Goal: Information Seeking & Learning: Check status

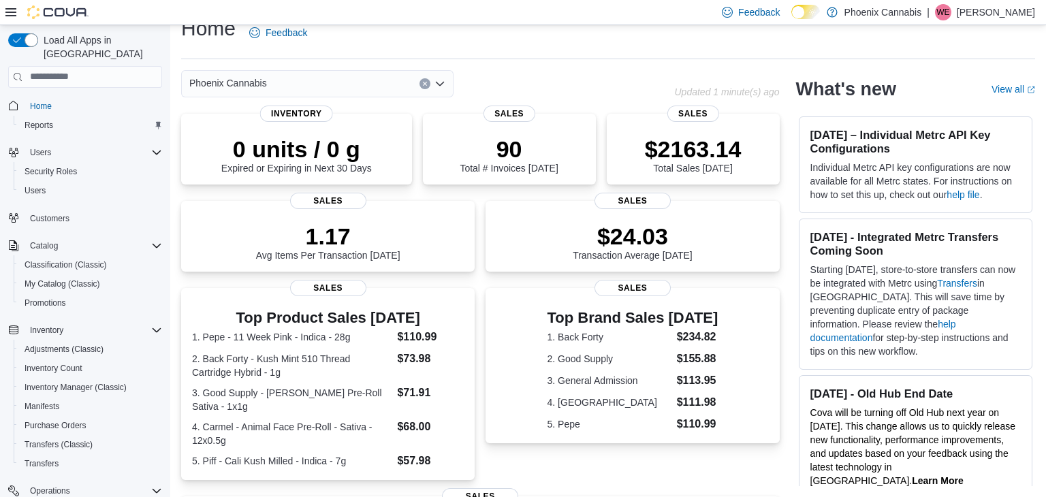
scroll to position [172, 0]
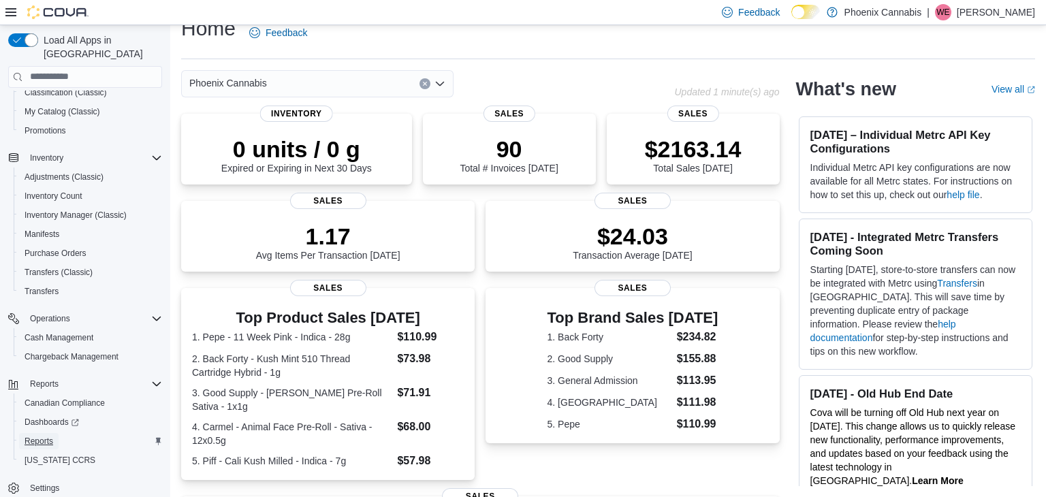
click at [51, 436] on span "Reports" at bounding box center [39, 441] width 29 height 11
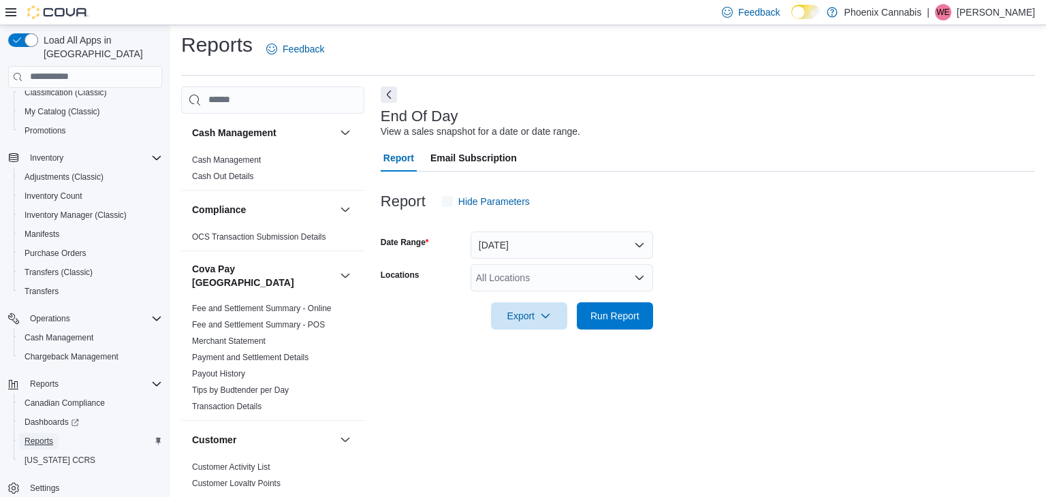
scroll to position [1097, 0]
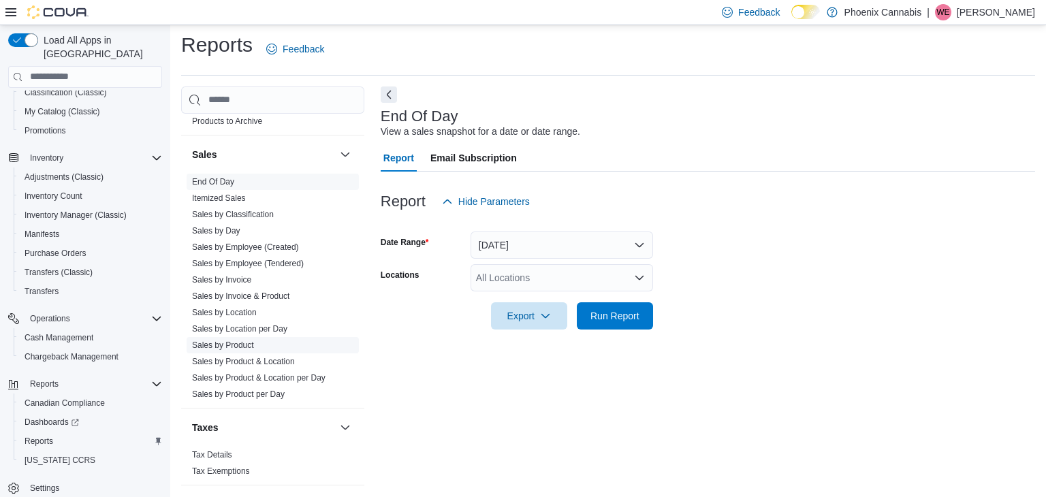
click at [226, 340] on link "Sales by Product" at bounding box center [223, 345] width 62 height 10
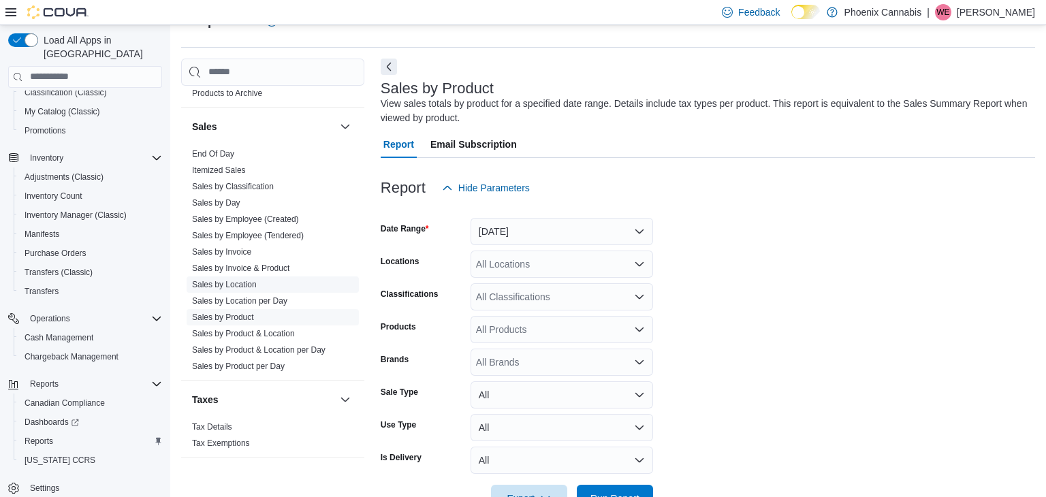
click at [252, 313] on link "Sales by Product" at bounding box center [223, 318] width 62 height 10
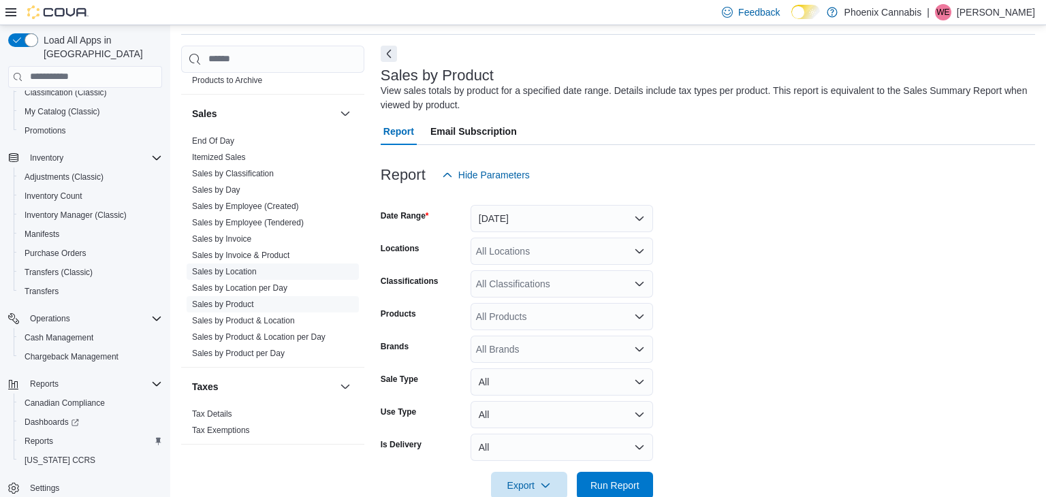
click at [244, 267] on link "Sales by Location" at bounding box center [224, 272] width 65 height 10
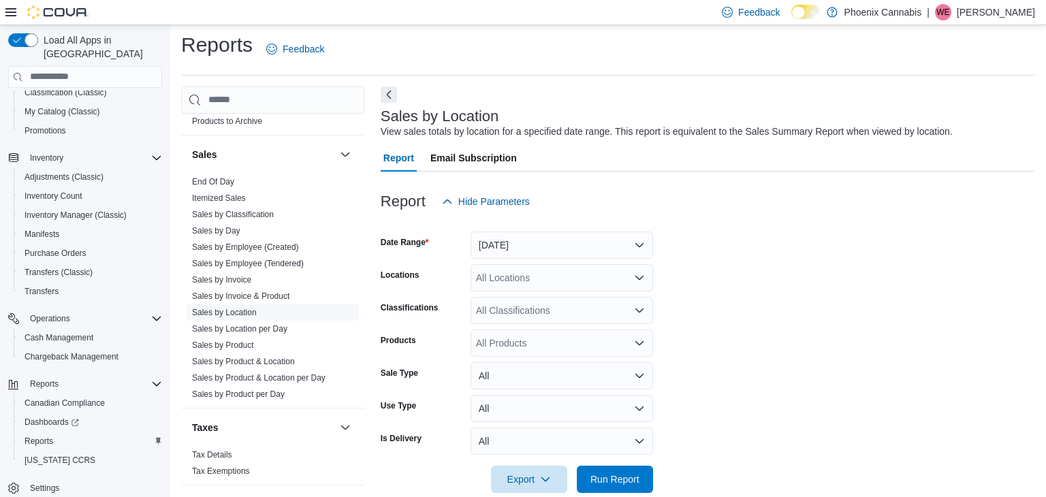
scroll to position [27, 0]
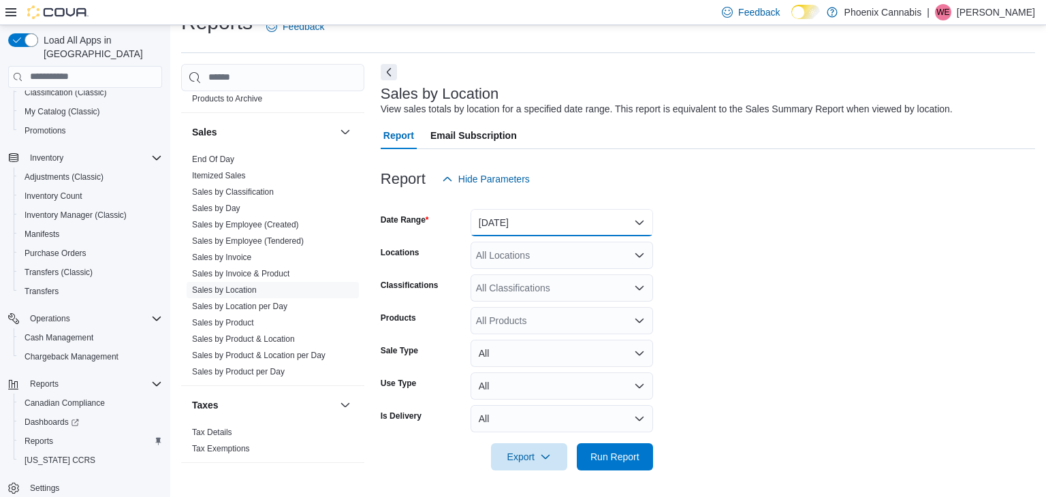
click at [541, 221] on button "[DATE]" at bounding box center [562, 222] width 183 height 27
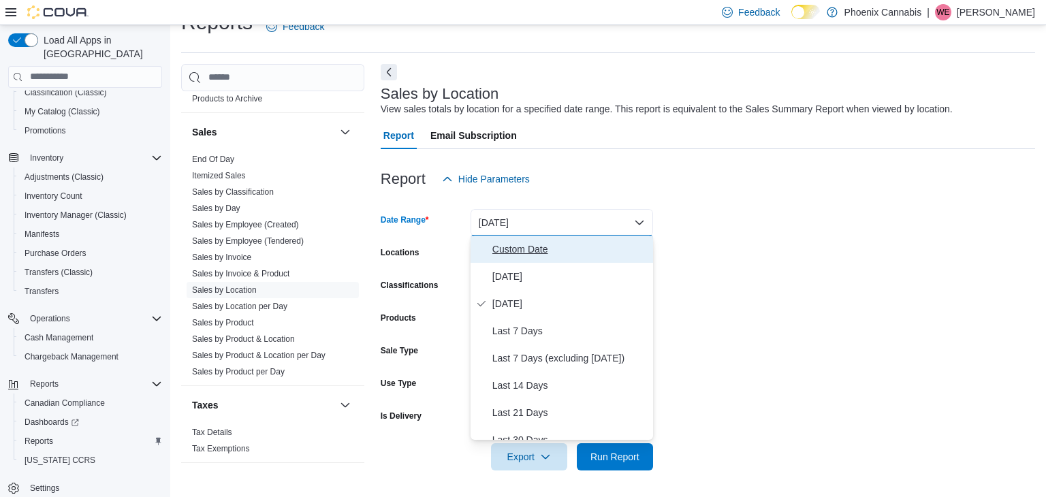
click at [533, 246] on span "Custom Date" at bounding box center [569, 249] width 155 height 16
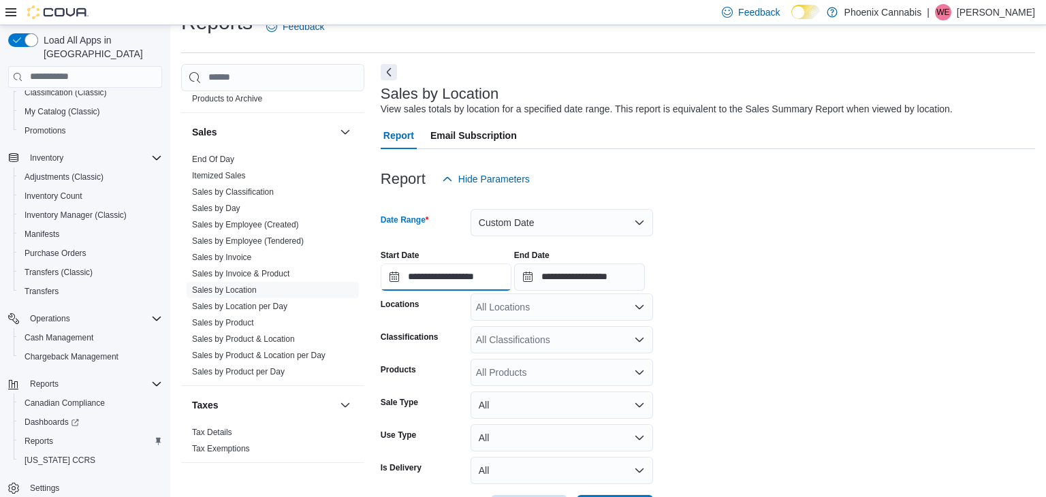
click at [487, 267] on input "**********" at bounding box center [446, 277] width 131 height 27
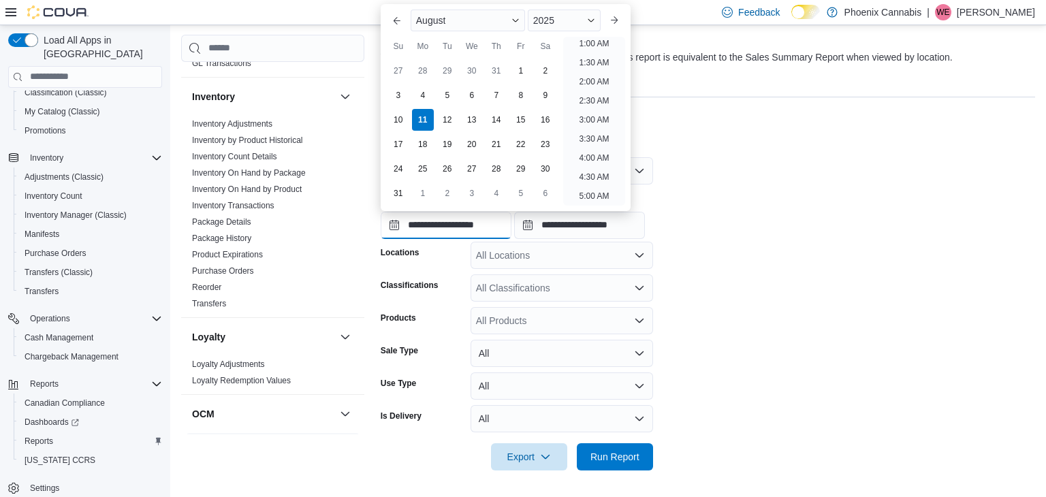
scroll to position [586, 0]
click at [248, 202] on link "Inventory Transactions" at bounding box center [233, 207] width 82 height 10
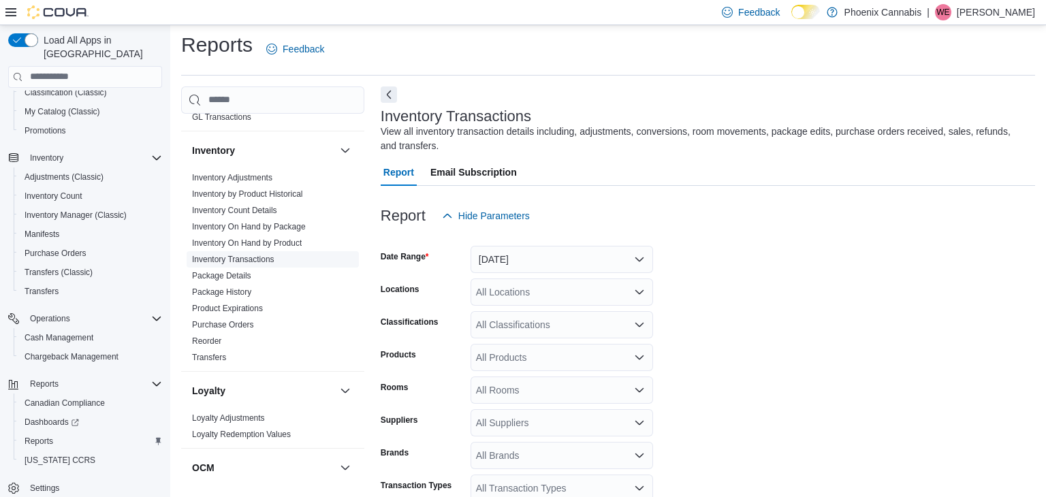
scroll to position [46, 0]
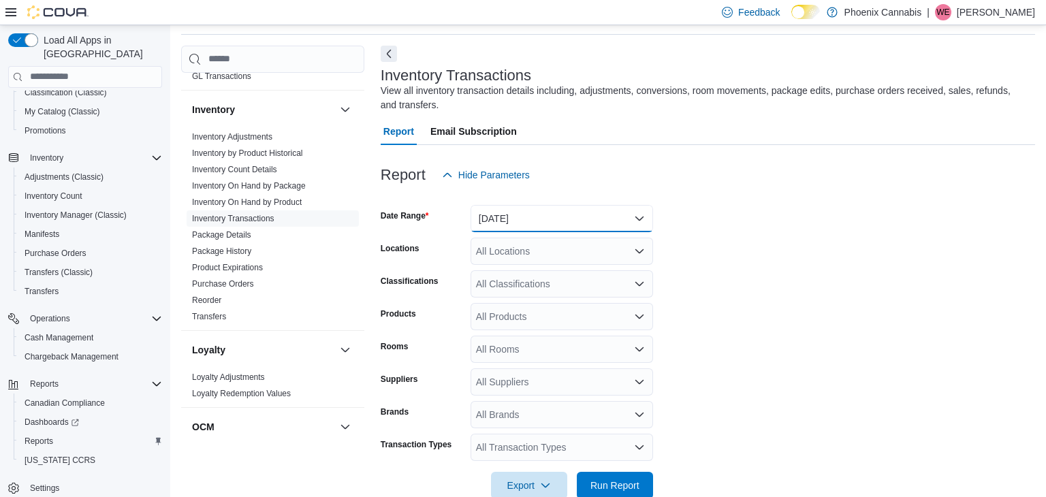
click at [581, 216] on button "[DATE]" at bounding box center [562, 218] width 183 height 27
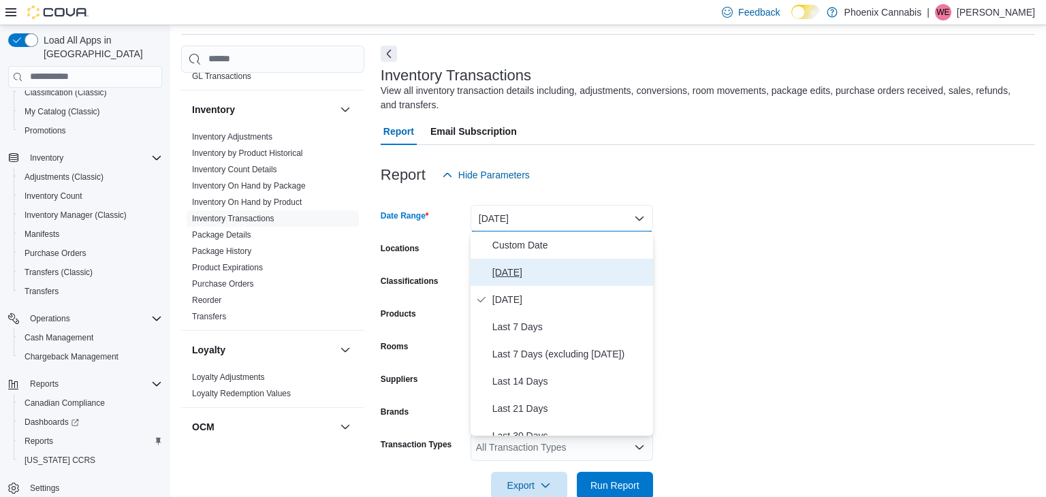
click at [544, 261] on button "[DATE]" at bounding box center [562, 272] width 183 height 27
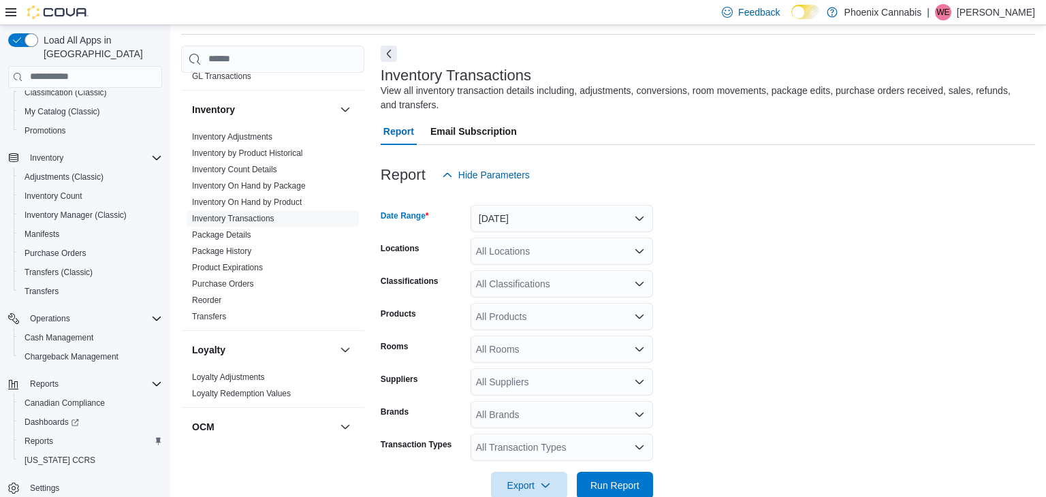
click at [584, 257] on div "All Locations" at bounding box center [562, 251] width 183 height 27
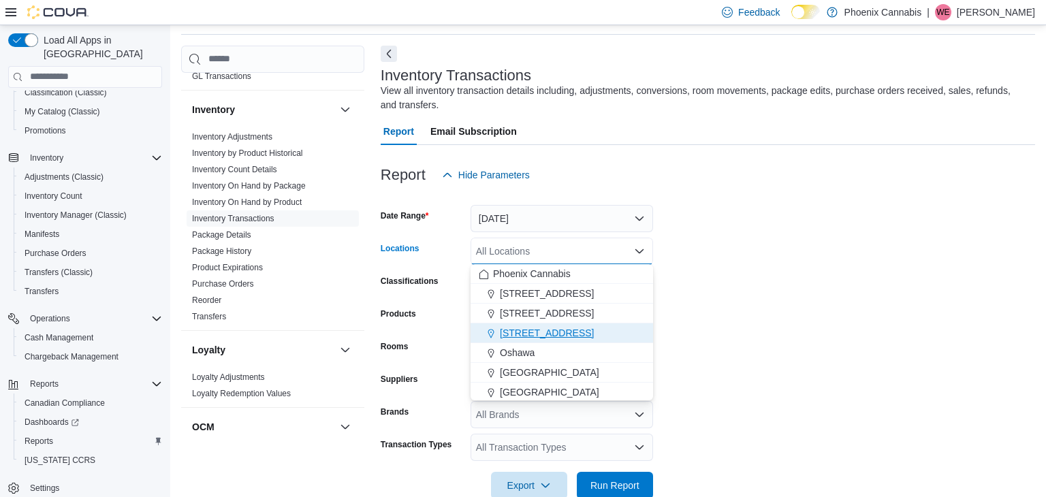
click at [537, 327] on span "[STREET_ADDRESS]" at bounding box center [547, 333] width 94 height 14
click at [709, 326] on form "Date Range [DATE] Locations [STREET_ADDRESS] Selected. [STREET_ADDRESS] Press B…" at bounding box center [708, 344] width 654 height 311
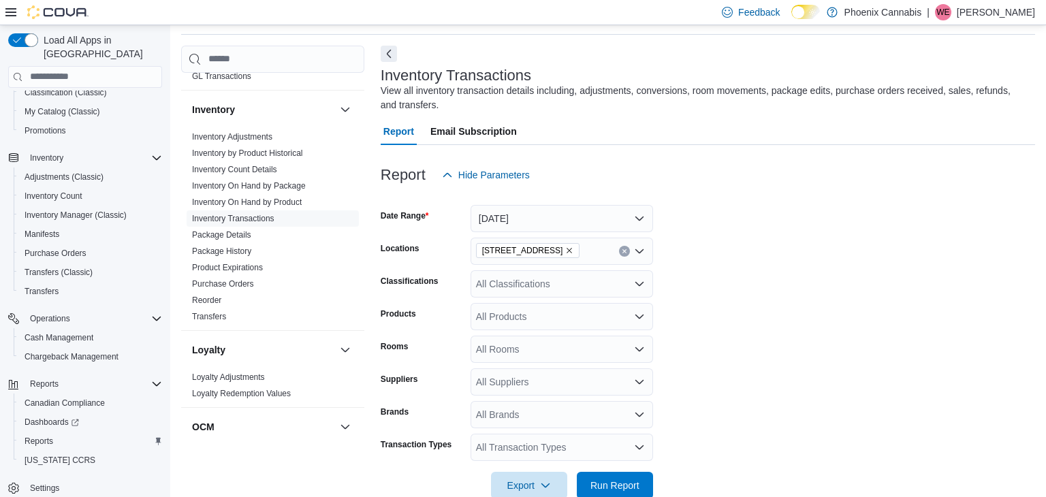
scroll to position [74, 0]
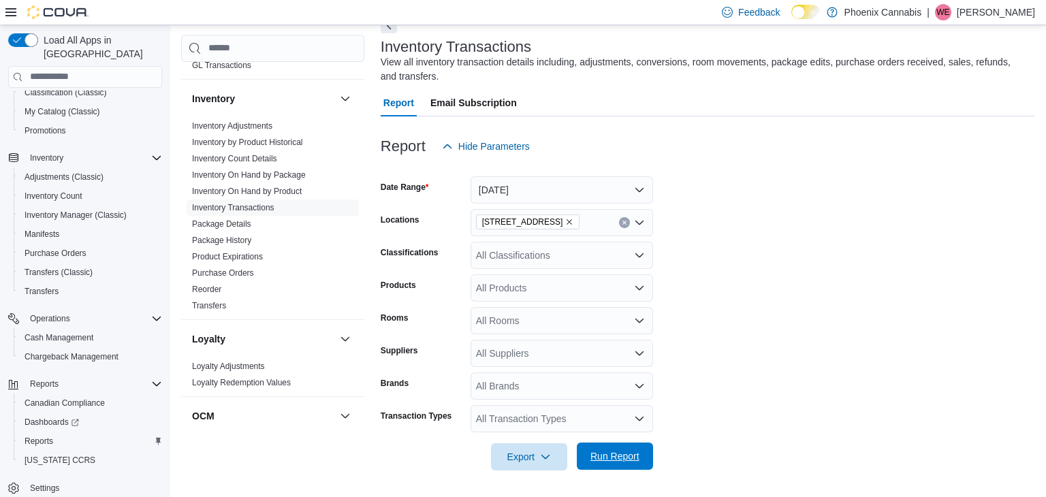
click at [613, 453] on span "Run Report" at bounding box center [614, 456] width 49 height 14
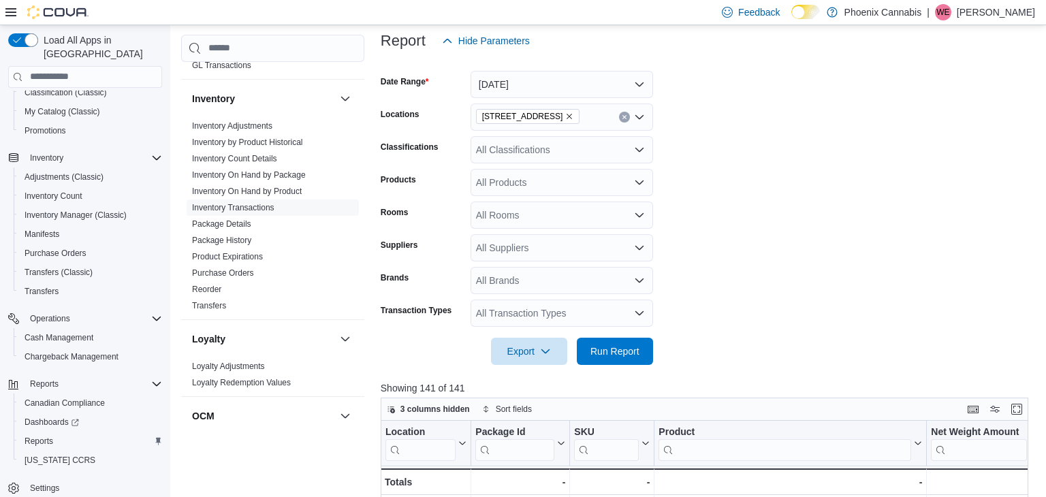
scroll to position [170, 0]
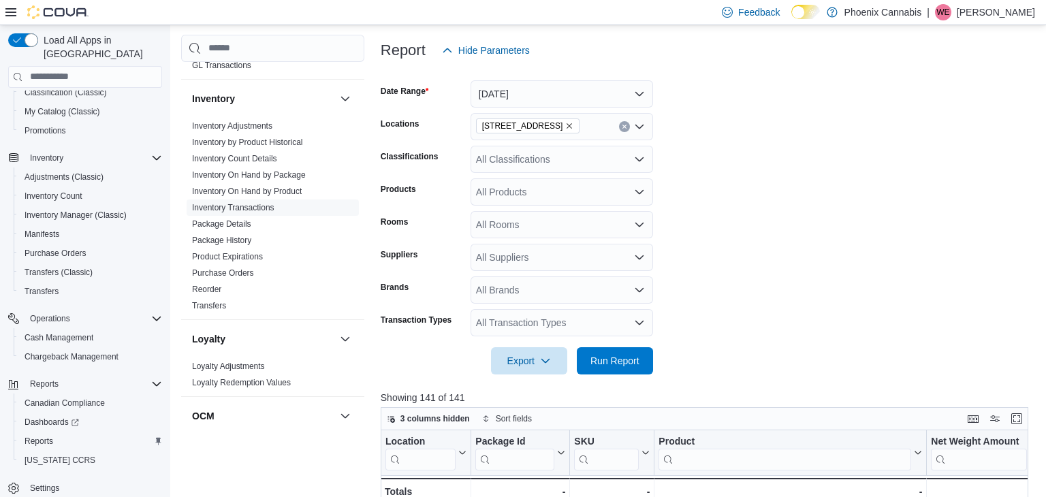
click at [513, 312] on div "All Transaction Types" at bounding box center [562, 322] width 183 height 27
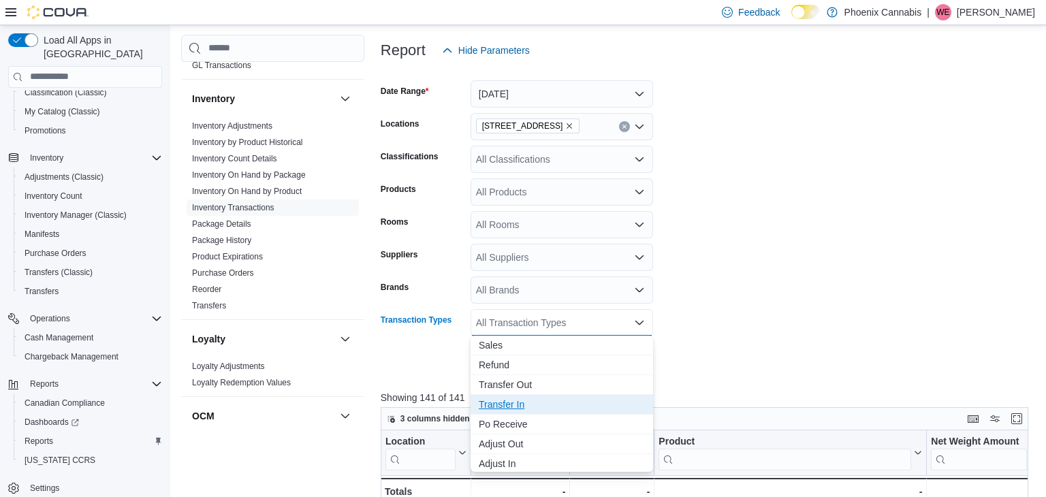
click at [513, 410] on span "Transfer In" at bounding box center [562, 405] width 166 height 14
click at [797, 295] on form "Date Range [DATE] Locations [STREET_ADDRESS] Classifications All Classification…" at bounding box center [708, 219] width 654 height 311
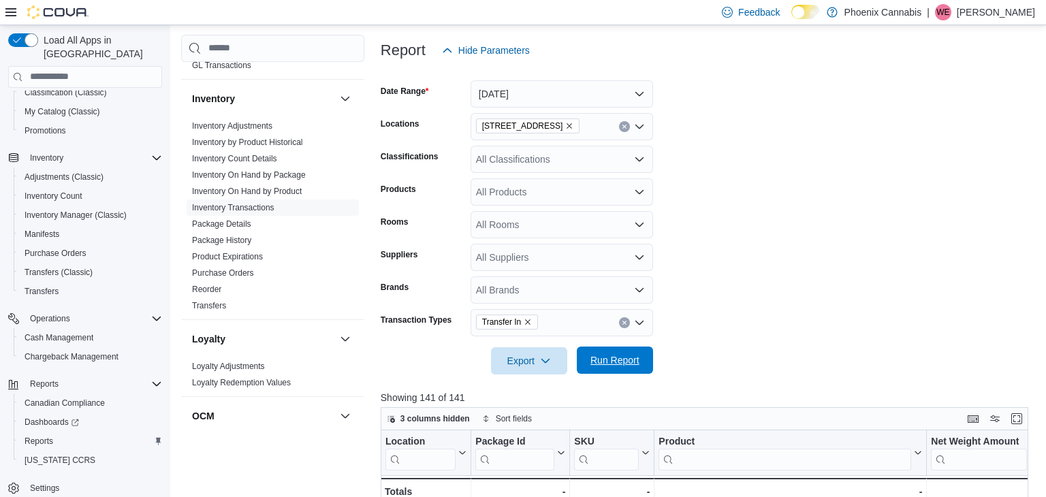
click at [609, 357] on span "Run Report" at bounding box center [614, 360] width 49 height 14
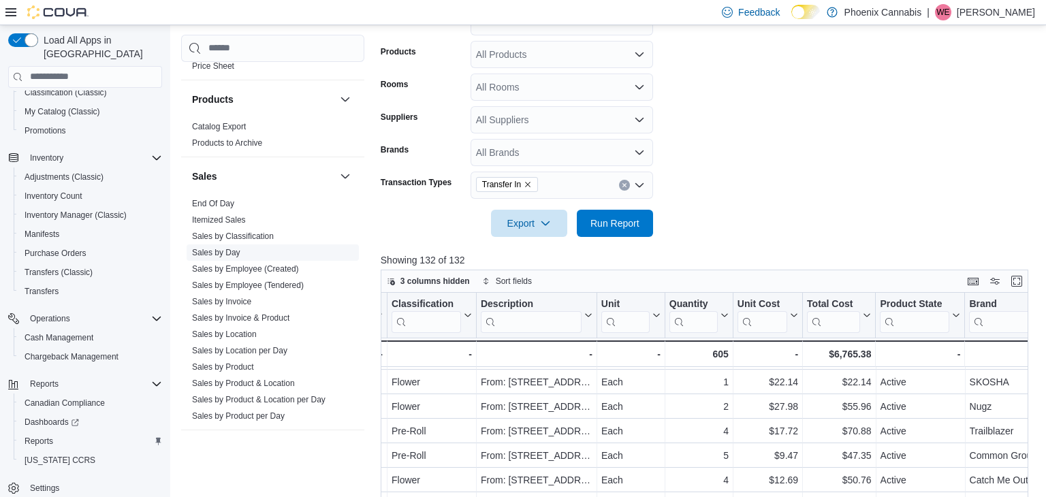
scroll to position [1024, 0]
click at [234, 328] on link "Sales by Location" at bounding box center [224, 333] width 65 height 10
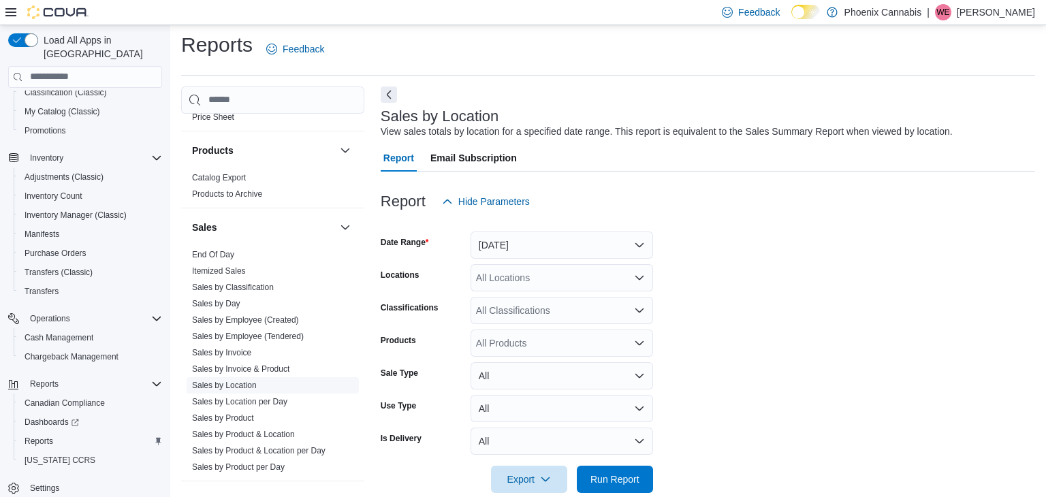
scroll to position [27, 0]
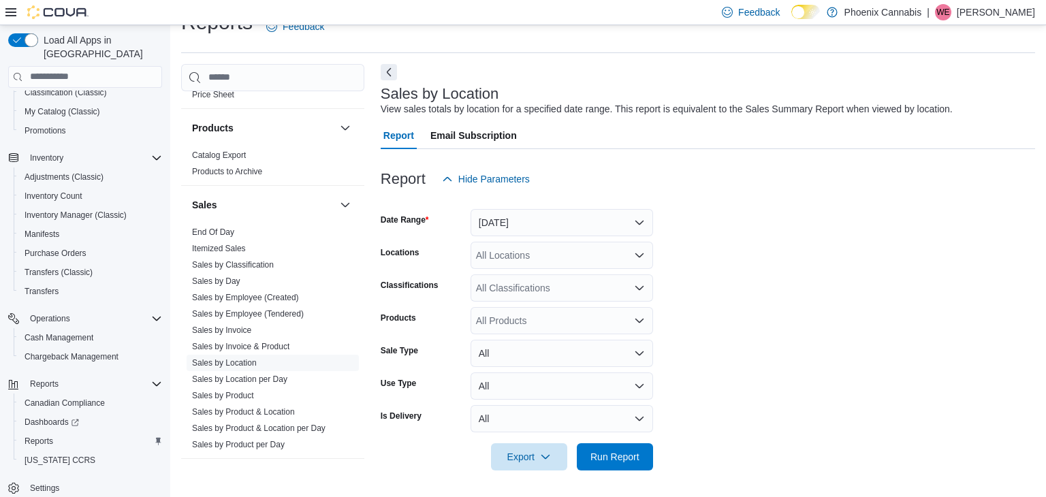
click at [571, 207] on div at bounding box center [708, 201] width 654 height 16
click at [559, 210] on button "[DATE]" at bounding box center [562, 222] width 183 height 27
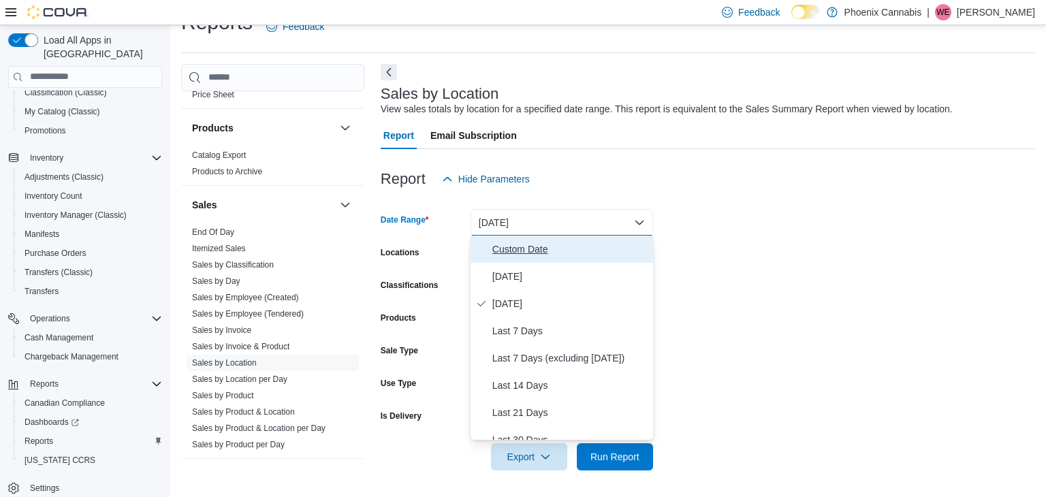
click at [521, 241] on span "Custom Date" at bounding box center [569, 249] width 155 height 16
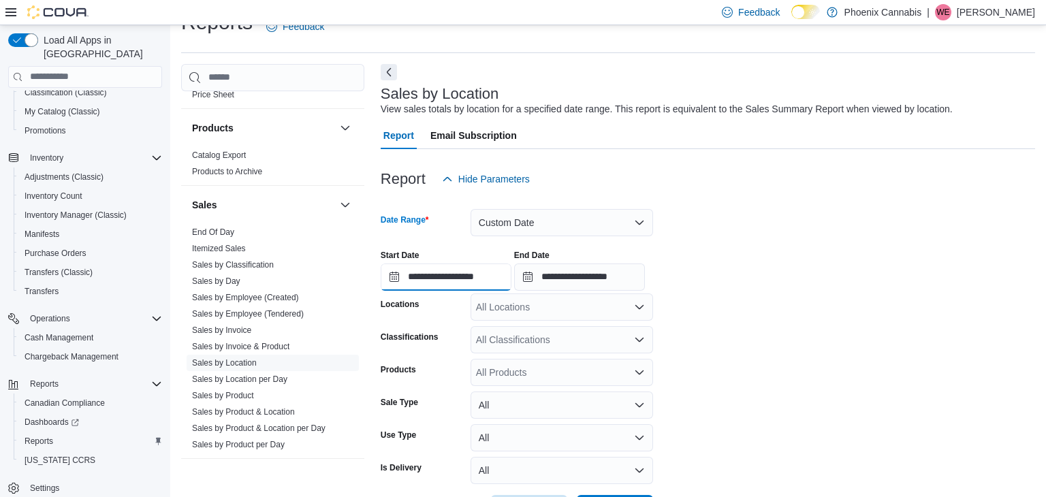
click at [448, 270] on input "**********" at bounding box center [446, 277] width 131 height 27
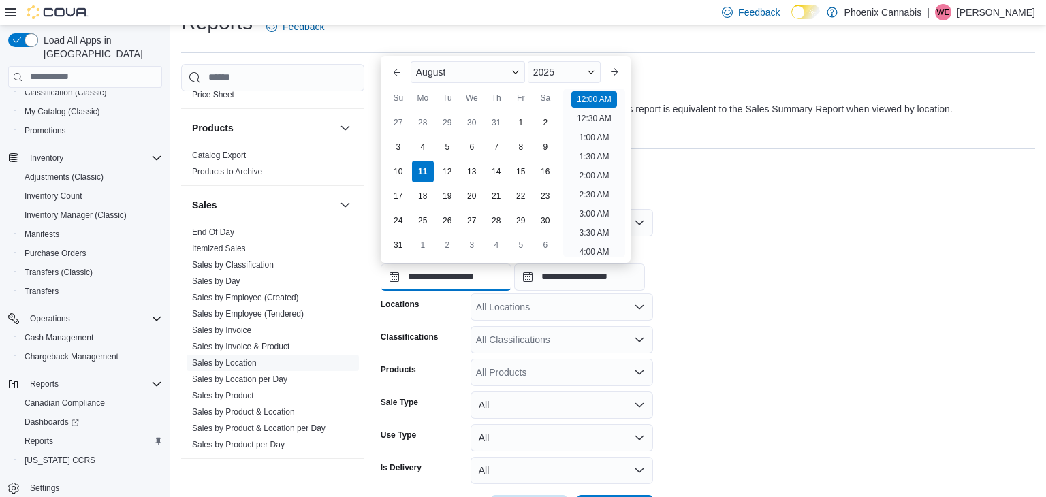
scroll to position [42, 0]
click at [426, 152] on div "4" at bounding box center [423, 148] width 24 height 24
type input "**********"
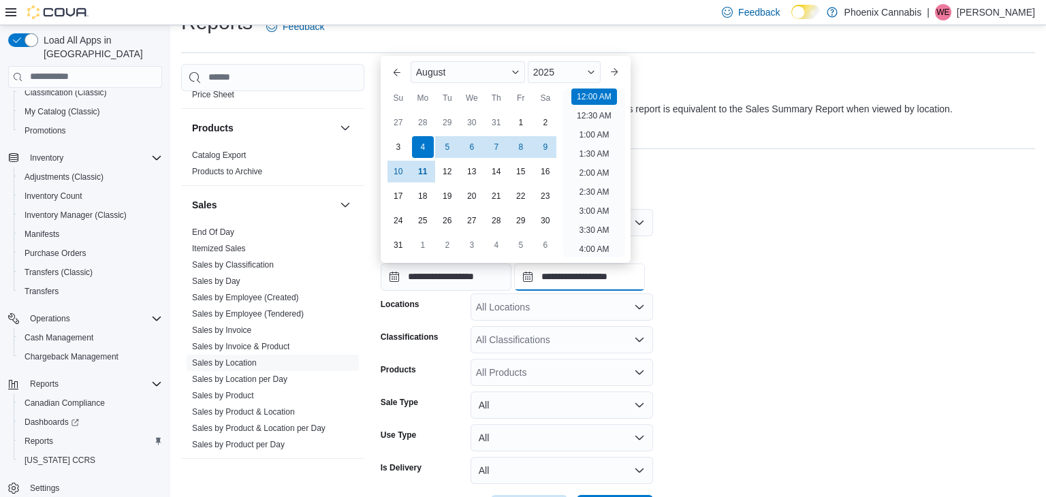
click at [581, 270] on input "**********" at bounding box center [579, 277] width 131 height 27
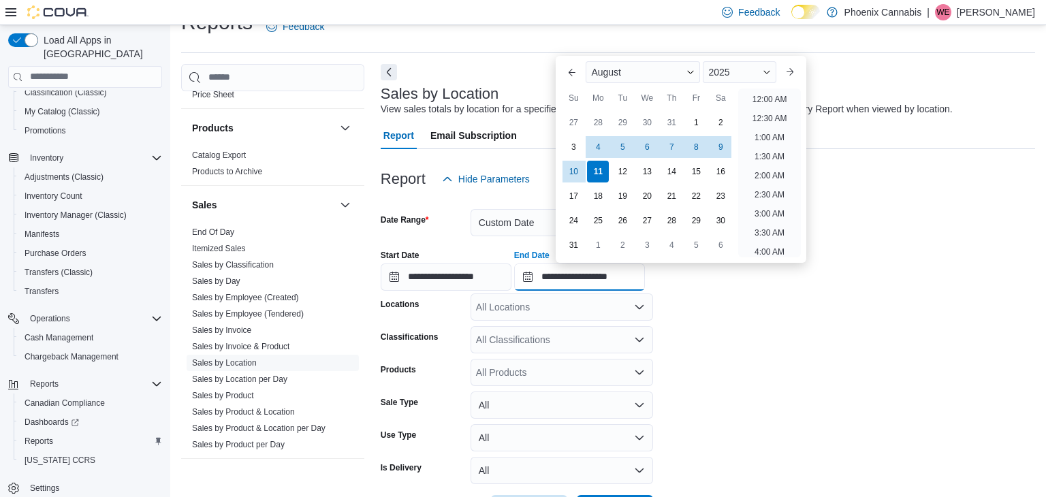
scroll to position [749, 0]
click at [569, 178] on div "10" at bounding box center [574, 172] width 24 height 24
type input "**********"
click at [731, 369] on form "**********" at bounding box center [708, 358] width 654 height 330
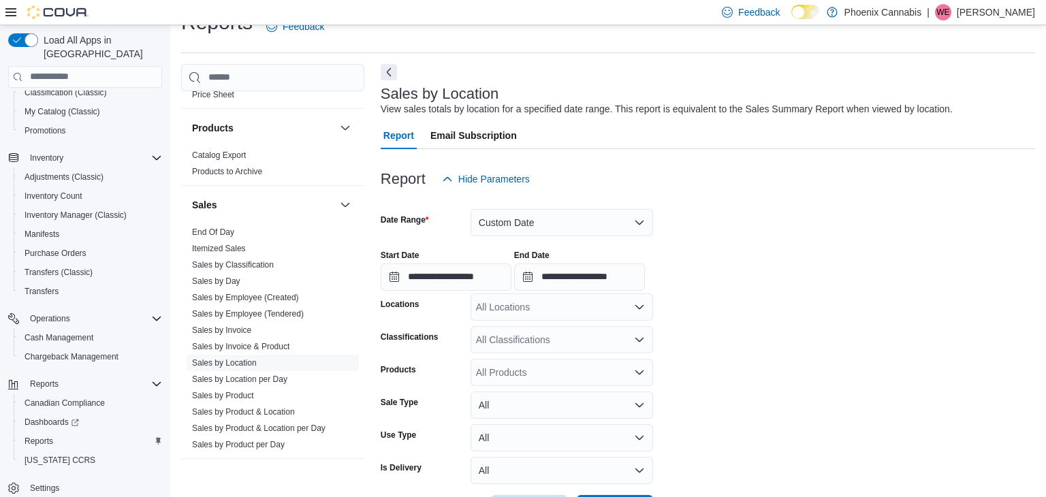
click at [534, 297] on div "All Locations" at bounding box center [562, 306] width 183 height 27
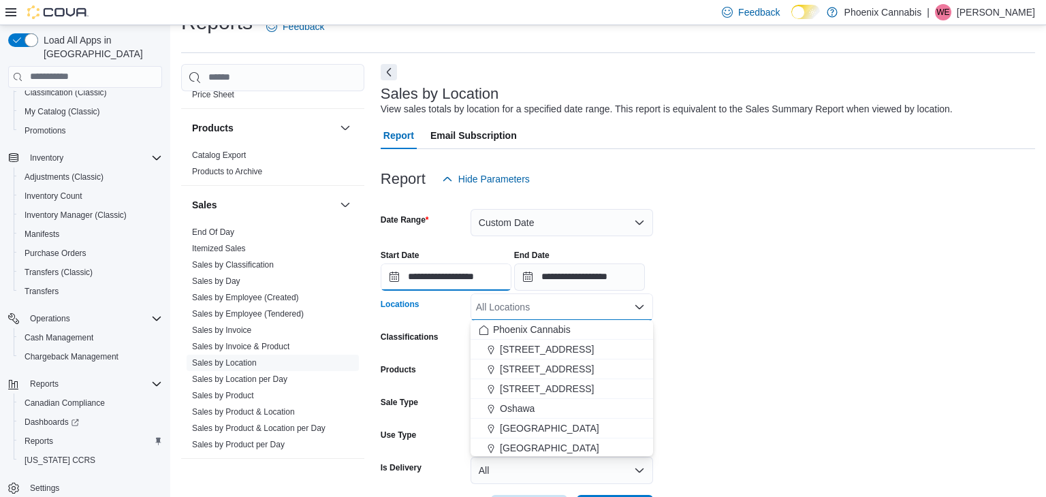
click at [486, 280] on input "**********" at bounding box center [446, 277] width 131 height 27
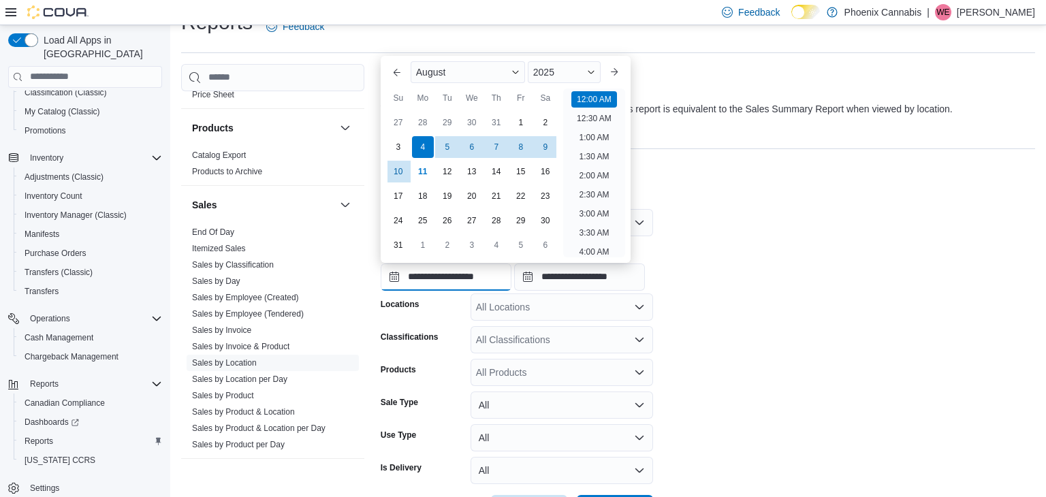
scroll to position [42, 0]
click at [543, 320] on form "**********" at bounding box center [708, 358] width 654 height 330
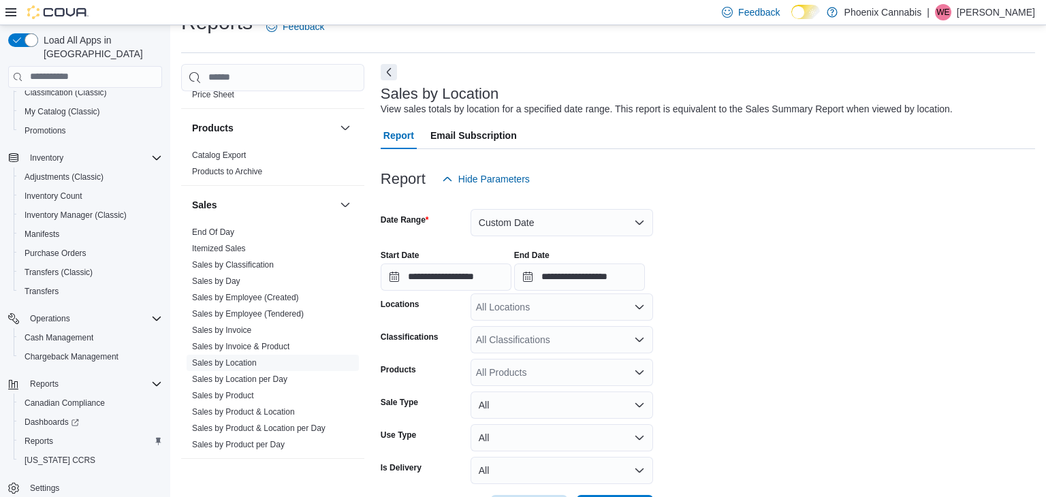
click at [531, 313] on div "All Locations" at bounding box center [562, 306] width 183 height 27
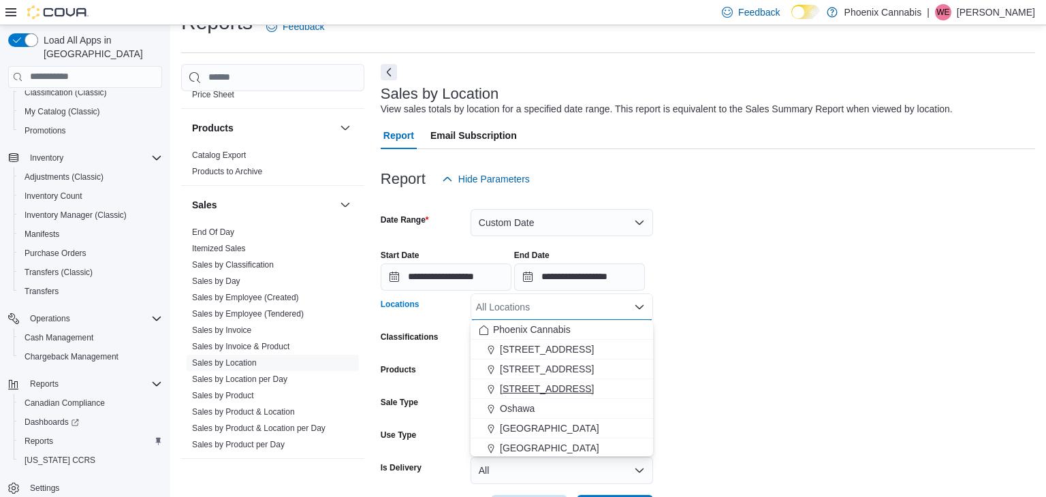
click at [512, 383] on span "[STREET_ADDRESS]" at bounding box center [547, 389] width 94 height 14
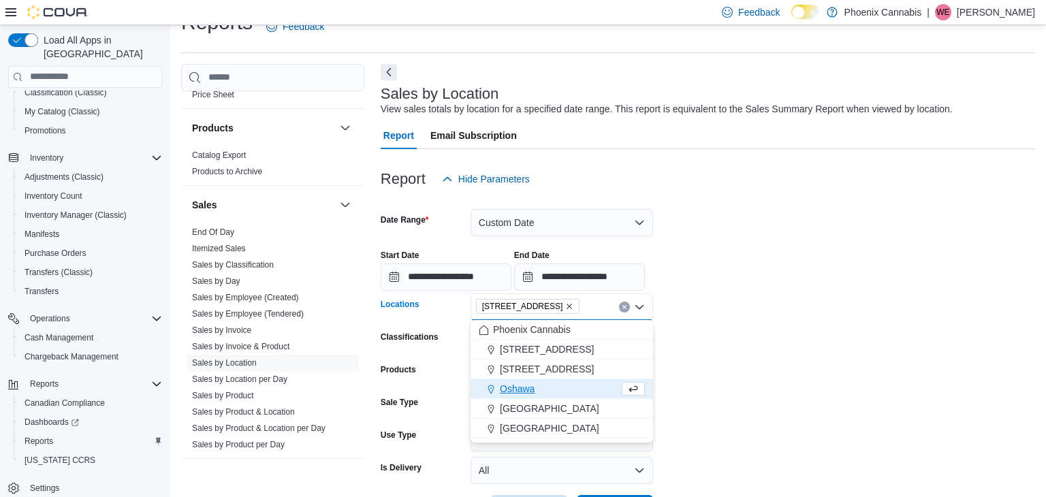
click at [778, 366] on form "**********" at bounding box center [708, 358] width 654 height 330
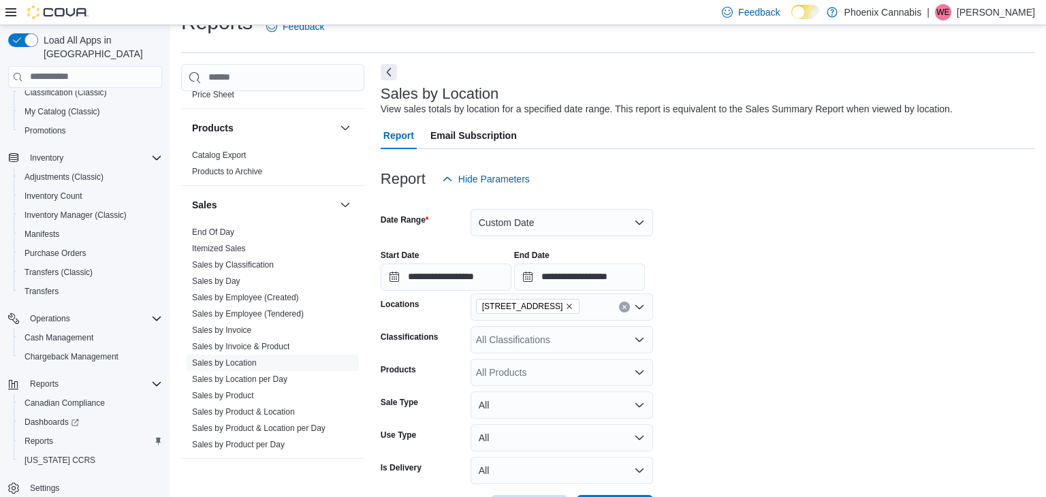
click at [616, 334] on div "All Classifications" at bounding box center [562, 339] width 183 height 27
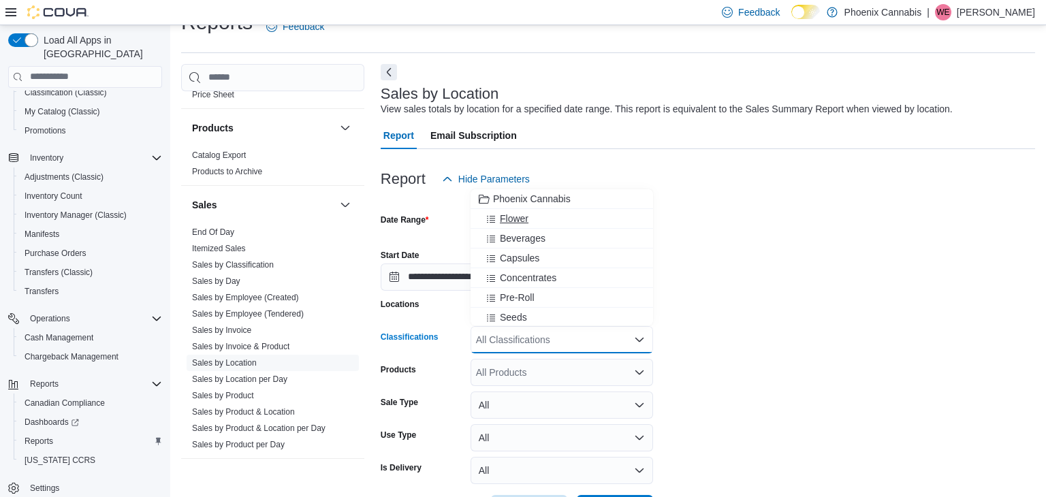
click at [530, 214] on div "Flower" at bounding box center [562, 219] width 166 height 14
click at [528, 218] on span "Beverages" at bounding box center [523, 219] width 46 height 14
click at [527, 220] on span "Capsules" at bounding box center [519, 219] width 39 height 14
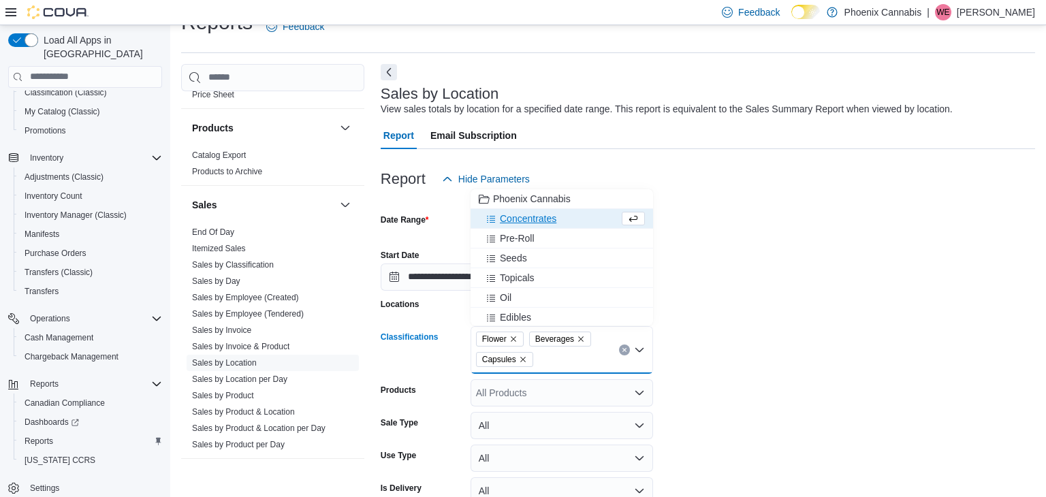
click at [524, 223] on span "Concentrates" at bounding box center [528, 219] width 57 height 14
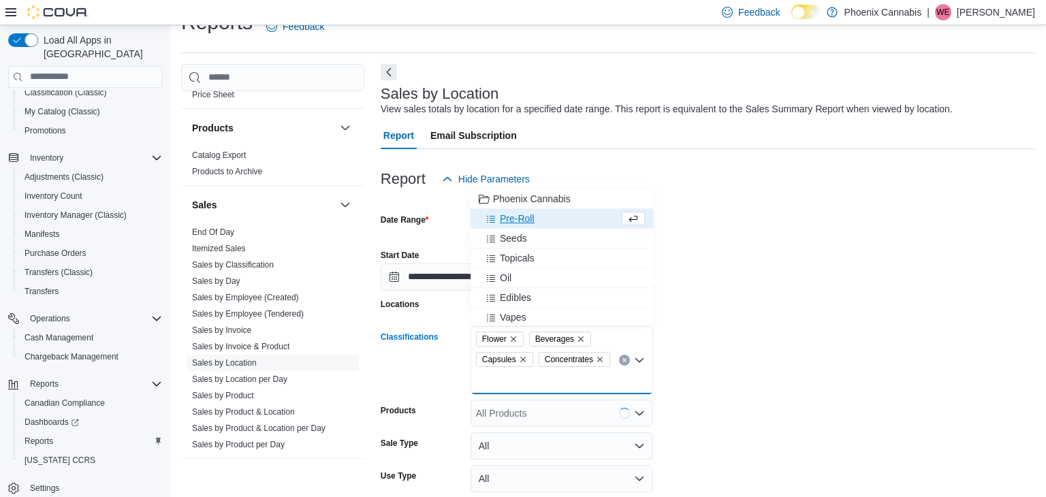
click at [524, 223] on span "Pre-Roll" at bounding box center [517, 219] width 35 height 14
click at [523, 222] on span "Seeds" at bounding box center [513, 219] width 27 height 14
click at [522, 222] on span "Topicals" at bounding box center [517, 219] width 35 height 14
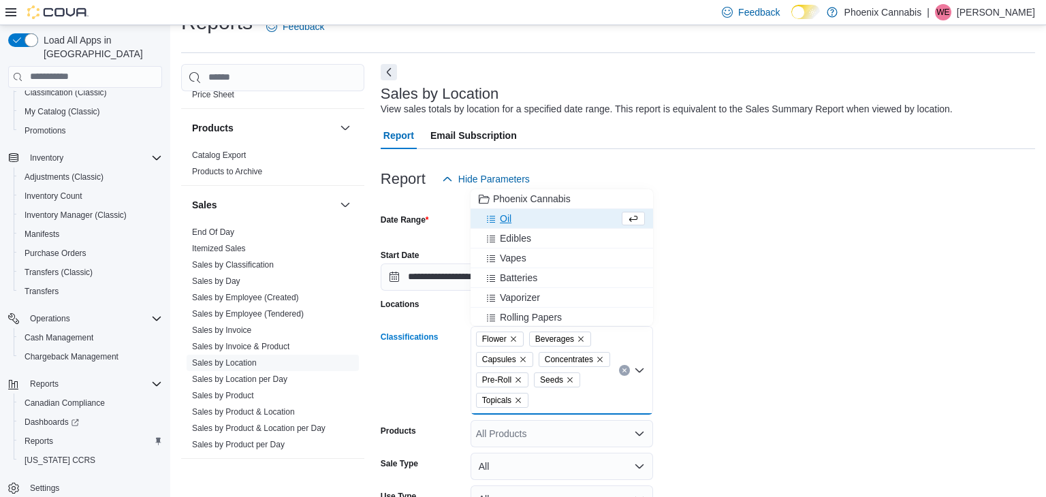
click at [519, 221] on div "Oil" at bounding box center [549, 219] width 140 height 14
click at [520, 222] on span "Edibles" at bounding box center [515, 219] width 31 height 14
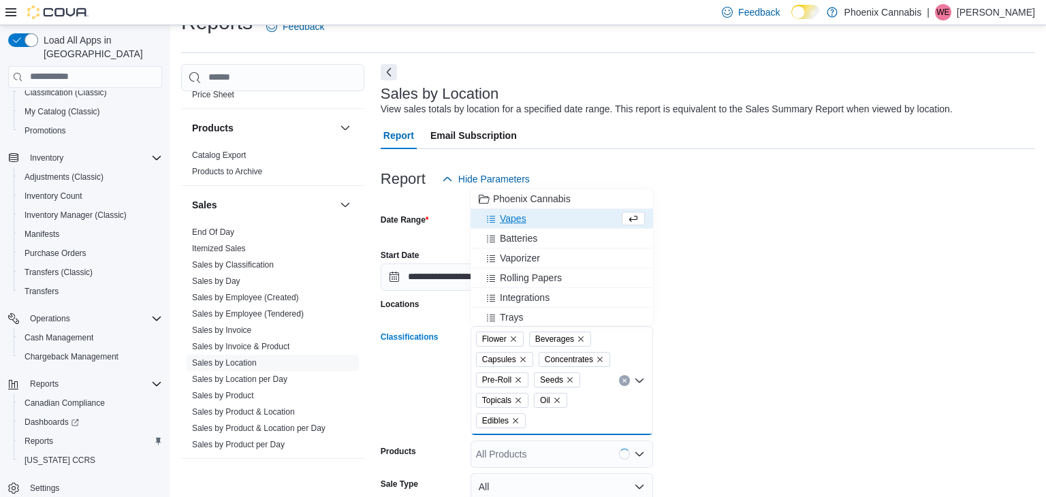
click at [520, 222] on span "Vapes" at bounding box center [513, 219] width 27 height 14
click at [772, 294] on form "**********" at bounding box center [708, 398] width 654 height 411
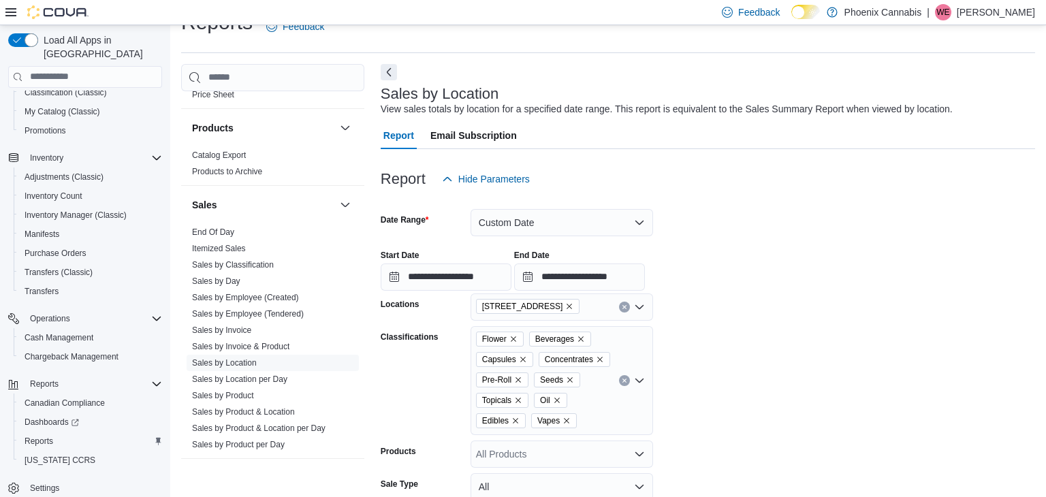
scroll to position [161, 0]
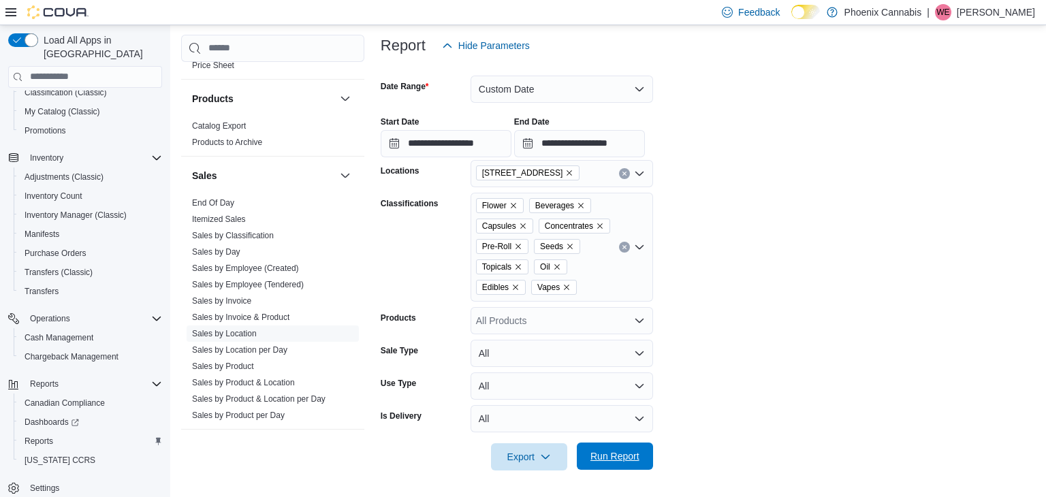
click at [606, 452] on span "Run Report" at bounding box center [614, 456] width 49 height 14
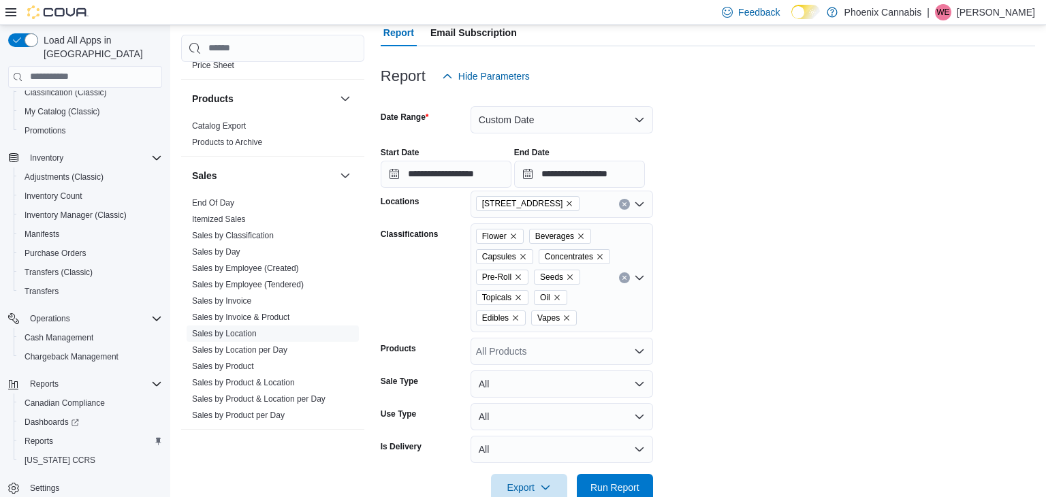
scroll to position [113, 0]
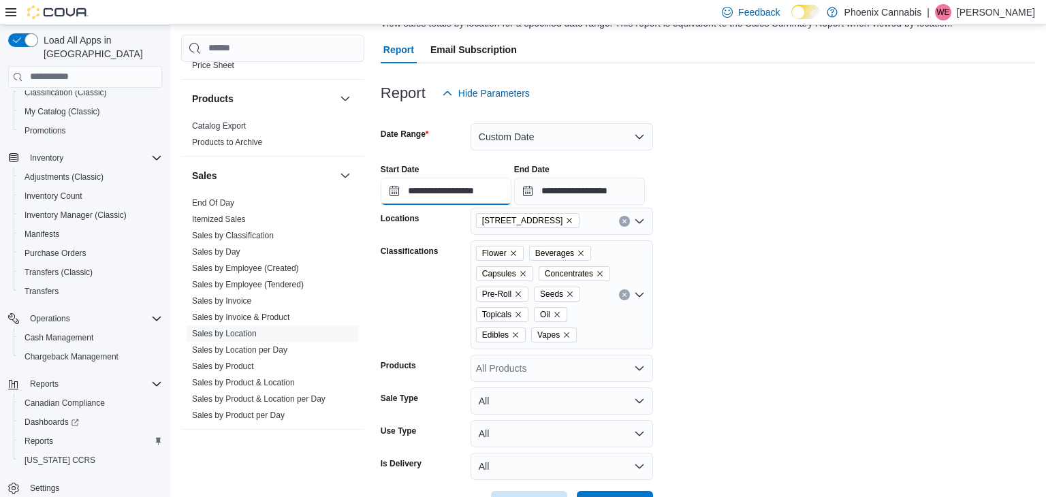
click at [468, 195] on input "**********" at bounding box center [446, 191] width 131 height 27
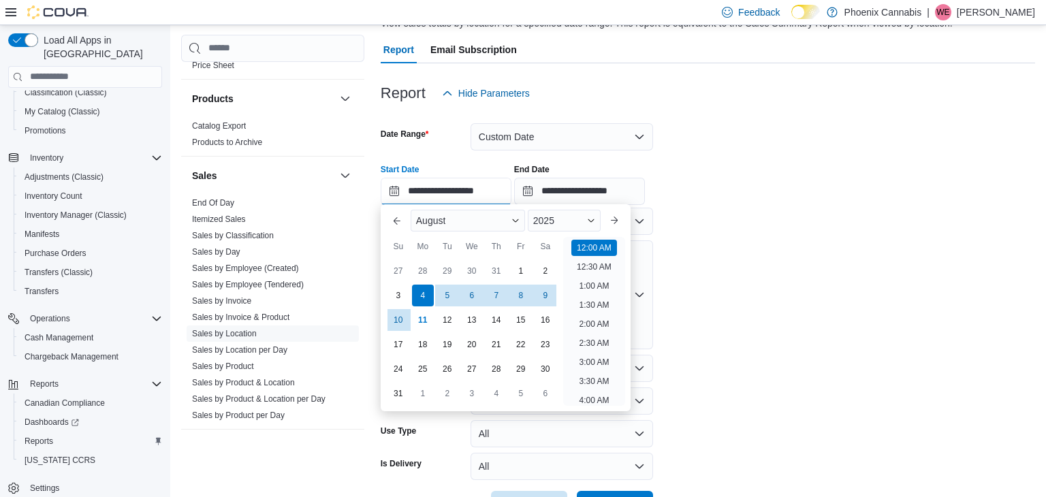
scroll to position [42, 0]
click at [750, 232] on form "**********" at bounding box center [708, 312] width 654 height 411
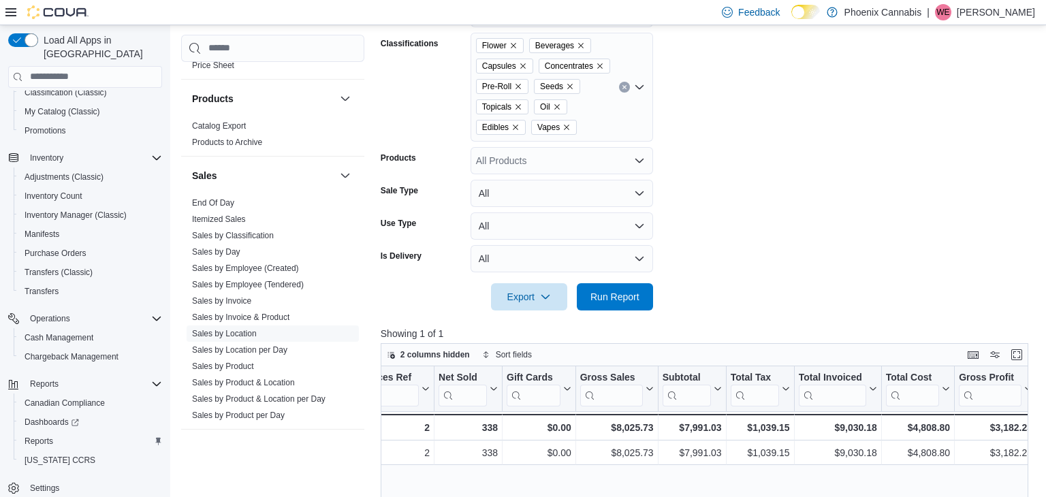
scroll to position [180, 0]
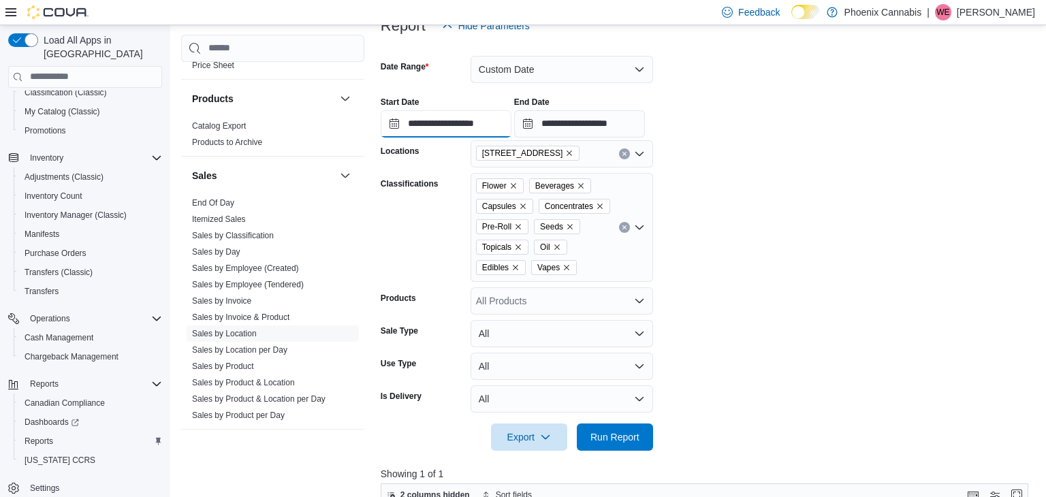
click at [469, 112] on input "**********" at bounding box center [446, 123] width 131 height 27
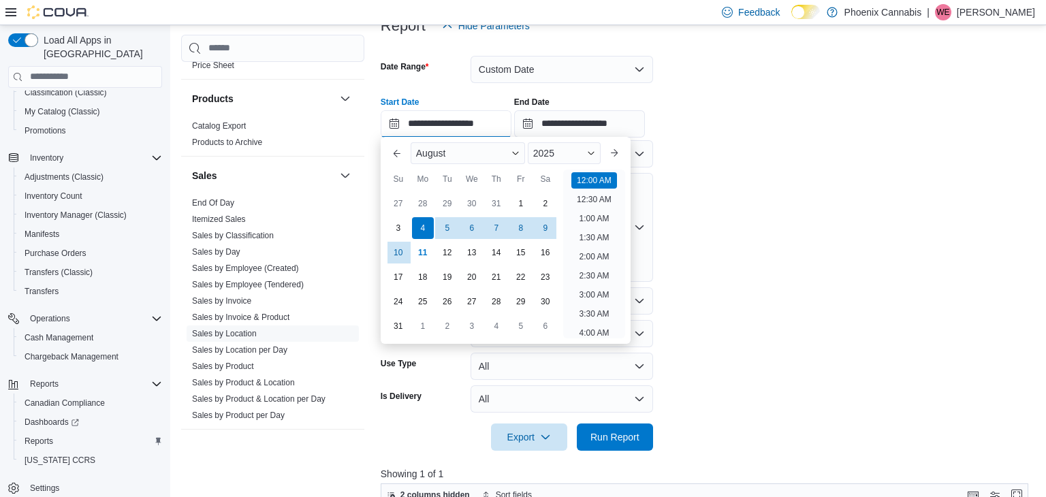
scroll to position [42, 0]
click at [782, 174] on form "**********" at bounding box center [708, 244] width 654 height 411
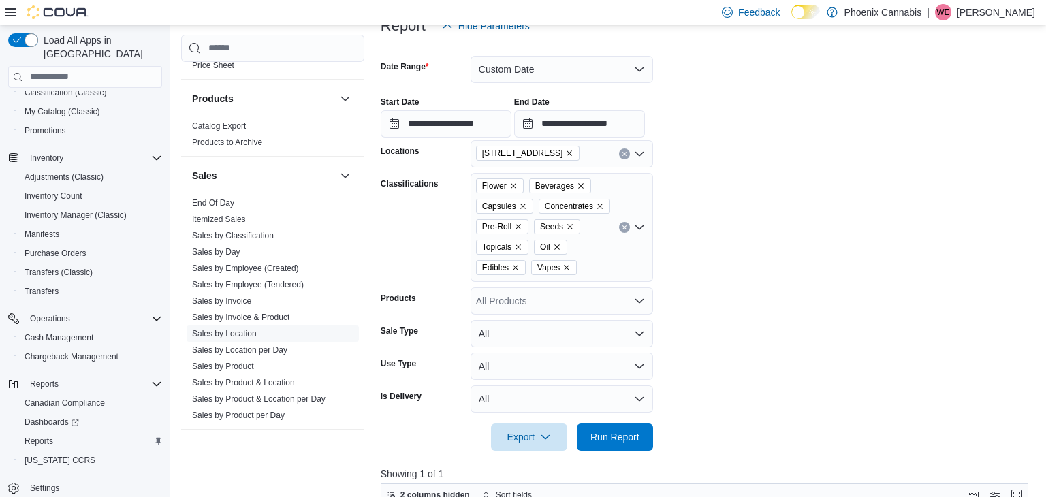
click at [565, 152] on icon "Remove 615 King St W from selection in this group" at bounding box center [569, 153] width 8 height 8
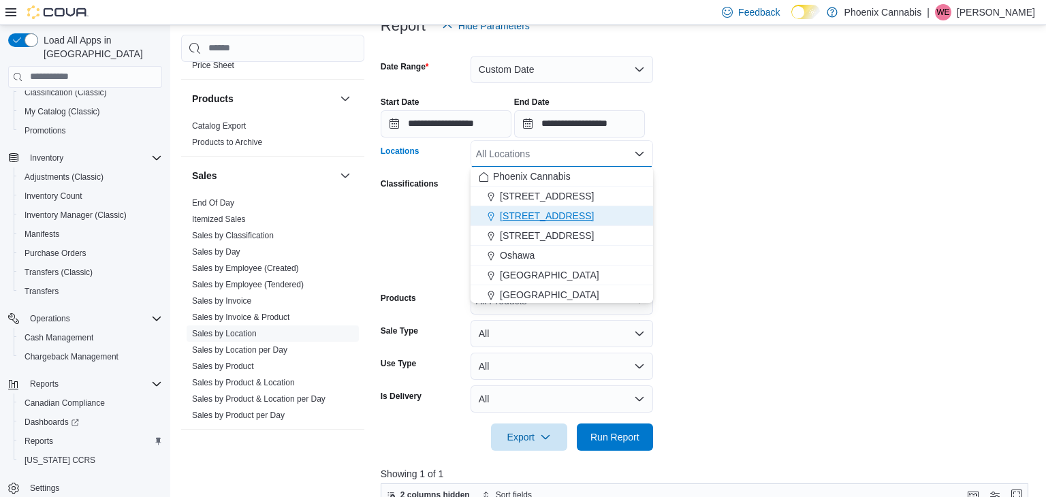
click at [521, 212] on span "[STREET_ADDRESS]" at bounding box center [547, 216] width 94 height 14
click at [724, 220] on form "**********" at bounding box center [708, 244] width 654 height 411
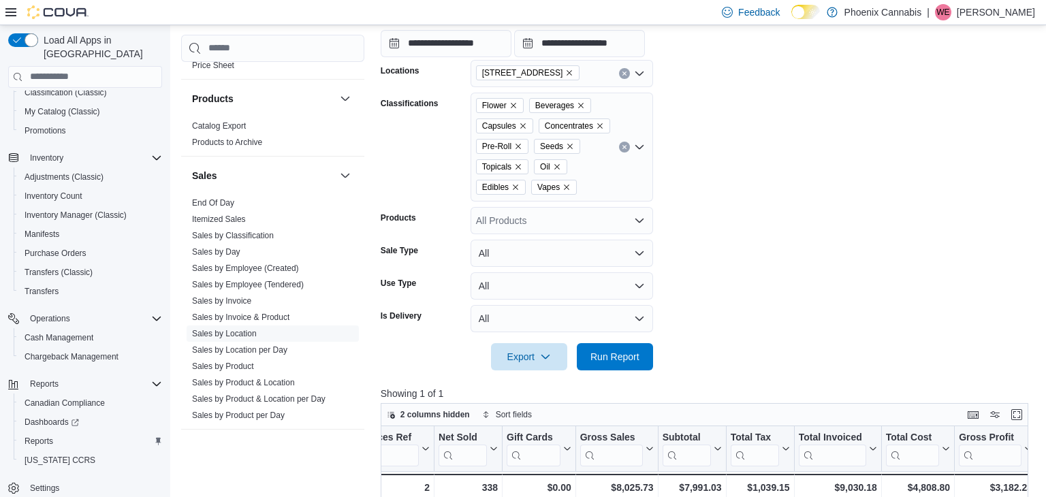
scroll to position [309, 0]
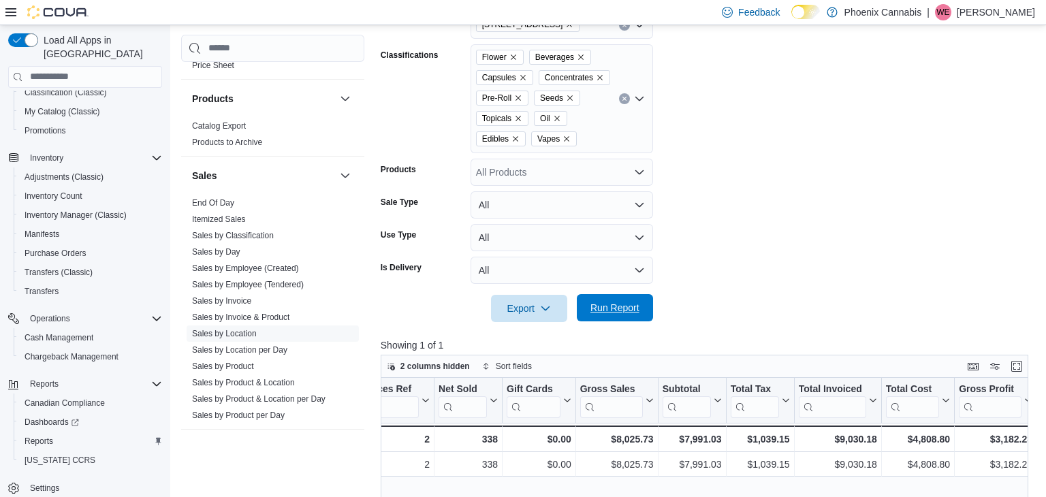
click at [613, 311] on span "Run Report" at bounding box center [614, 308] width 49 height 14
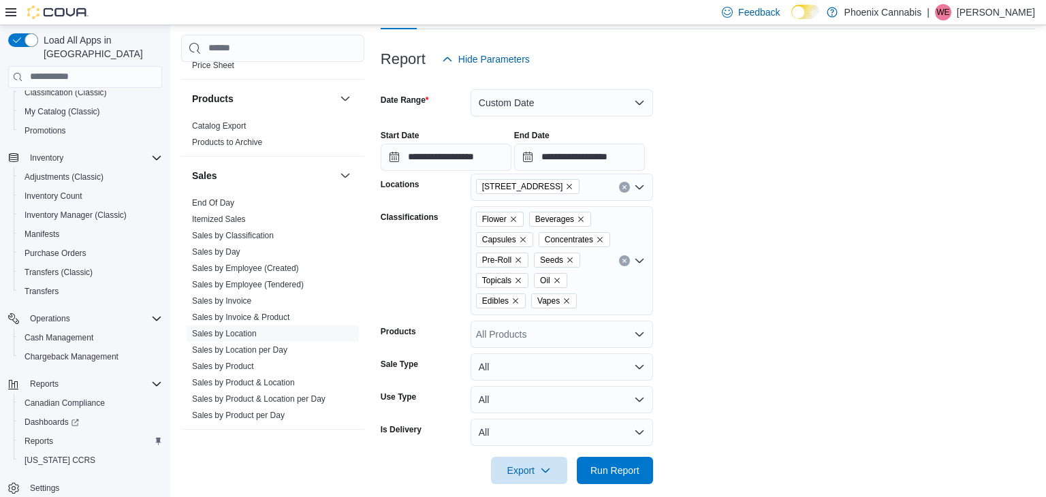
scroll to position [136, 0]
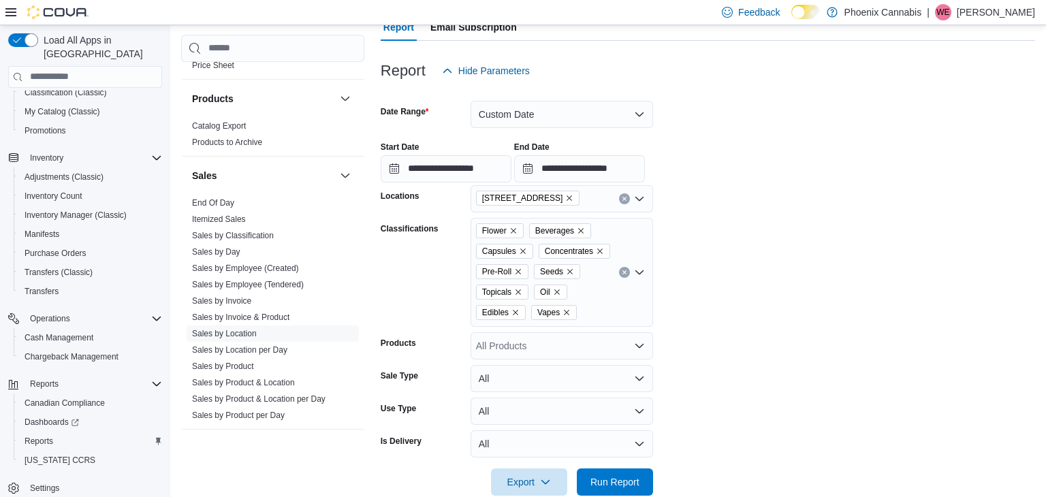
click at [565, 197] on icon "Remove 315 King St W from selection in this group" at bounding box center [569, 198] width 8 height 8
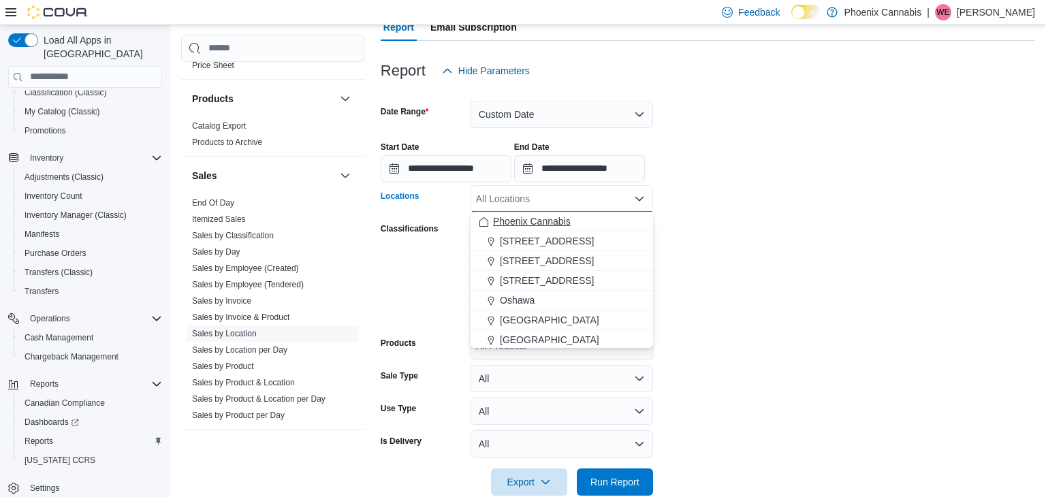
click at [533, 212] on button "Phoenix Cannabis" at bounding box center [562, 222] width 183 height 20
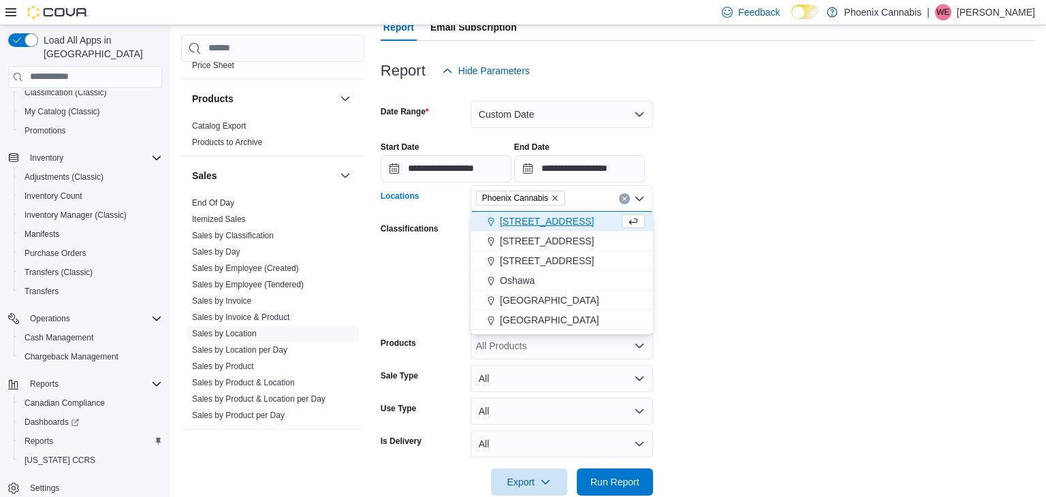
click at [764, 269] on form "**********" at bounding box center [708, 289] width 654 height 411
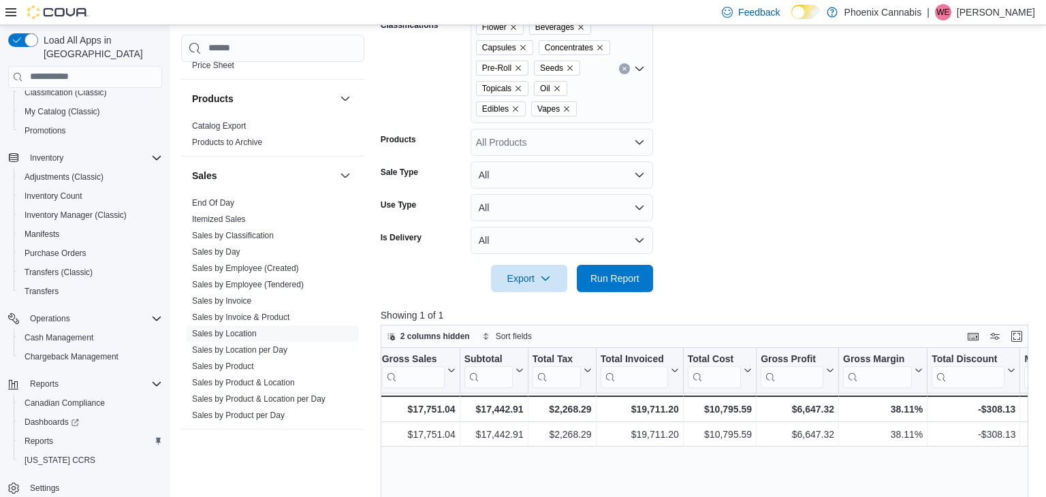
scroll to position [381, 0]
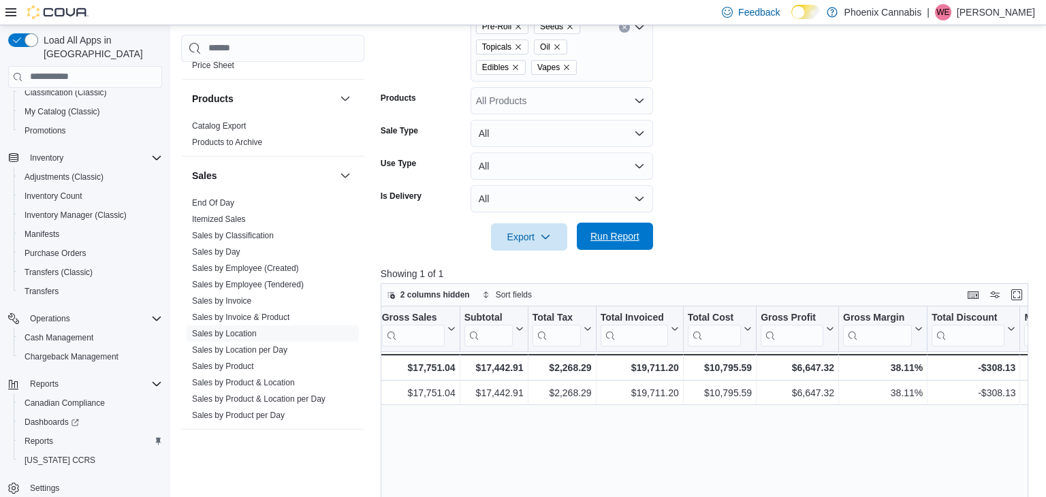
click at [583, 226] on button "Run Report" at bounding box center [615, 236] width 76 height 27
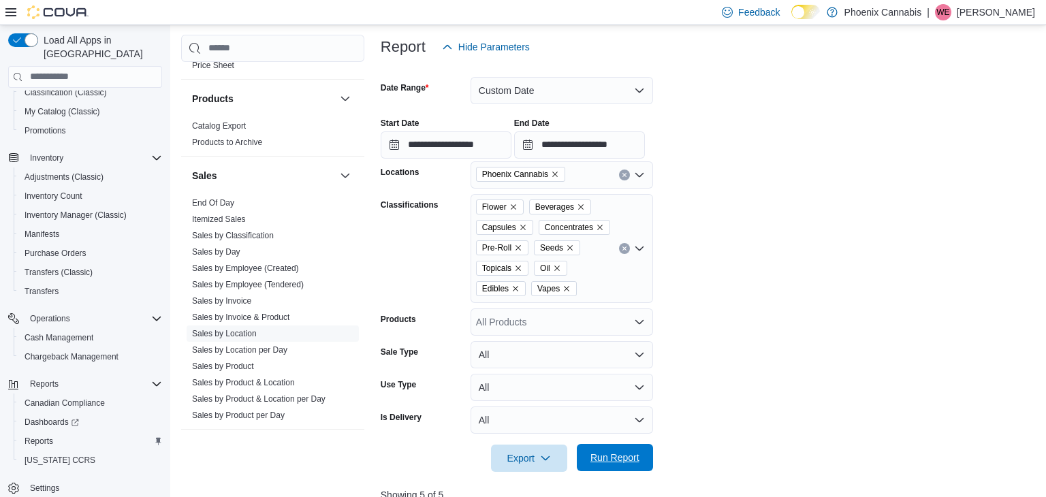
scroll to position [157, 0]
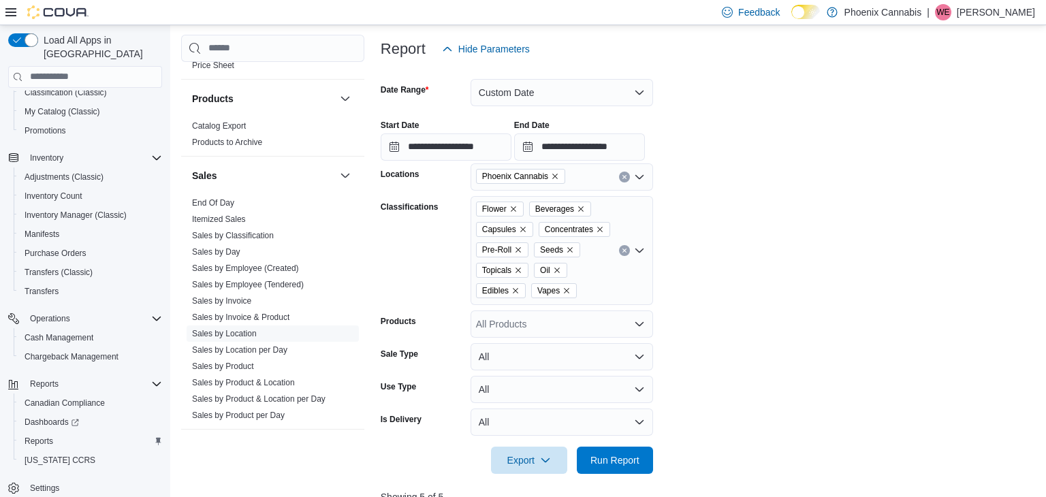
click at [556, 173] on icon "Remove Phoenix Cannabis from selection in this group" at bounding box center [555, 176] width 8 height 8
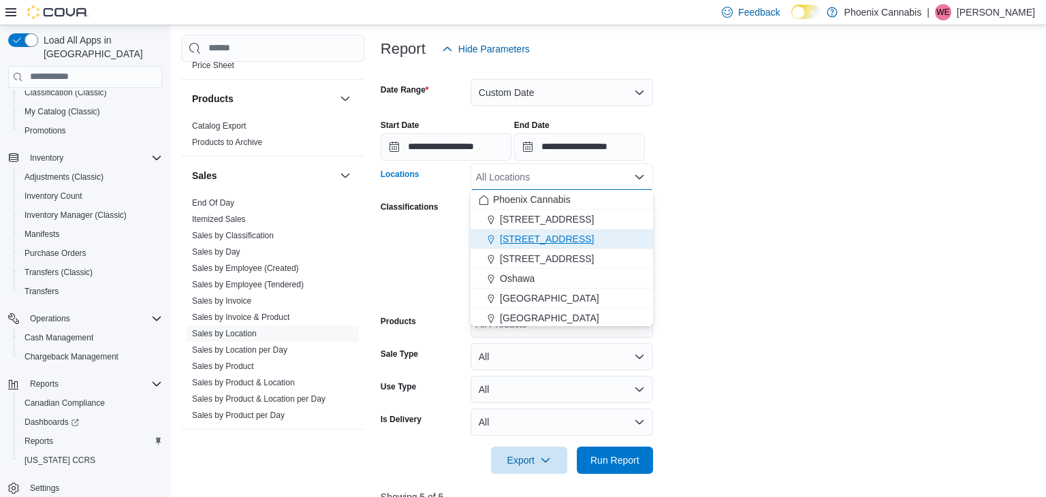
click at [543, 229] on button "[STREET_ADDRESS]" at bounding box center [562, 239] width 183 height 20
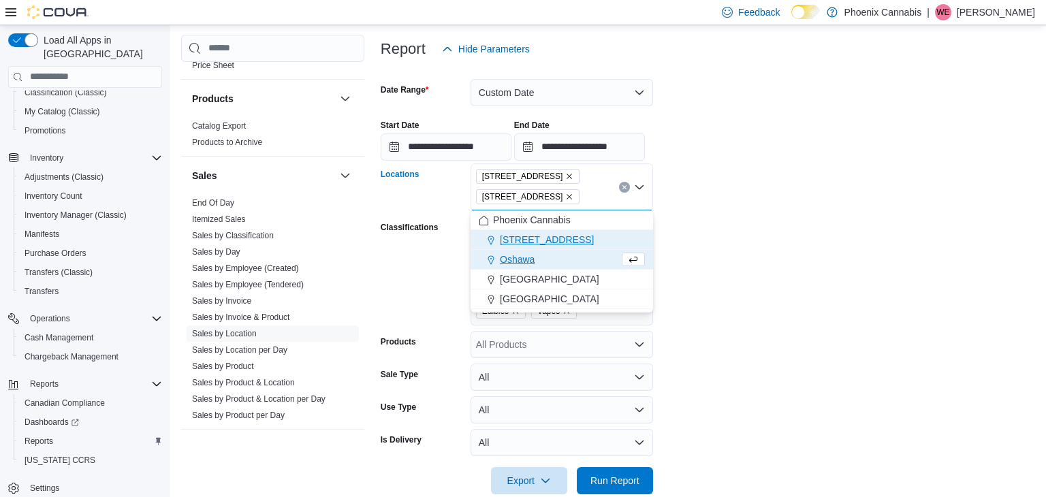
click at [535, 236] on span "[STREET_ADDRESS]" at bounding box center [547, 240] width 94 height 14
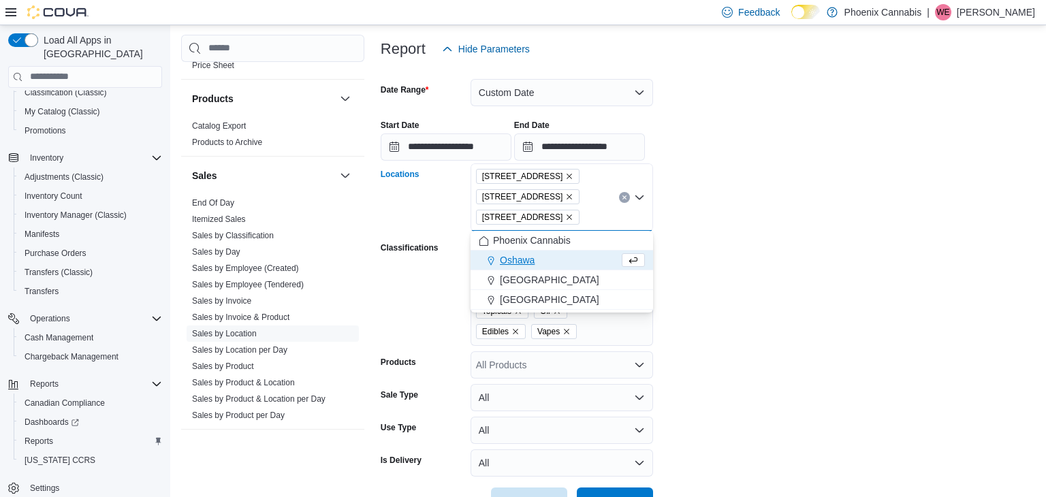
click at [771, 240] on form "**********" at bounding box center [708, 289] width 654 height 452
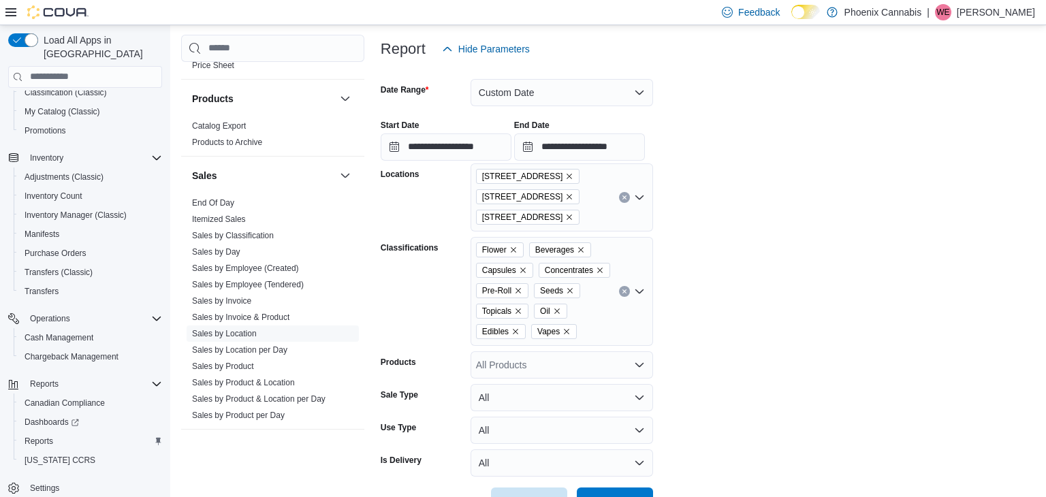
scroll to position [569, 0]
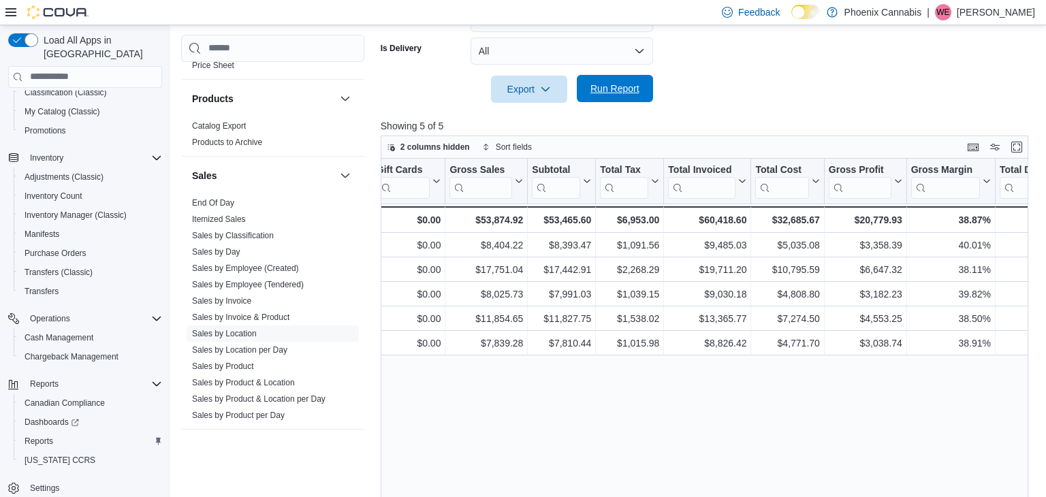
click at [614, 82] on span "Run Report" at bounding box center [615, 88] width 60 height 27
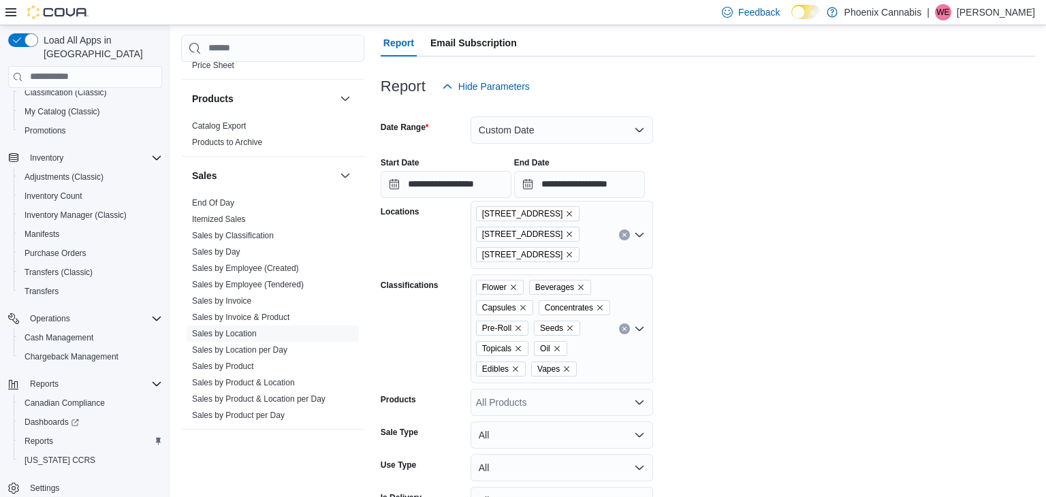
scroll to position [114, 0]
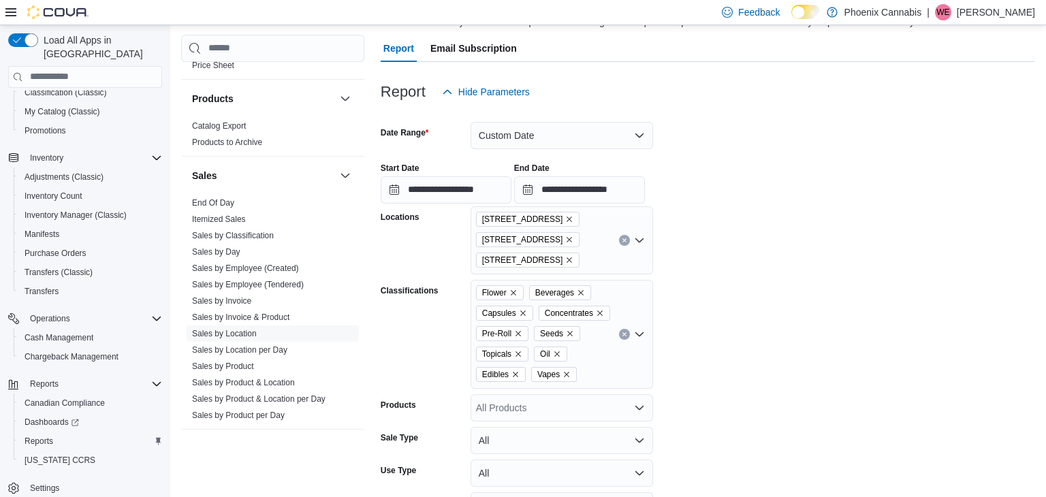
click at [565, 221] on icon "Remove 101 Church St from selection in this group" at bounding box center [569, 219] width 8 height 8
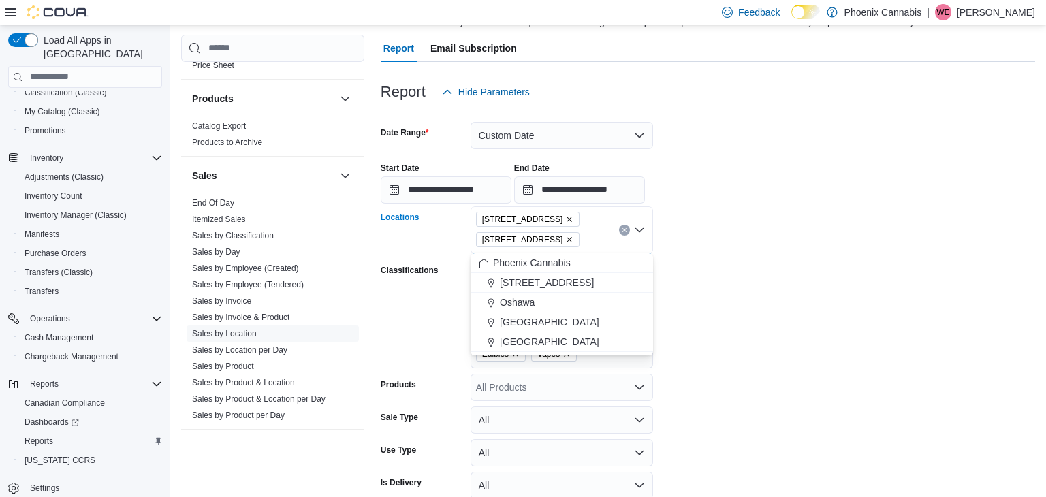
click at [565, 221] on icon "Remove 315 King St W from selection in this group" at bounding box center [569, 219] width 8 height 8
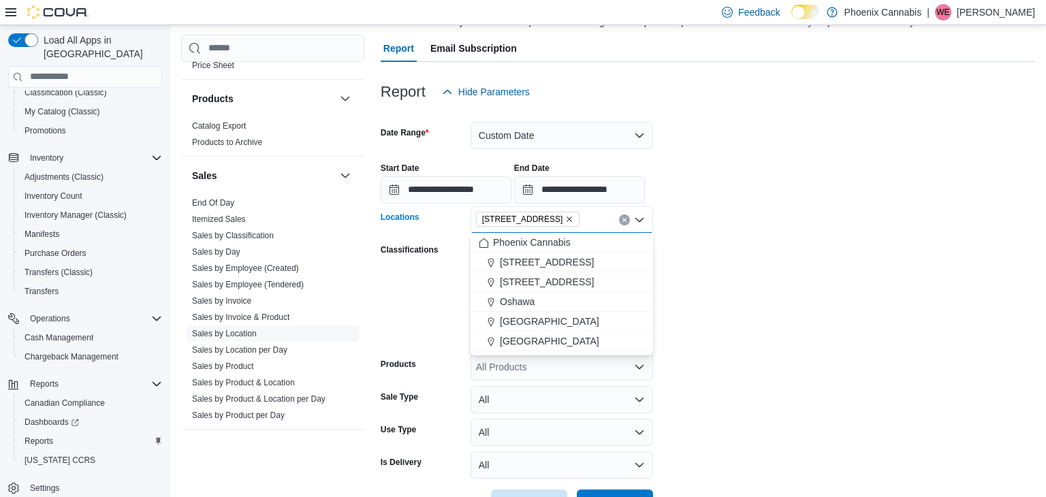
click at [565, 221] on icon "Remove 615 King St W from selection in this group" at bounding box center [569, 219] width 8 height 8
click at [512, 304] on span "[STREET_ADDRESS]" at bounding box center [547, 302] width 94 height 14
click at [825, 256] on form "**********" at bounding box center [708, 311] width 654 height 411
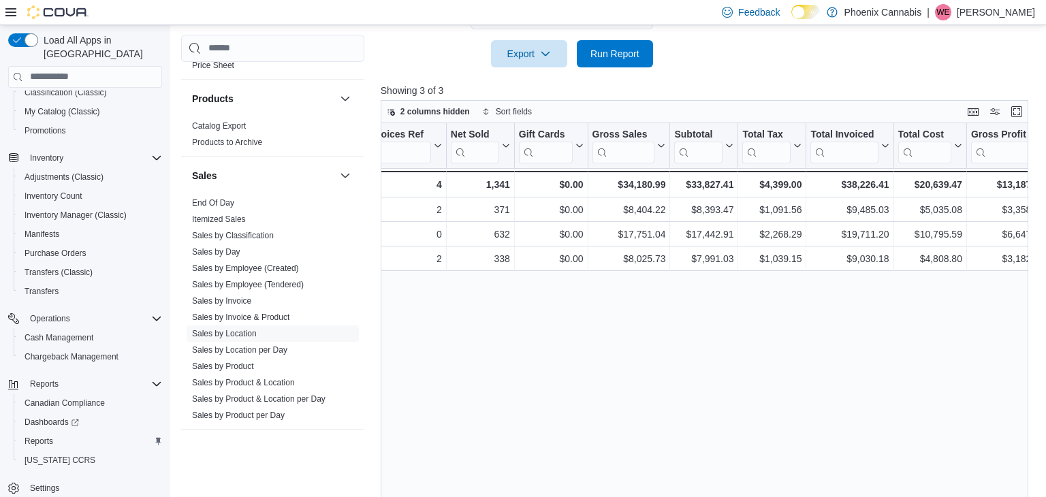
scroll to position [575, 0]
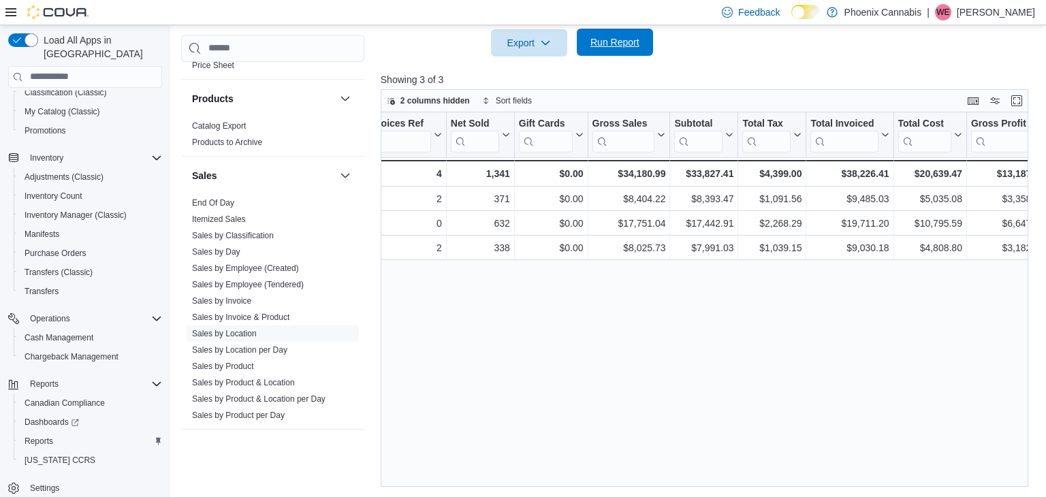
click at [600, 46] on span "Run Report" at bounding box center [614, 42] width 49 height 14
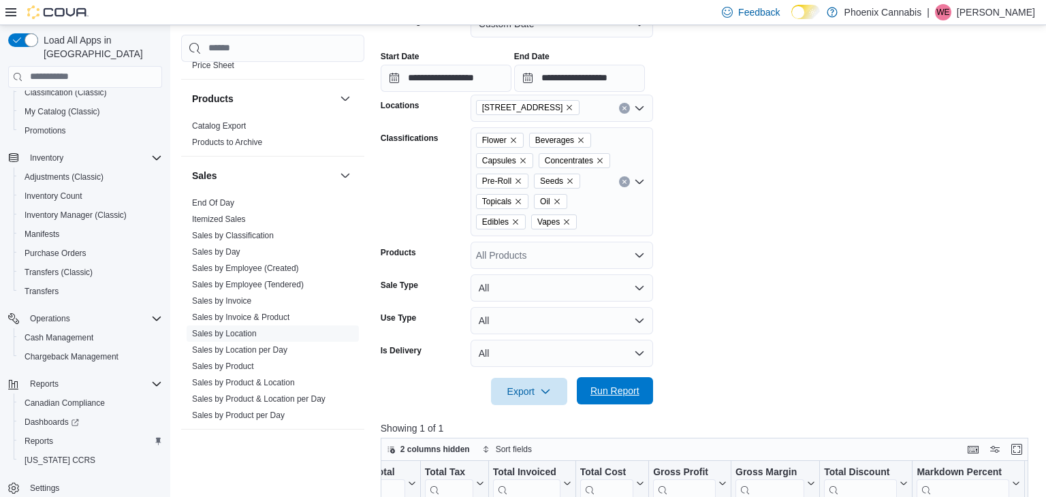
scroll to position [225, 0]
click at [435, 77] on input "**********" at bounding box center [446, 78] width 131 height 27
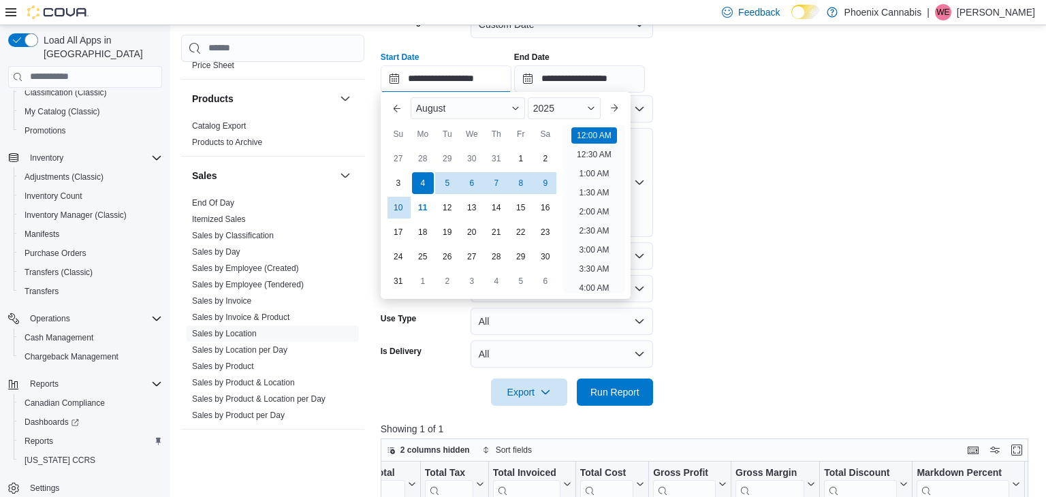
scroll to position [42, 0]
click at [830, 242] on form "**********" at bounding box center [708, 200] width 654 height 411
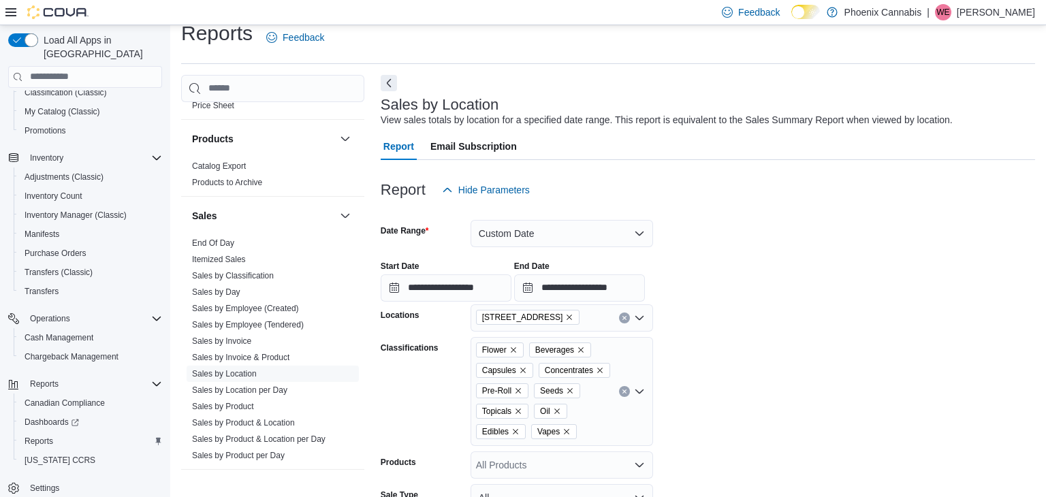
scroll to position [0, 0]
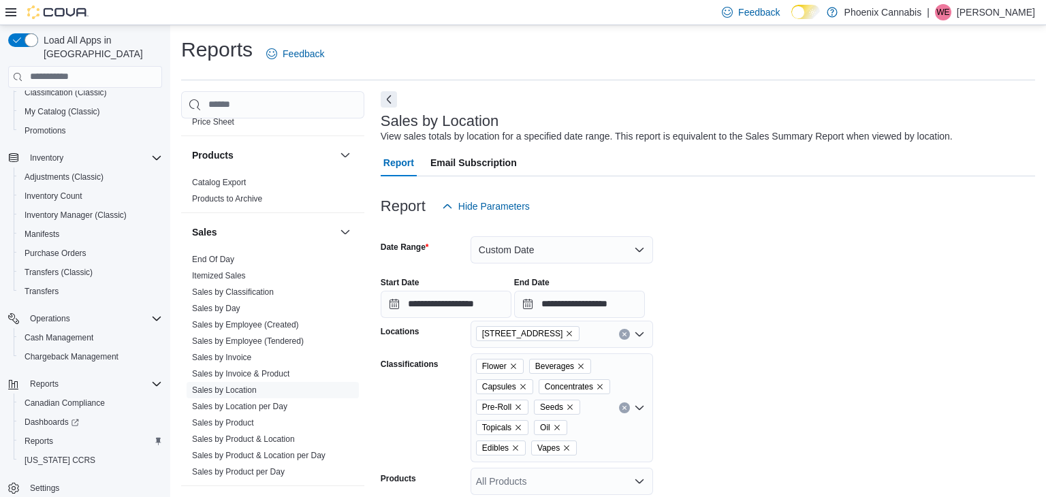
click at [556, 336] on div "[STREET_ADDRESS]" at bounding box center [562, 334] width 183 height 27
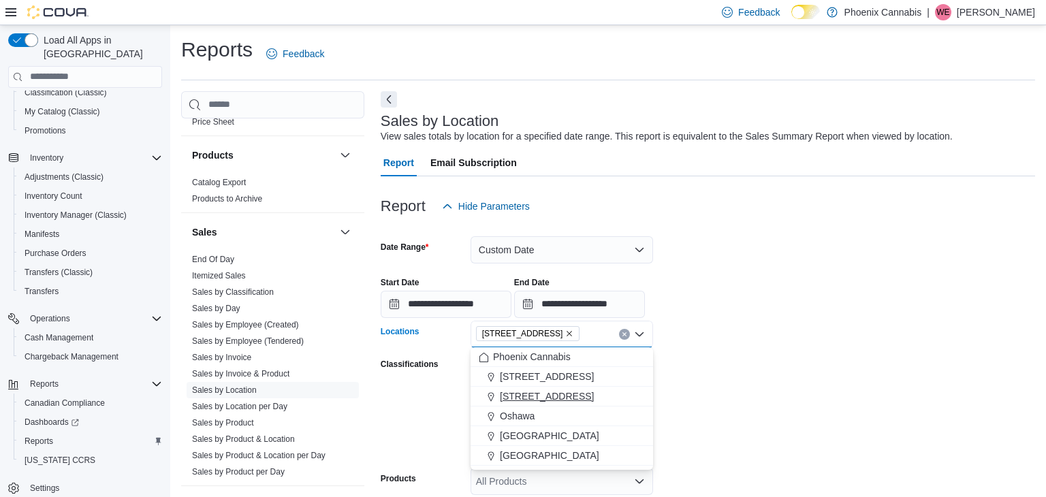
click at [528, 400] on span "[STREET_ADDRESS]" at bounding box center [547, 397] width 94 height 14
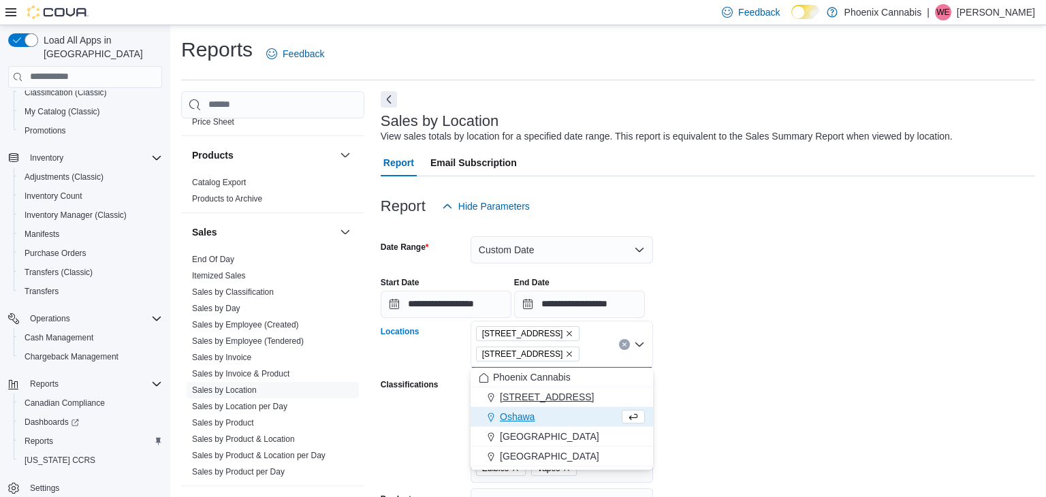
click at [552, 396] on span "[STREET_ADDRESS]" at bounding box center [547, 397] width 94 height 14
click at [744, 392] on form "**********" at bounding box center [708, 446] width 654 height 452
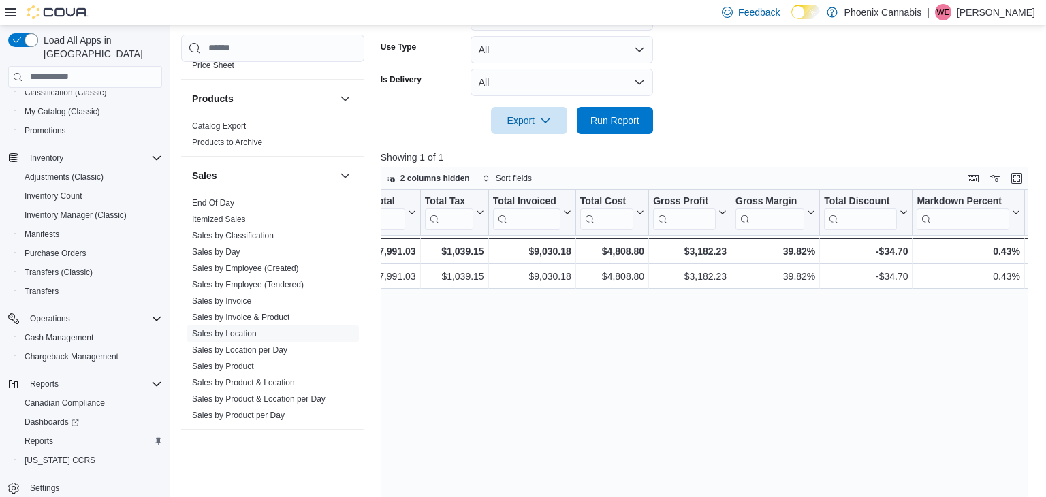
scroll to position [616, 0]
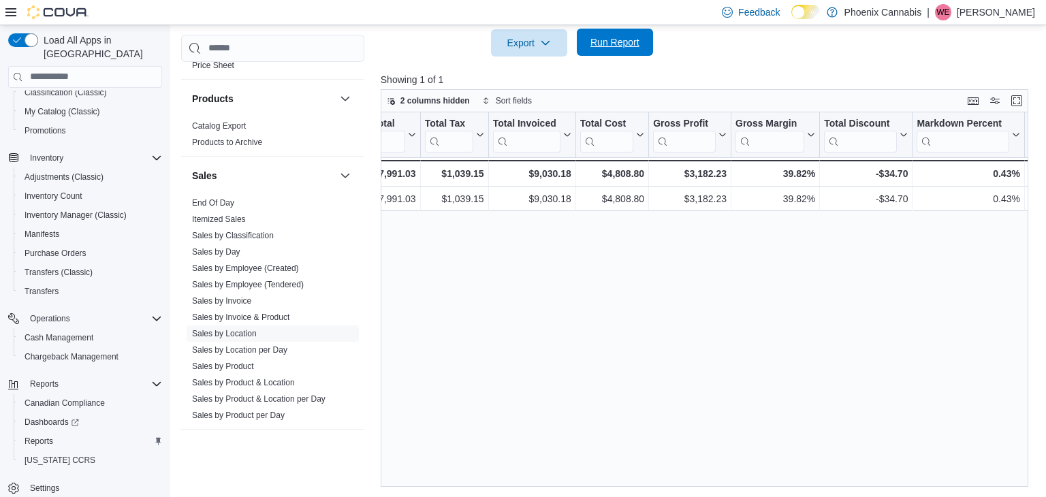
click at [612, 39] on span "Run Report" at bounding box center [614, 42] width 49 height 14
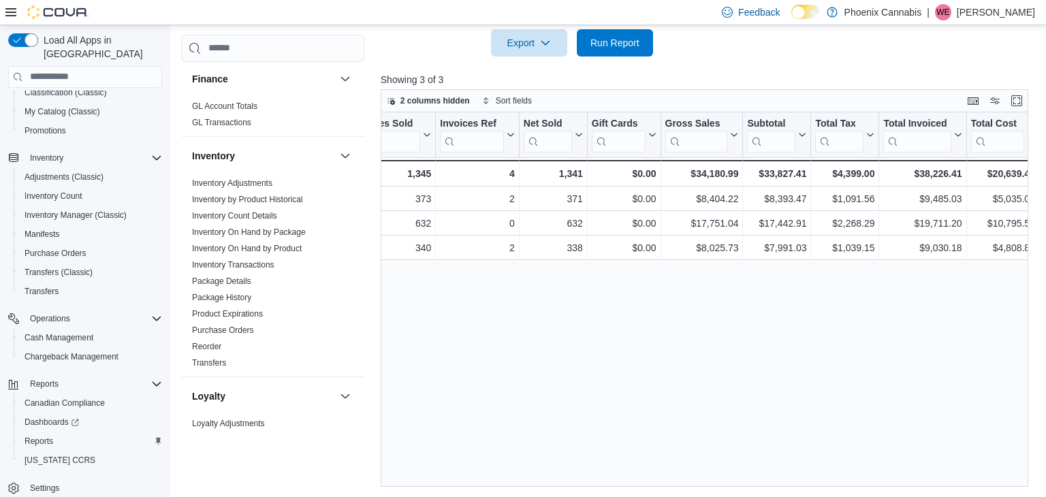
scroll to position [537, 0]
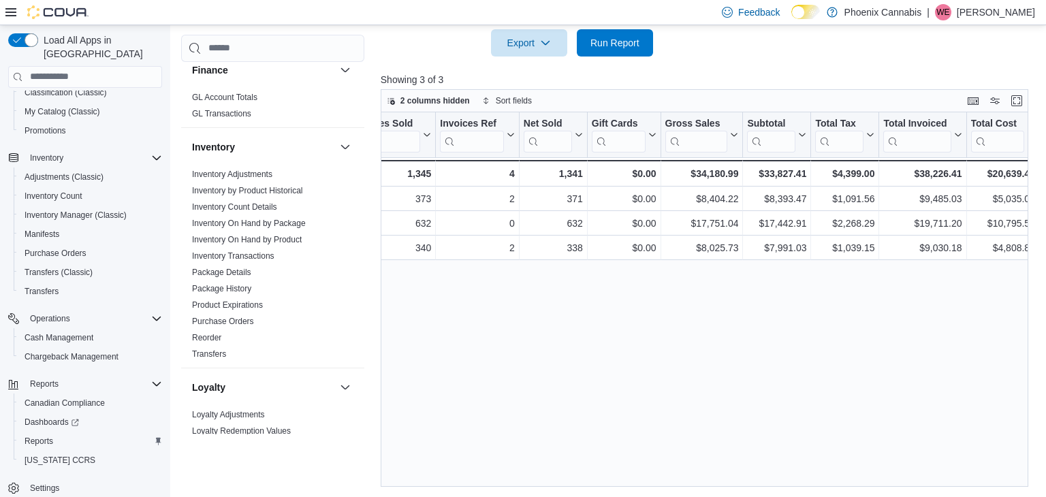
click at [220, 349] on link "Transfers" at bounding box center [209, 354] width 34 height 10
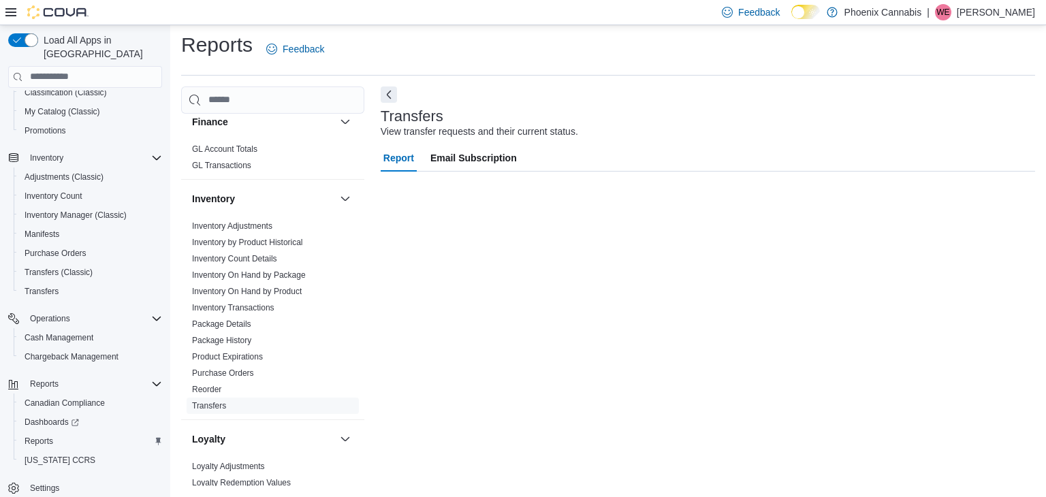
scroll to position [5, 0]
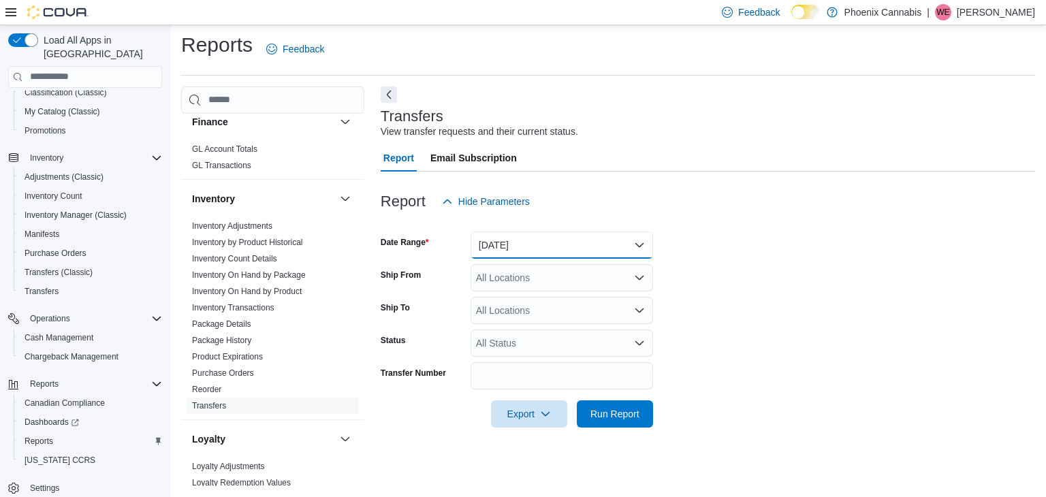
click at [497, 238] on button "[DATE]" at bounding box center [562, 245] width 183 height 27
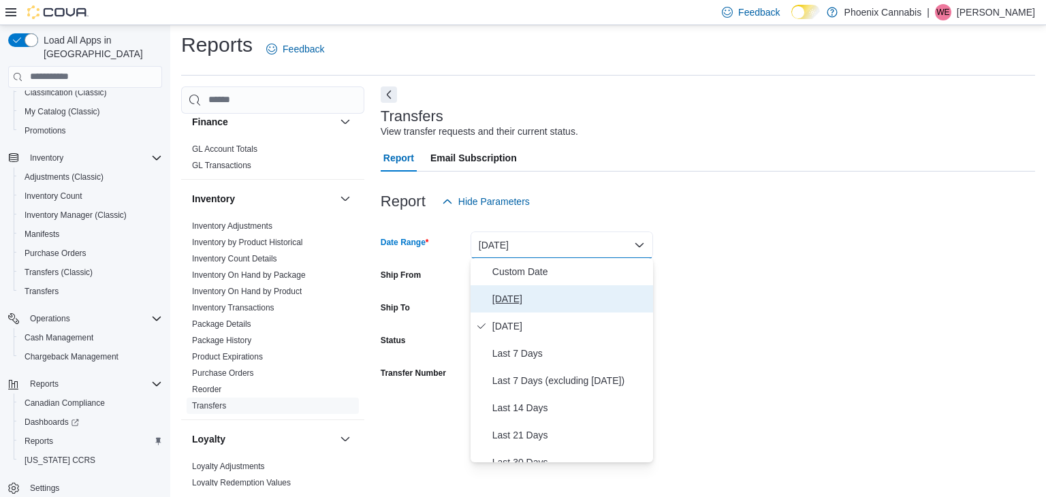
click at [529, 289] on button "[DATE]" at bounding box center [562, 298] width 183 height 27
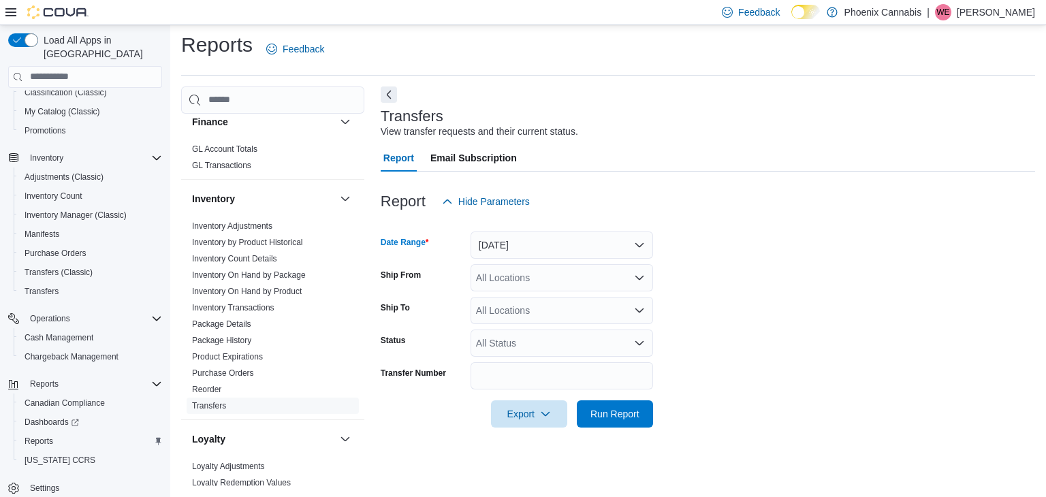
click at [629, 283] on div "All Locations" at bounding box center [562, 277] width 183 height 27
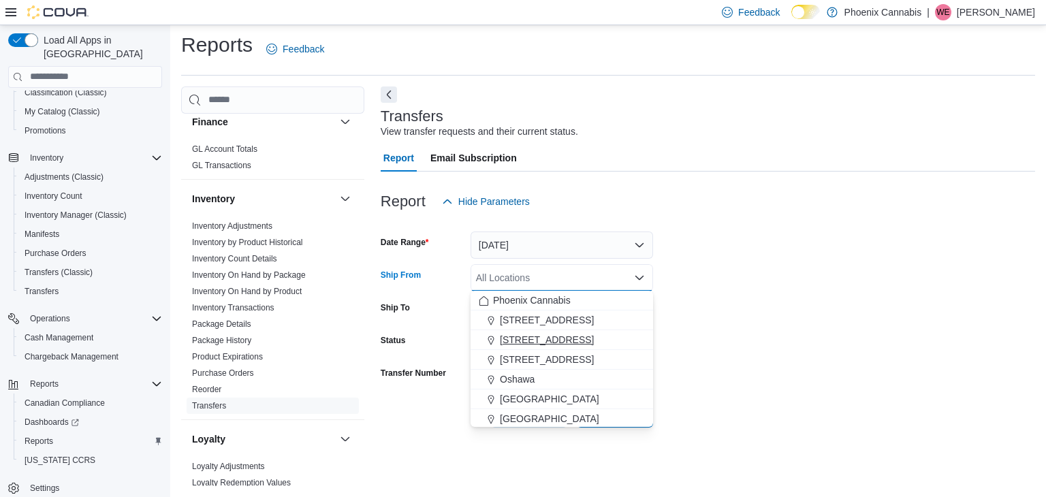
click at [542, 335] on span "[STREET_ADDRESS]" at bounding box center [547, 340] width 94 height 14
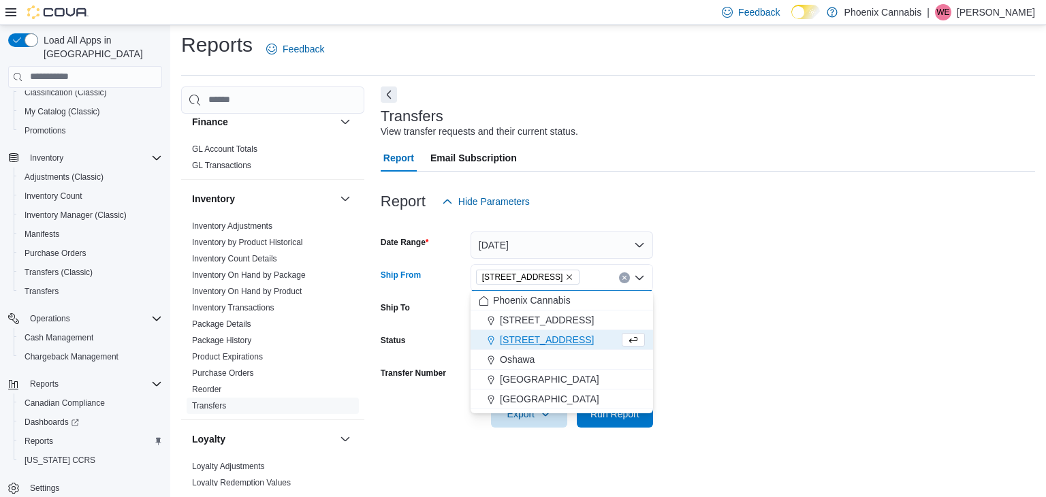
click at [680, 297] on form "Date Range [DATE] Ship From [STREET_ADDRESS] Selected. [STREET_ADDRESS] Press B…" at bounding box center [708, 321] width 654 height 212
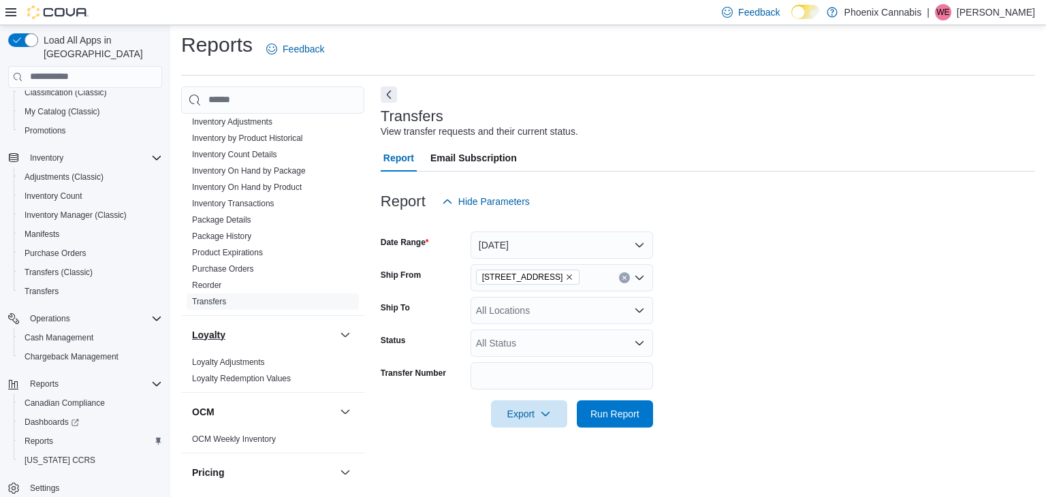
scroll to position [635, 0]
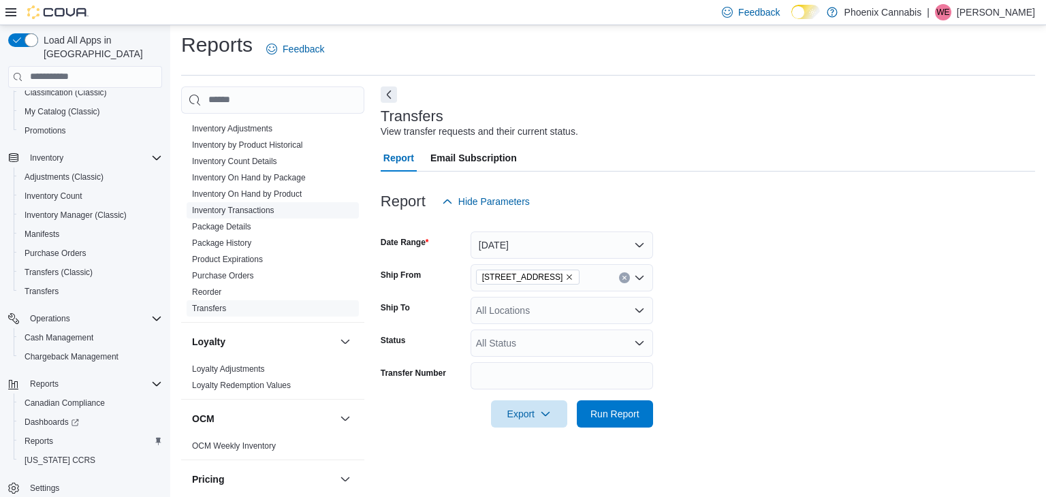
click at [248, 206] on link "Inventory Transactions" at bounding box center [233, 211] width 82 height 10
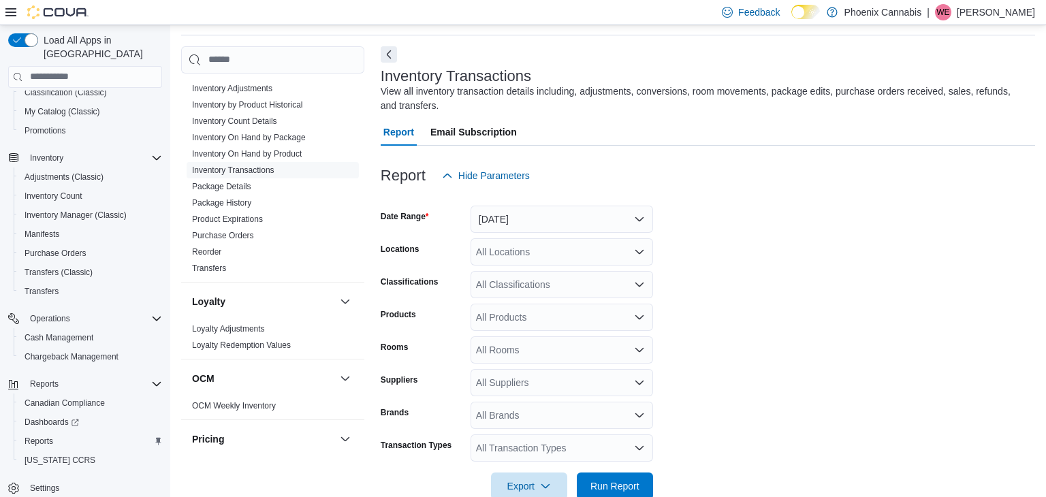
scroll to position [46, 0]
click at [561, 225] on button "[DATE]" at bounding box center [562, 218] width 183 height 27
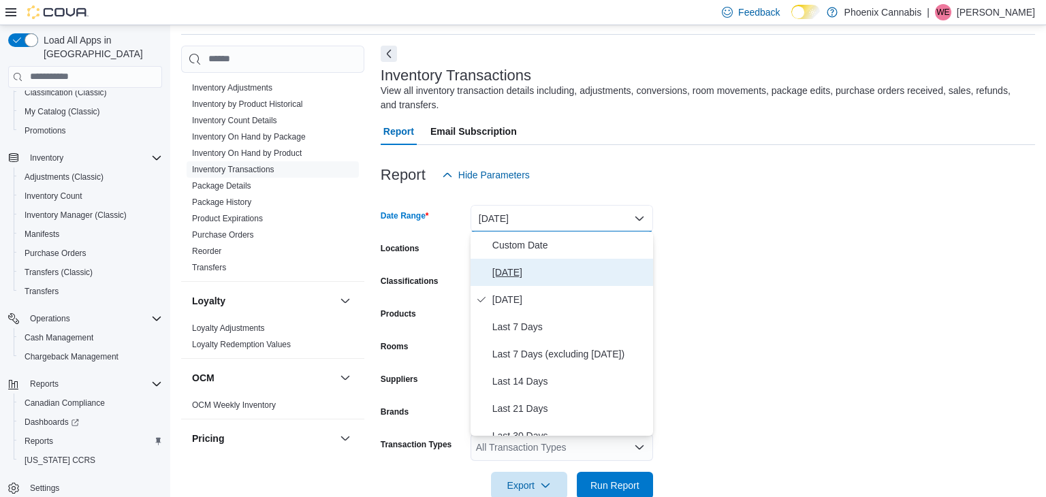
click at [543, 268] on span "[DATE]" at bounding box center [569, 272] width 155 height 16
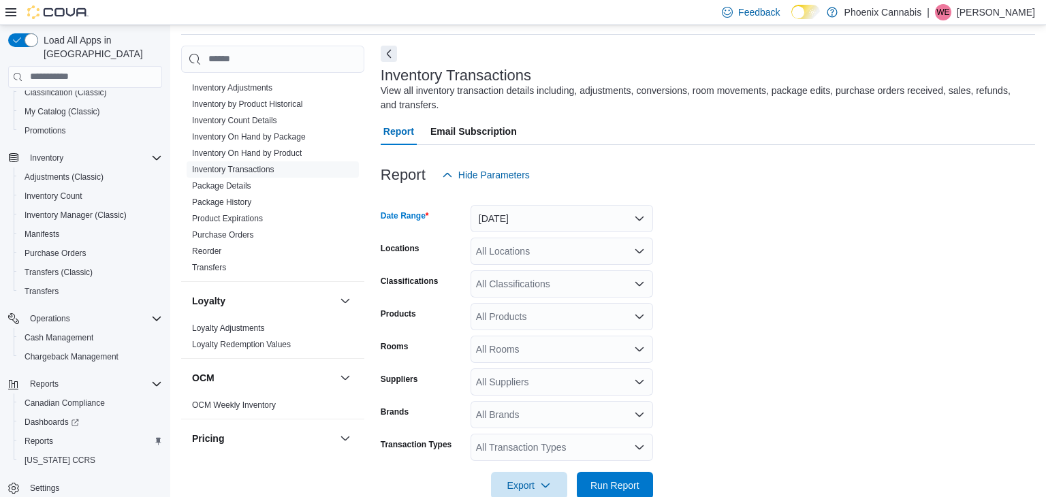
click at [573, 255] on div "All Locations" at bounding box center [562, 251] width 183 height 27
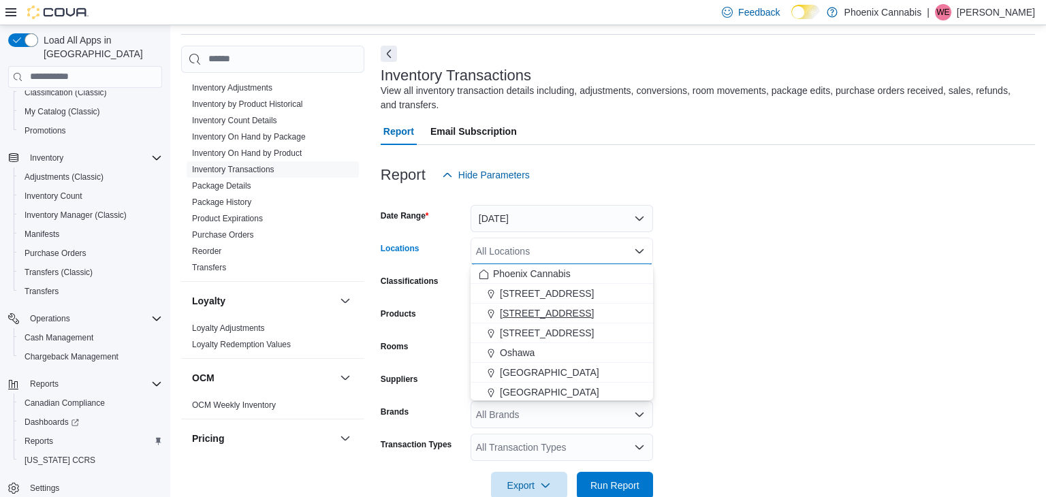
click at [547, 313] on span "[STREET_ADDRESS]" at bounding box center [547, 313] width 94 height 14
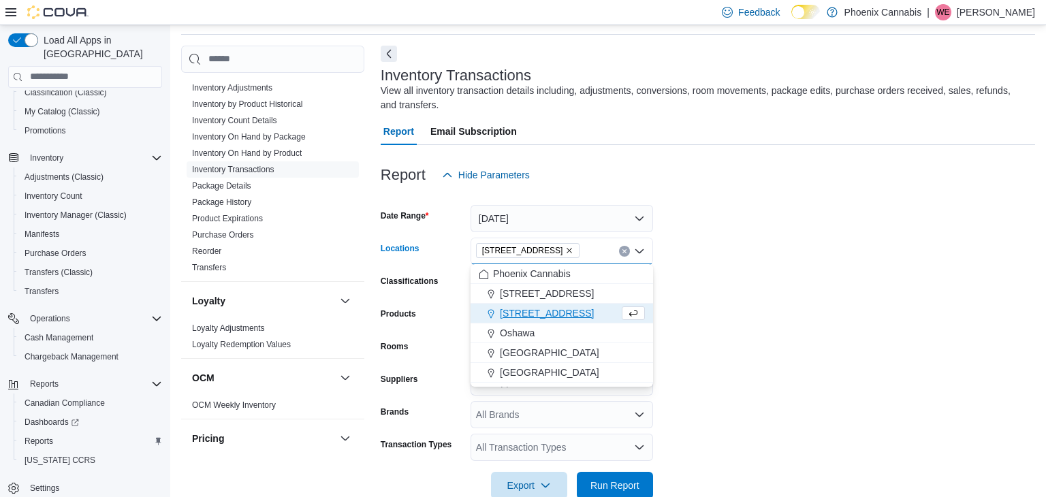
click at [743, 316] on form "Date Range [DATE] Locations [STREET_ADDRESS] Selected. [STREET_ADDRESS] Press B…" at bounding box center [708, 344] width 654 height 311
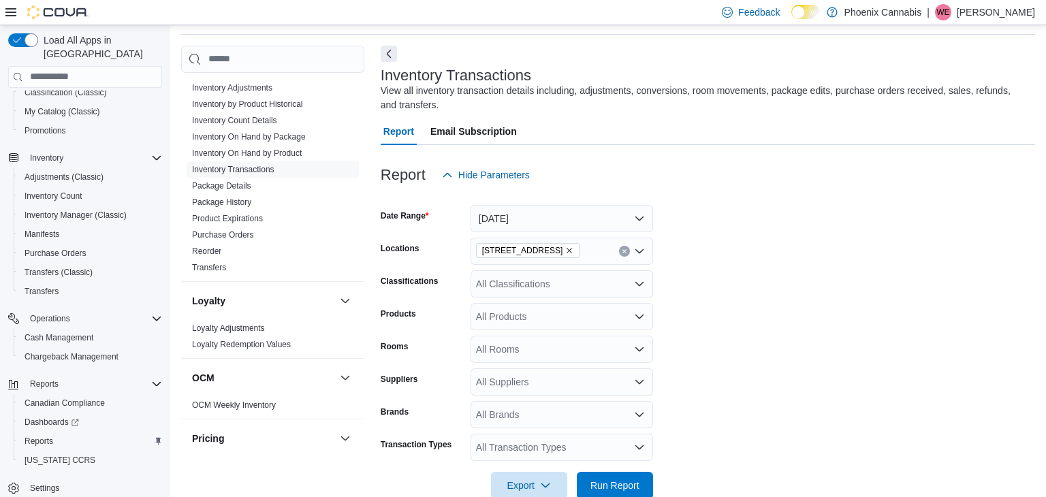
scroll to position [74, 0]
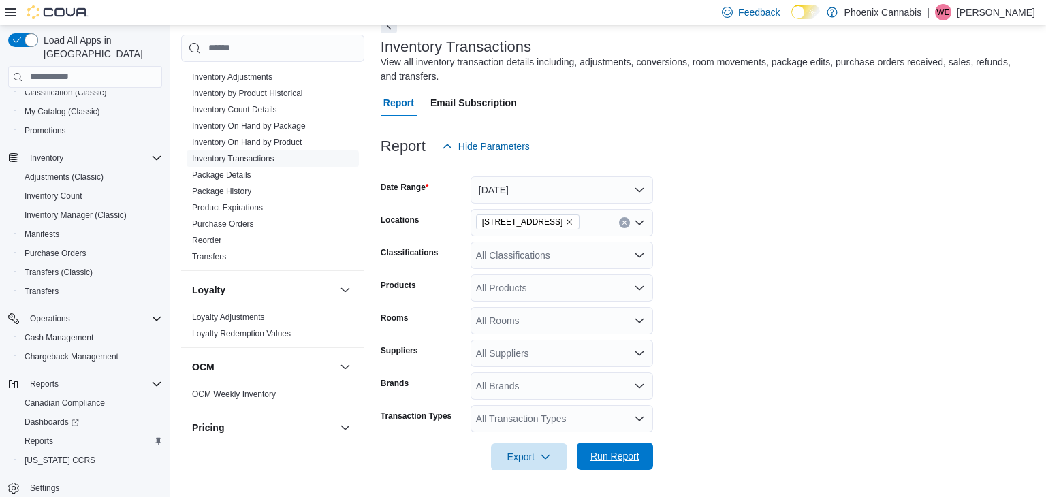
click at [594, 445] on span "Run Report" at bounding box center [615, 456] width 60 height 27
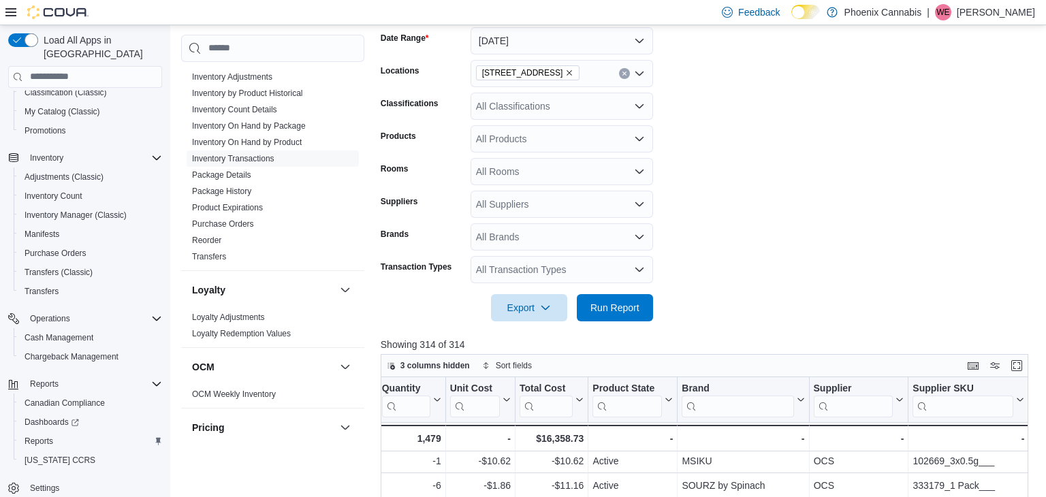
scroll to position [0, 1427]
click at [567, 74] on icon "Remove 315 King St W from selection in this group" at bounding box center [569, 72] width 5 height 5
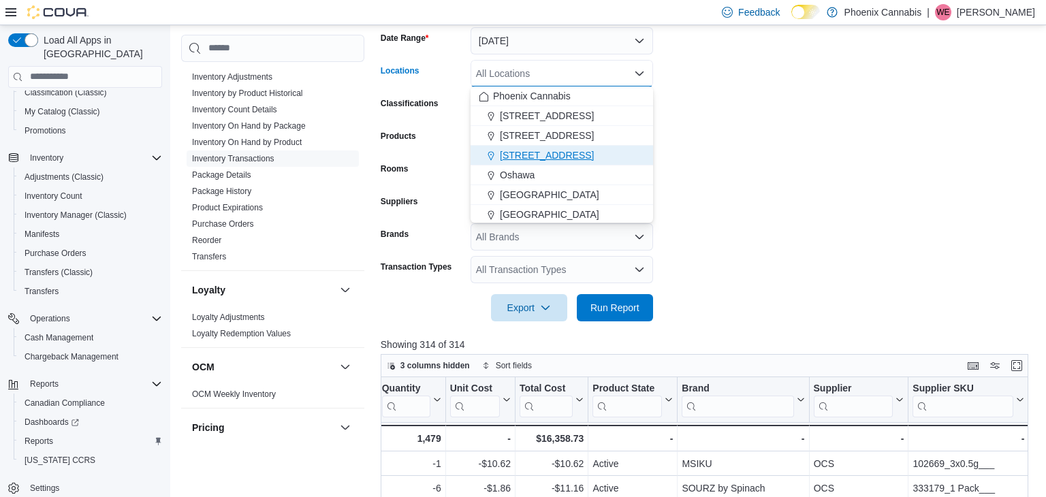
click at [540, 149] on span "[STREET_ADDRESS]" at bounding box center [547, 155] width 94 height 14
click at [778, 142] on form "Date Range [DATE] Locations [STREET_ADDRESS] Selected. [STREET_ADDRESS] Press B…" at bounding box center [708, 166] width 654 height 311
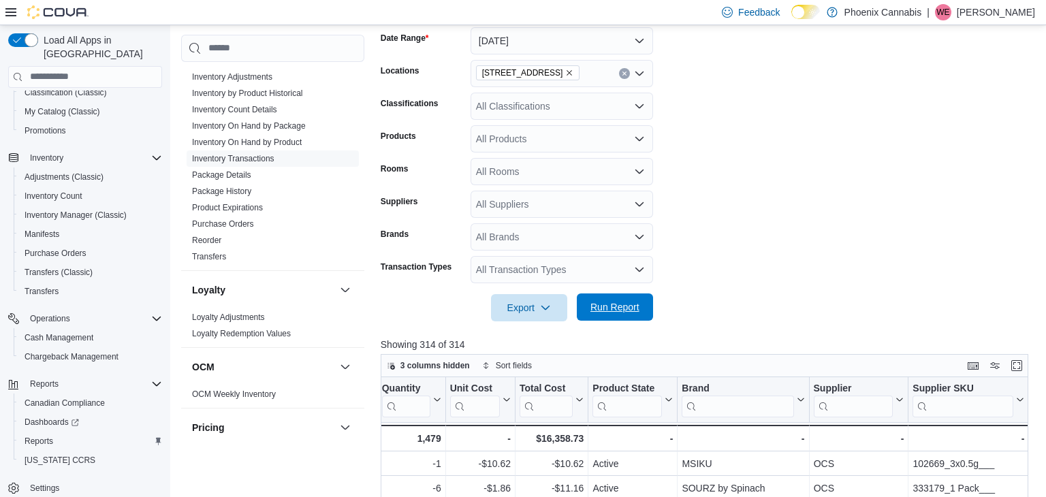
click at [590, 302] on span "Run Report" at bounding box center [614, 307] width 49 height 14
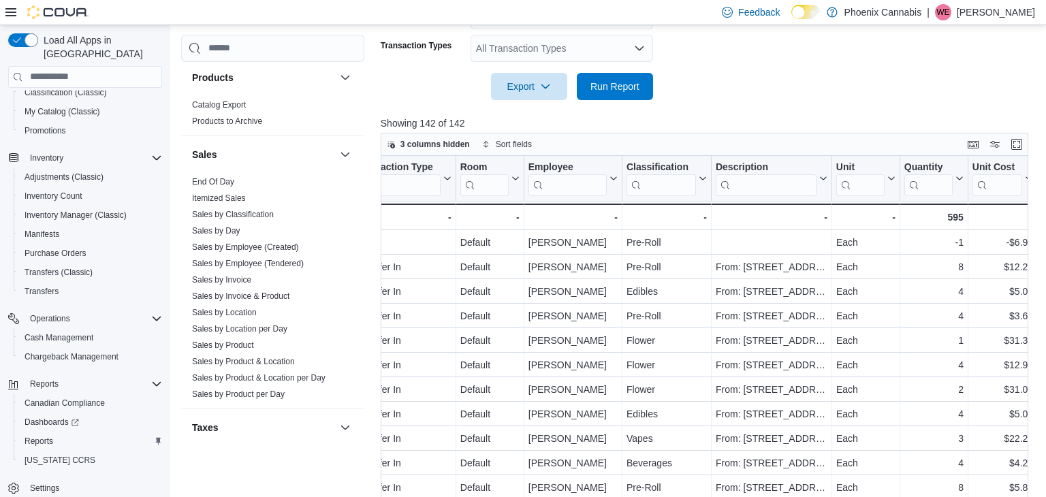
scroll to position [1049, 0]
click at [247, 304] on link "Sales by Location" at bounding box center [224, 309] width 65 height 10
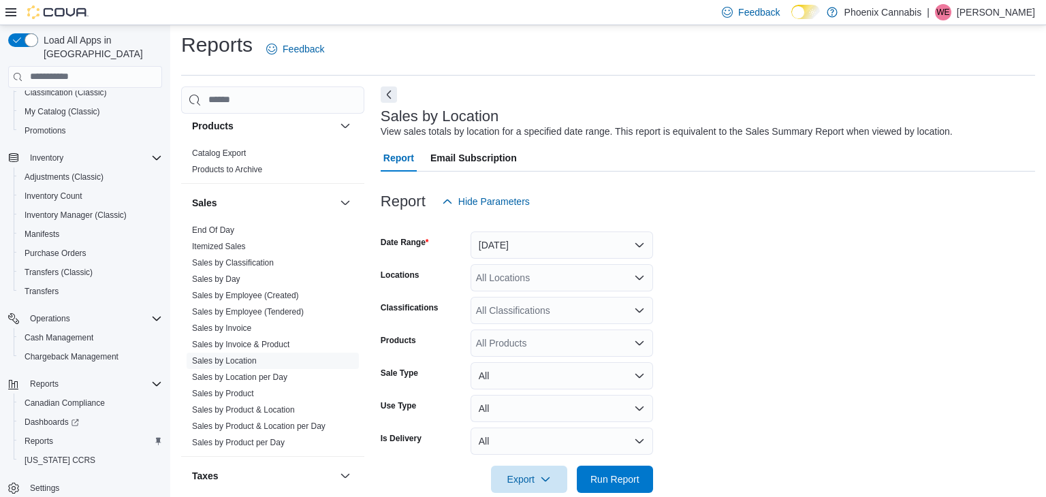
scroll to position [27, 0]
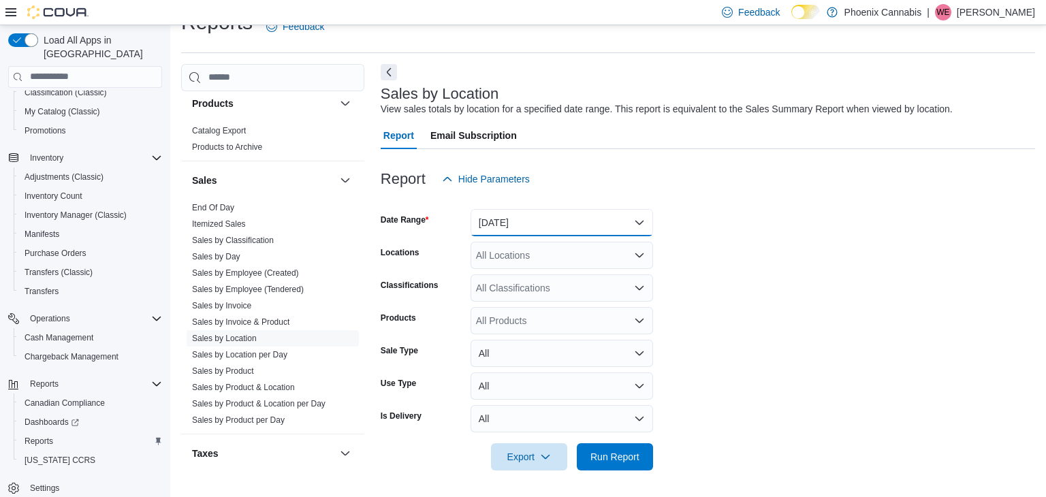
click at [561, 209] on button "[DATE]" at bounding box center [562, 222] width 183 height 27
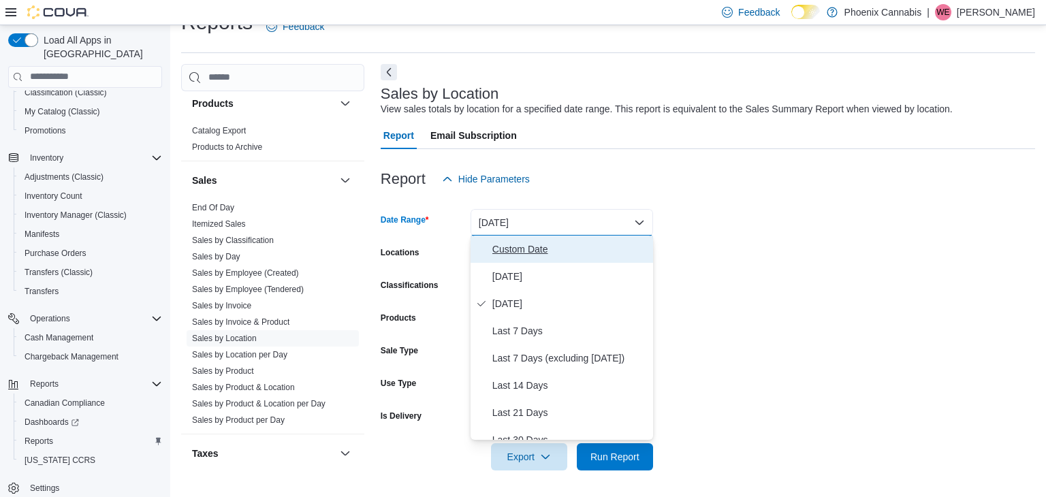
click at [517, 238] on button "Custom Date" at bounding box center [562, 249] width 183 height 27
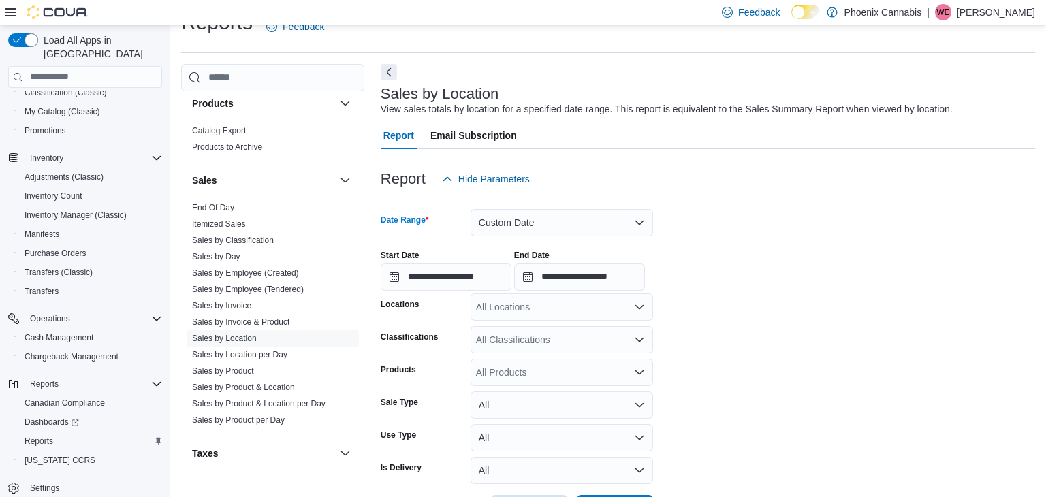
click at [500, 258] on div "Start Date" at bounding box center [446, 255] width 131 height 11
click at [482, 272] on input "**********" at bounding box center [446, 277] width 131 height 27
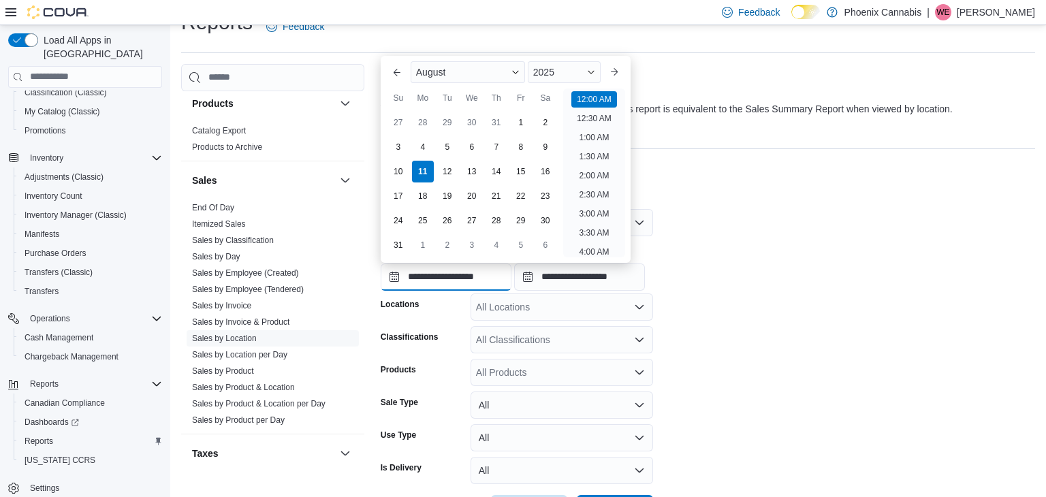
scroll to position [42, 0]
click at [423, 148] on div "4" at bounding box center [423, 148] width 24 height 24
type input "**********"
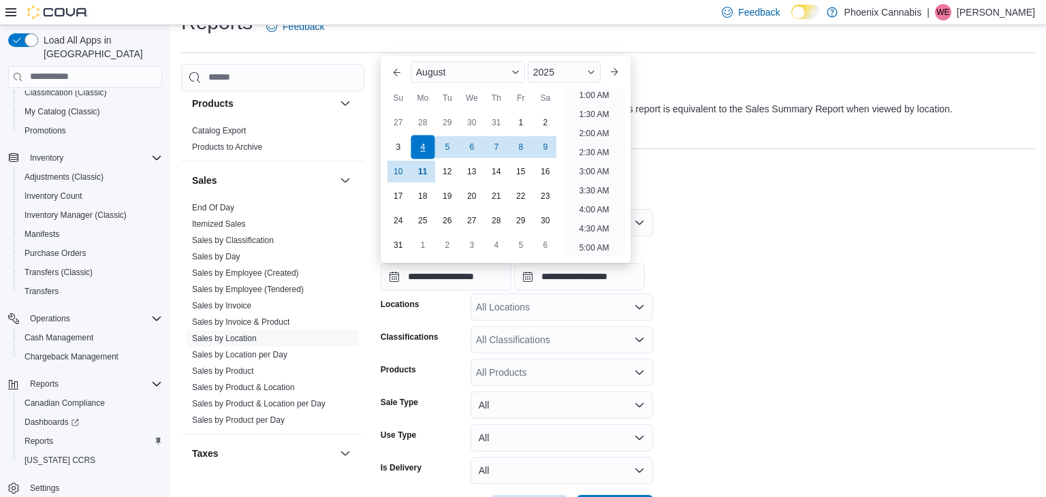
scroll to position [3, 0]
click at [603, 264] on input "**********" at bounding box center [579, 277] width 131 height 27
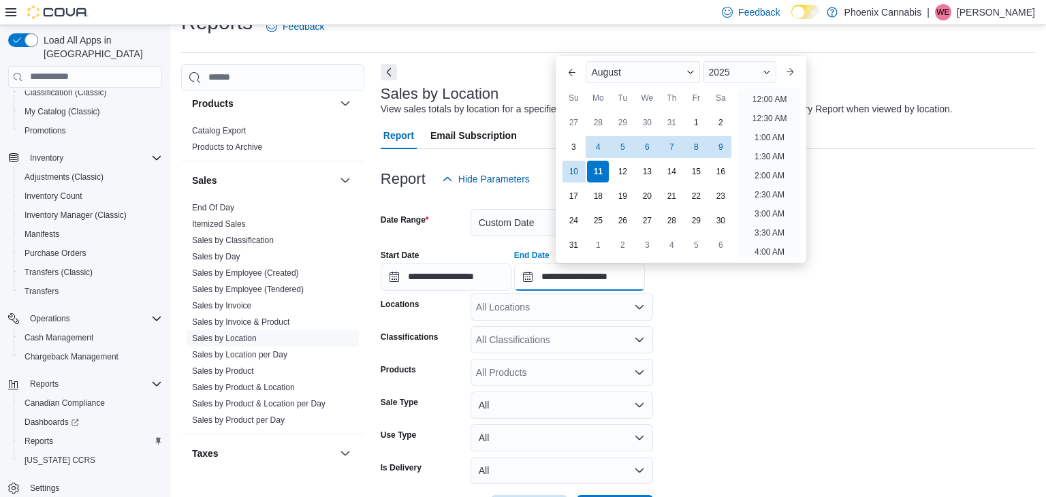
scroll to position [749, 0]
click at [577, 169] on div "10" at bounding box center [574, 172] width 24 height 24
type input "**********"
click at [761, 292] on div at bounding box center [708, 292] width 654 height 3
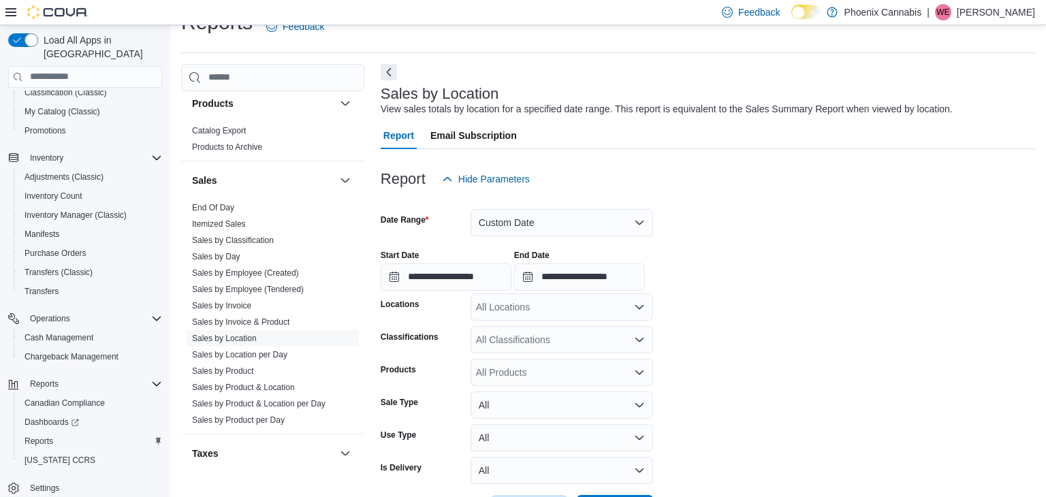
click at [548, 314] on div "All Locations" at bounding box center [562, 306] width 183 height 27
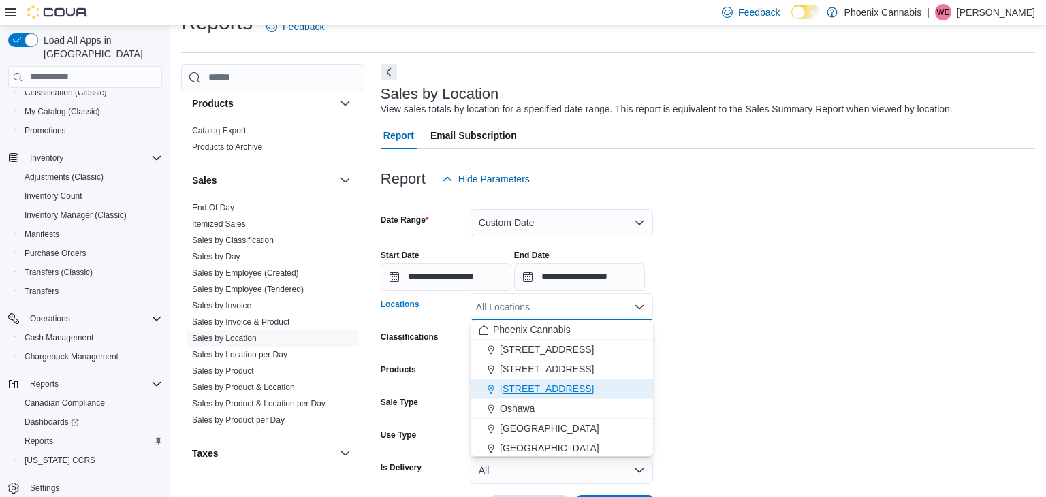
click at [524, 385] on span "[STREET_ADDRESS]" at bounding box center [547, 389] width 94 height 14
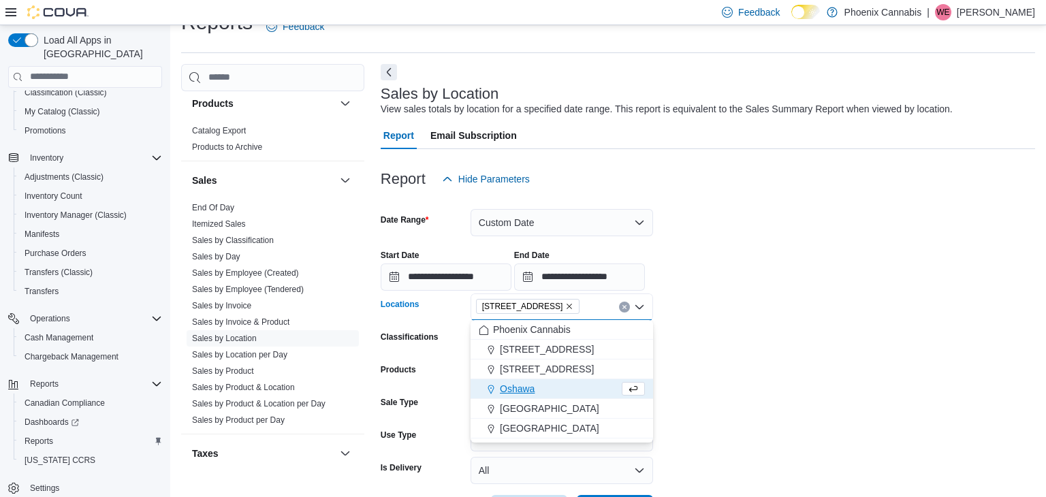
click at [919, 366] on form "**********" at bounding box center [708, 358] width 654 height 330
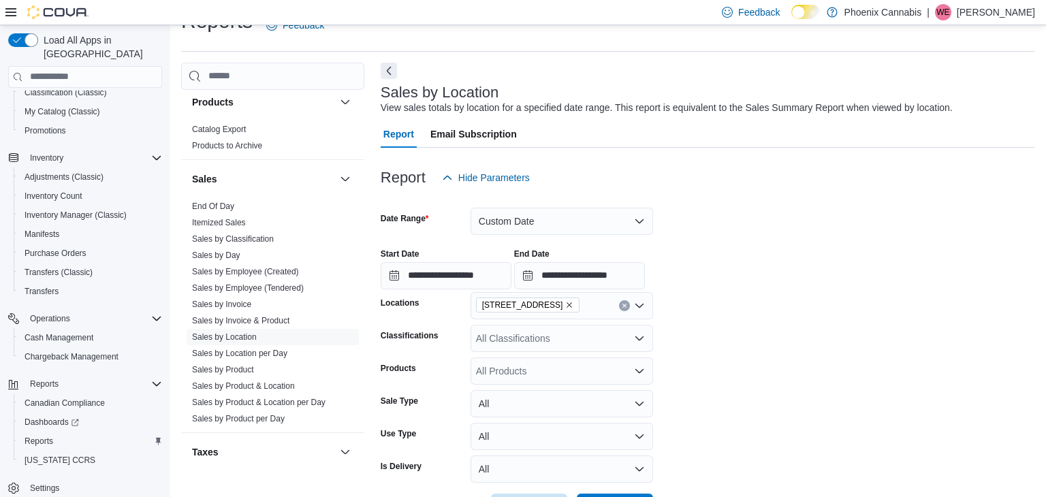
scroll to position [79, 0]
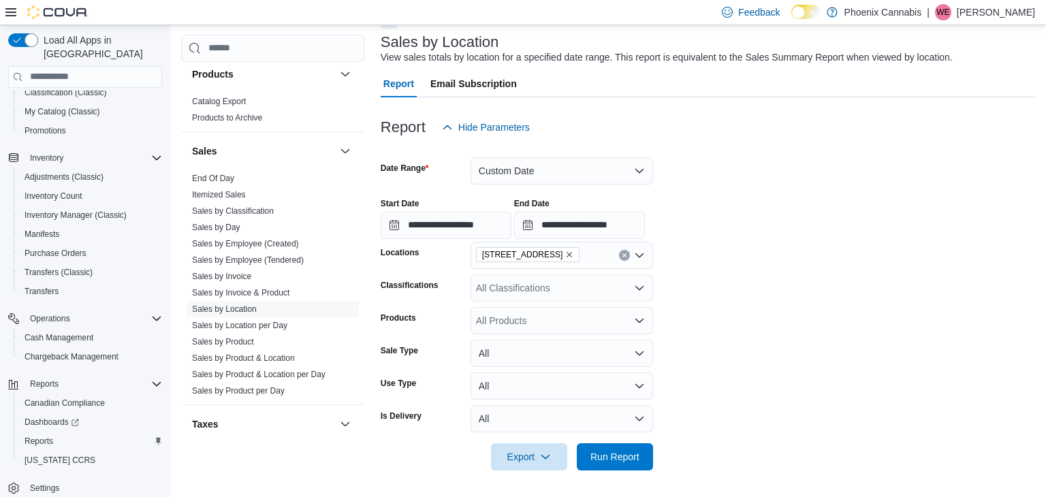
click at [584, 293] on div "All Classifications" at bounding box center [562, 287] width 183 height 27
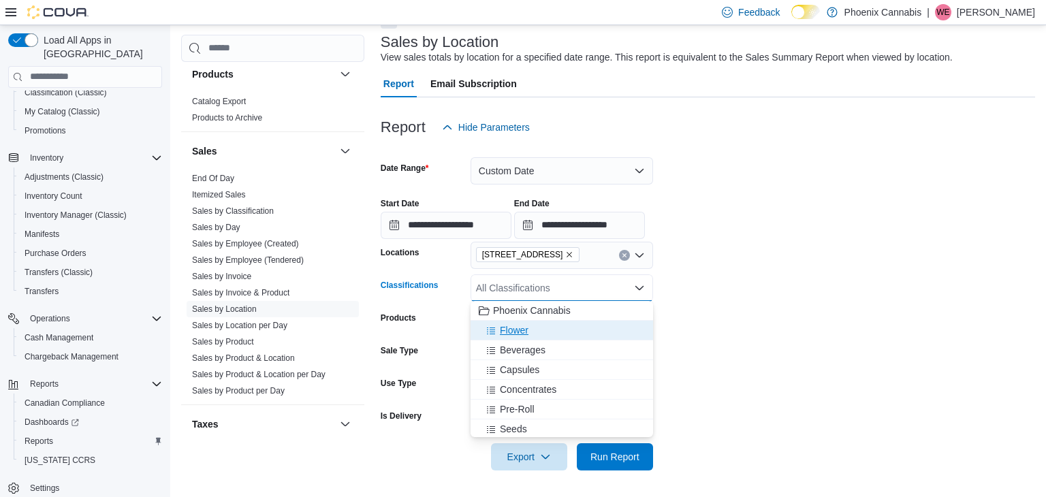
click at [535, 327] on div "Flower" at bounding box center [562, 330] width 166 height 14
click at [535, 327] on span "Beverages" at bounding box center [523, 330] width 46 height 14
click at [535, 327] on span "Capsules" at bounding box center [519, 330] width 39 height 14
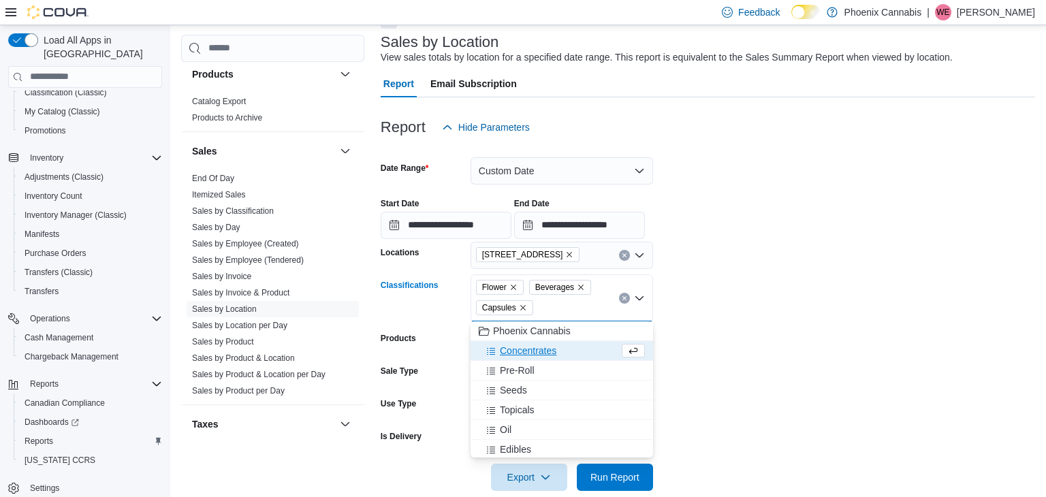
click at [528, 351] on span "Concentrates" at bounding box center [528, 351] width 57 height 14
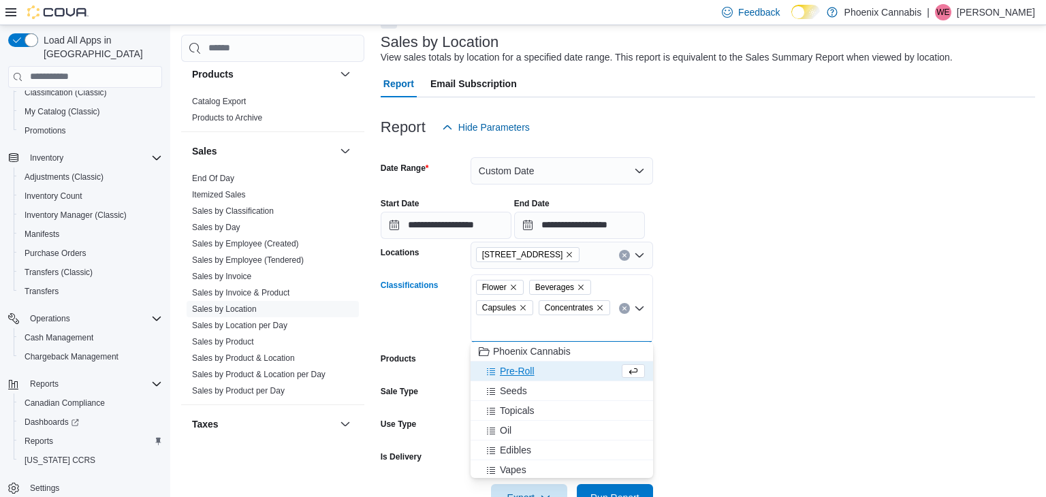
click at [525, 362] on button "Pre-Roll" at bounding box center [562, 372] width 183 height 20
click at [528, 374] on div "Seeds" at bounding box center [549, 371] width 140 height 14
click at [528, 374] on span "Topicals" at bounding box center [517, 371] width 35 height 14
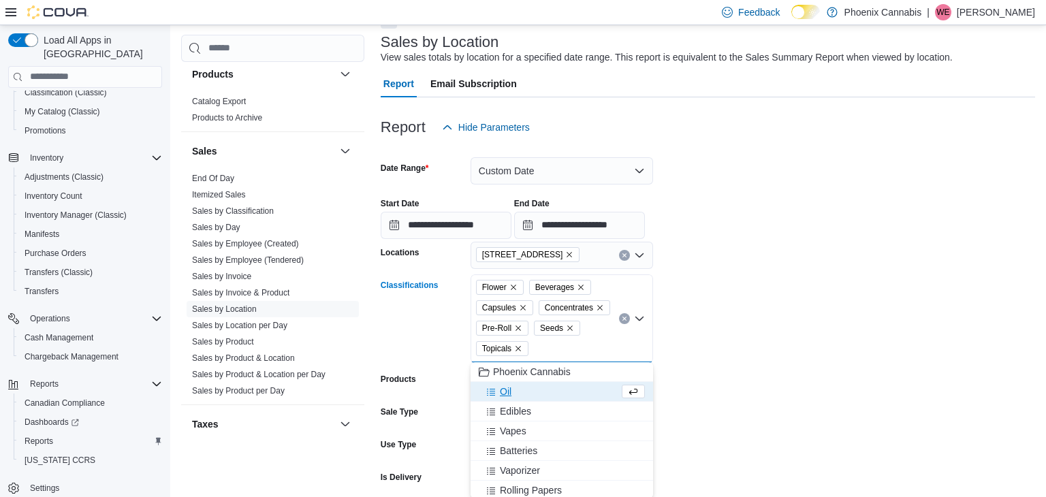
click at [524, 382] on button "Oil" at bounding box center [562, 392] width 183 height 20
click at [524, 392] on span "Edibles" at bounding box center [515, 392] width 31 height 14
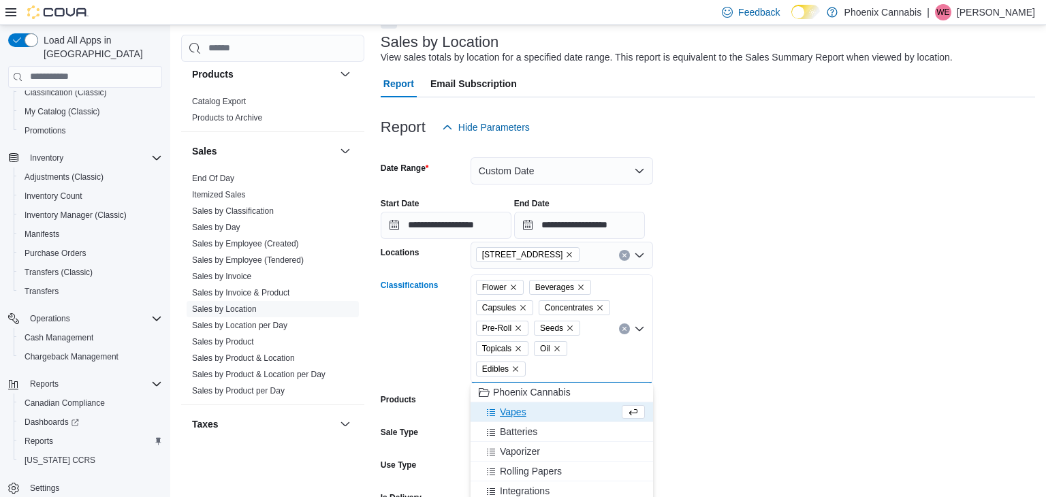
click at [524, 403] on button "Vapes" at bounding box center [562, 412] width 183 height 20
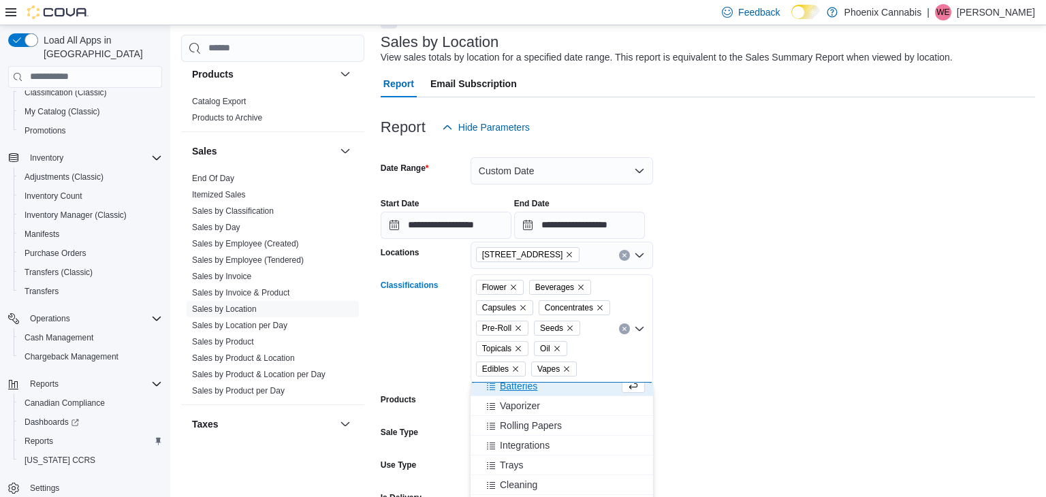
scroll to position [29, 0]
click at [755, 373] on form "**********" at bounding box center [708, 346] width 654 height 411
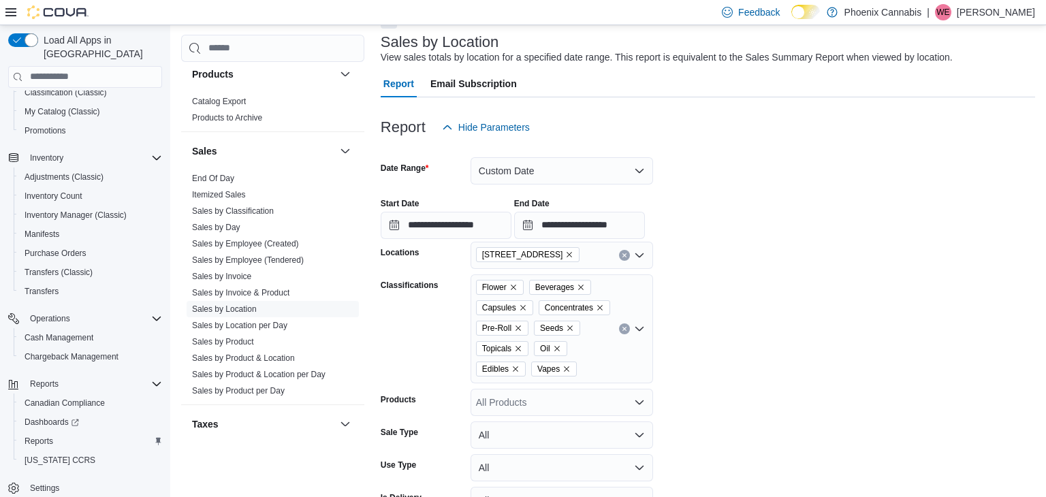
scroll to position [161, 0]
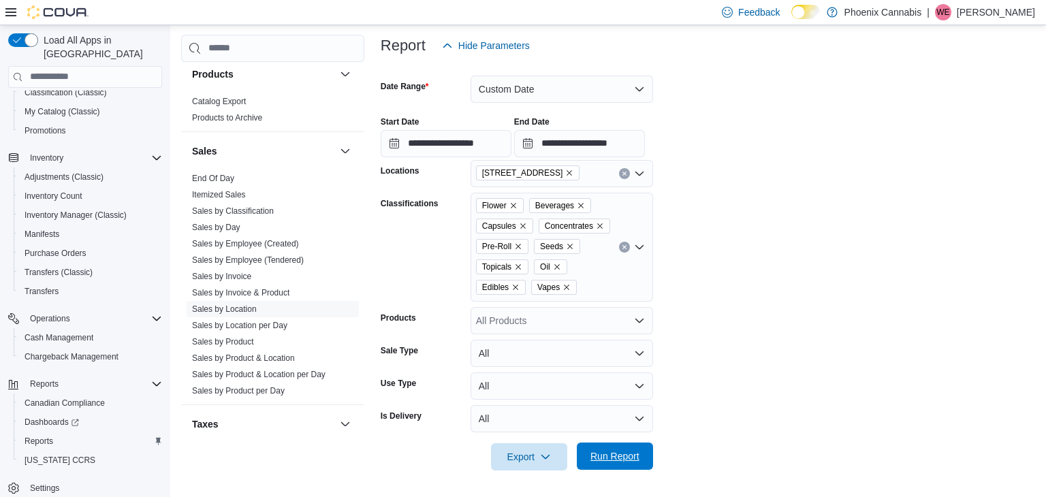
click at [625, 464] on span "Run Report" at bounding box center [615, 456] width 60 height 27
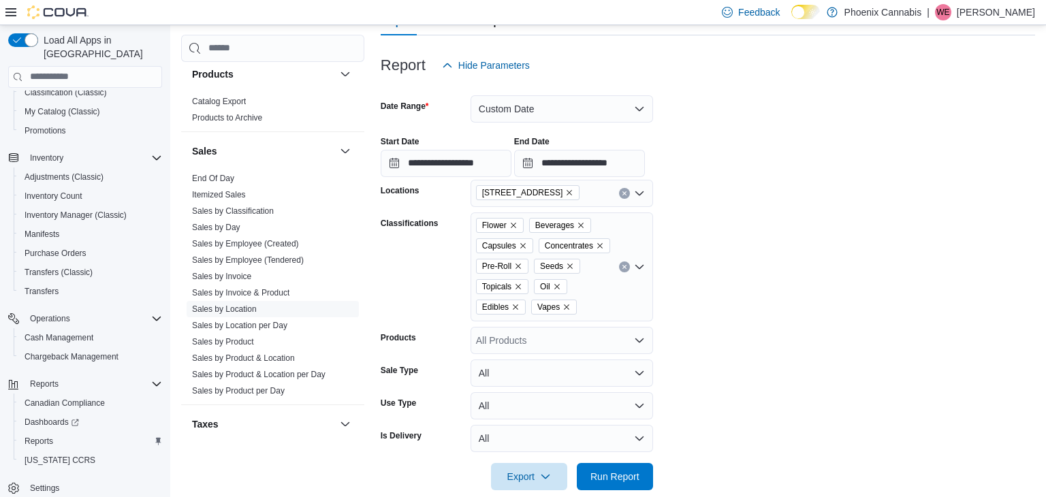
scroll to position [136, 0]
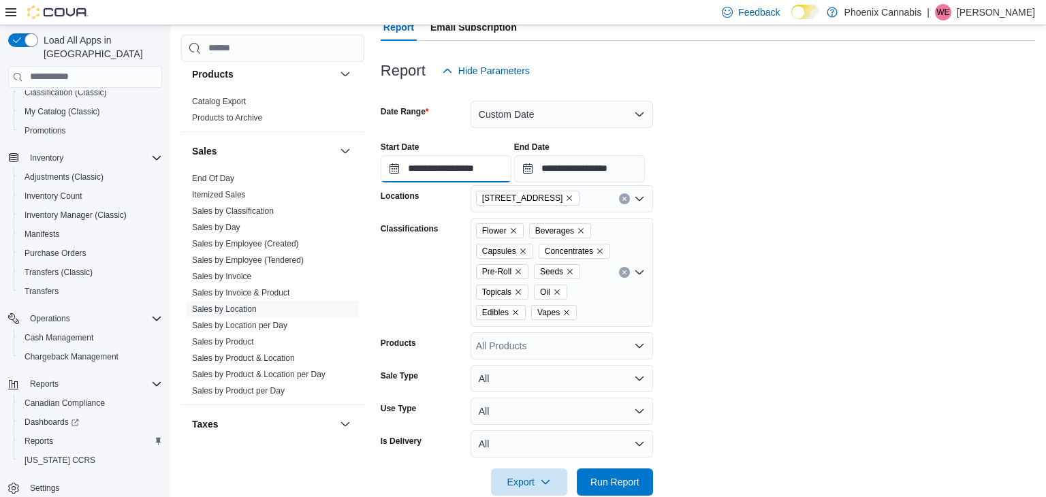
click at [501, 166] on input "**********" at bounding box center [446, 168] width 131 height 27
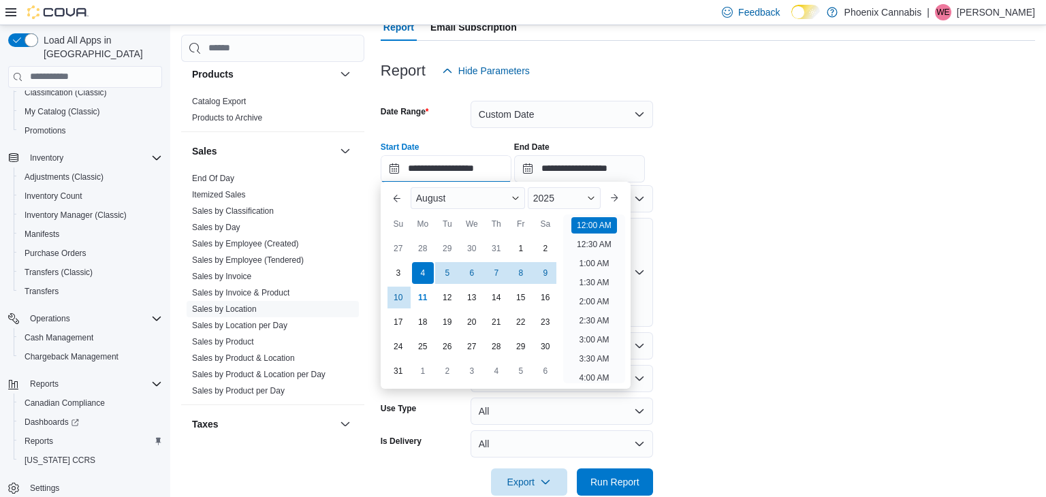
scroll to position [42, 0]
click at [426, 250] on div "28" at bounding box center [423, 249] width 24 height 24
type input "**********"
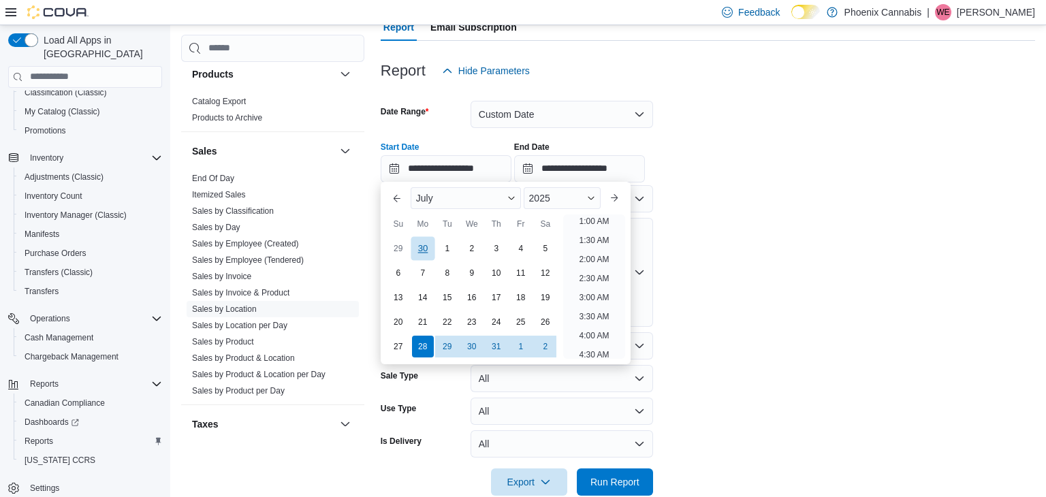
scroll to position [3, 0]
click at [625, 171] on input "**********" at bounding box center [579, 168] width 131 height 27
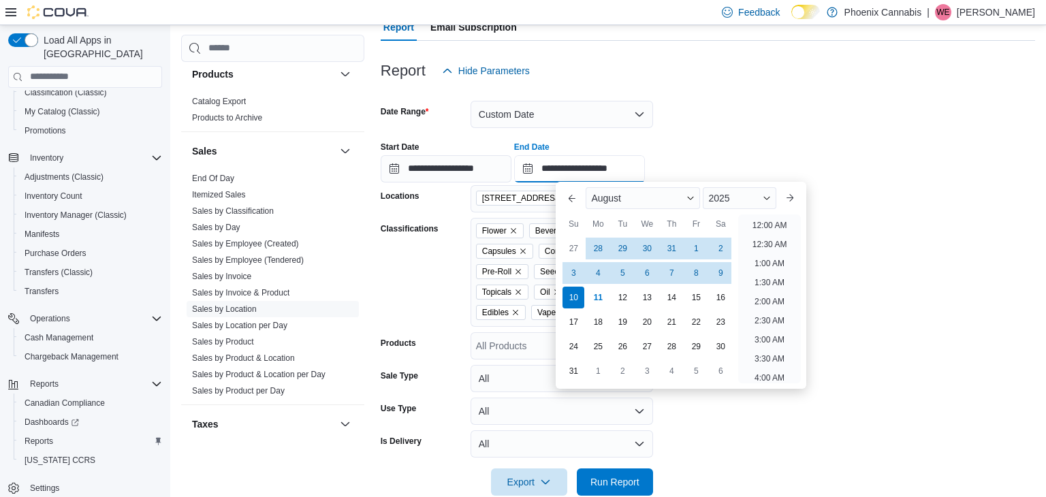
scroll to position [749, 0]
click at [571, 270] on div "3" at bounding box center [574, 273] width 24 height 24
type input "**********"
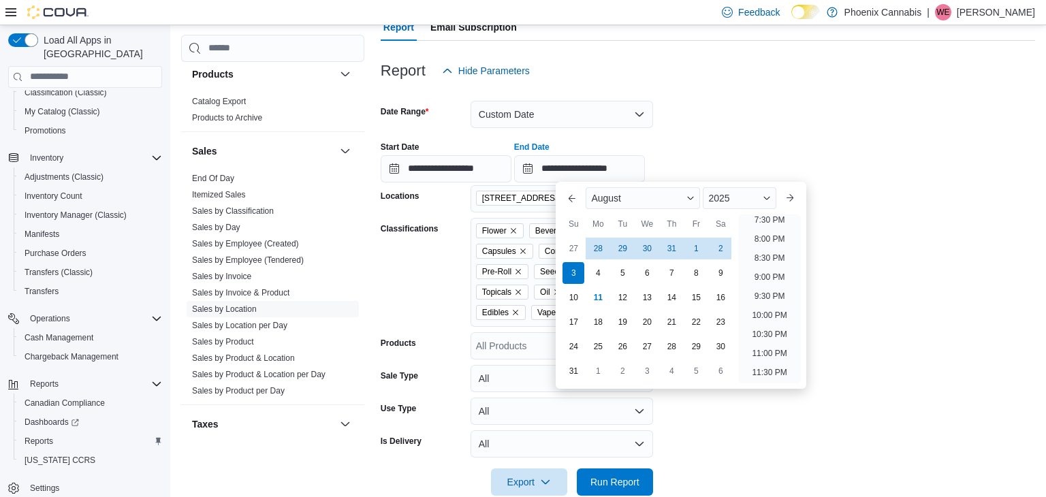
click at [874, 287] on form "**********" at bounding box center [708, 289] width 654 height 411
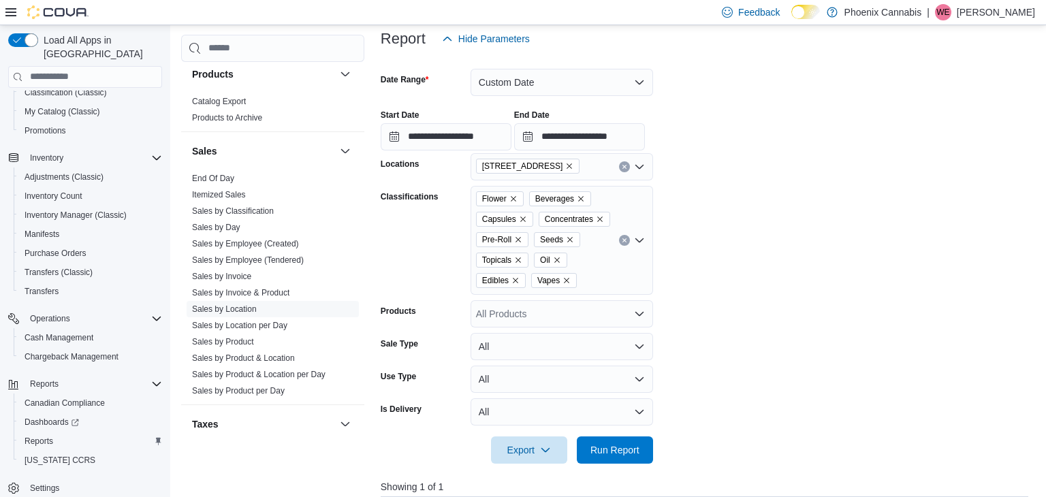
scroll to position [162, 0]
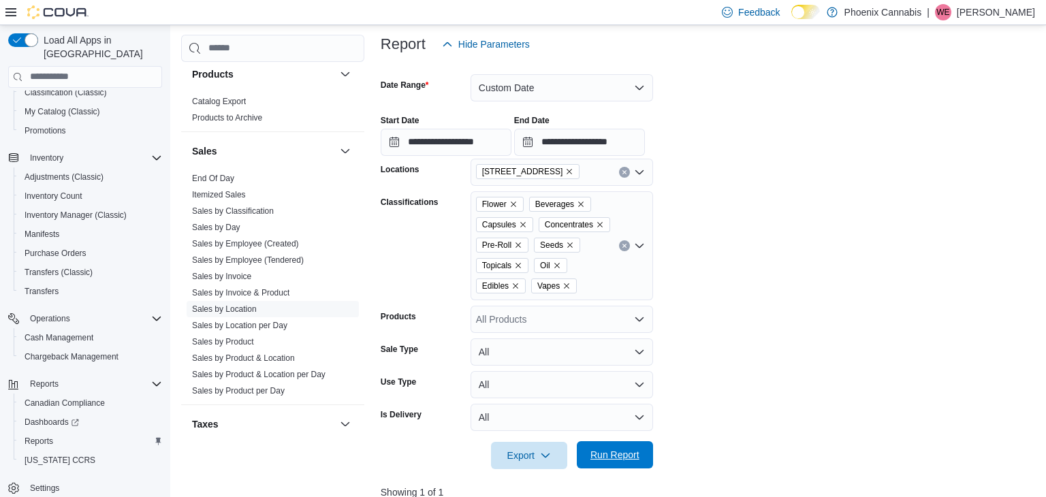
click at [604, 442] on span "Run Report" at bounding box center [615, 454] width 60 height 27
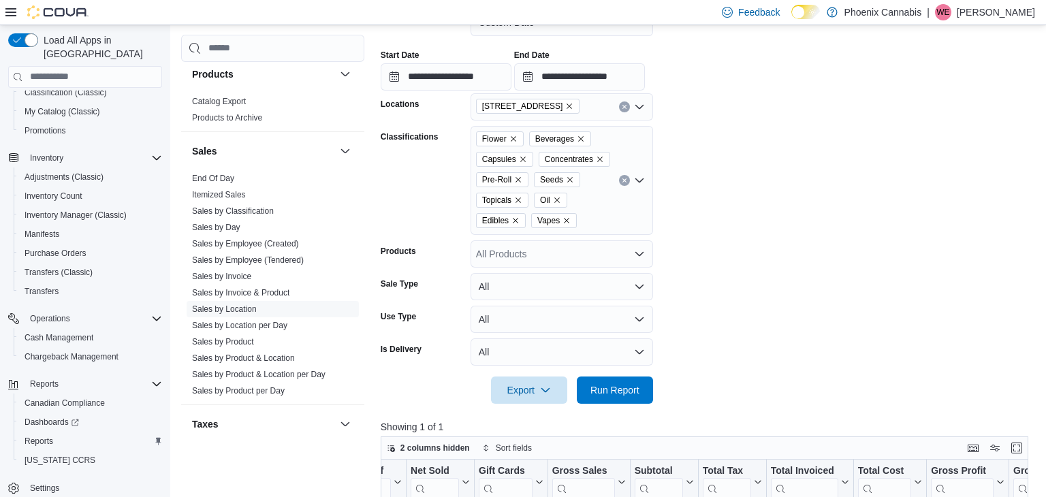
scroll to position [224, 0]
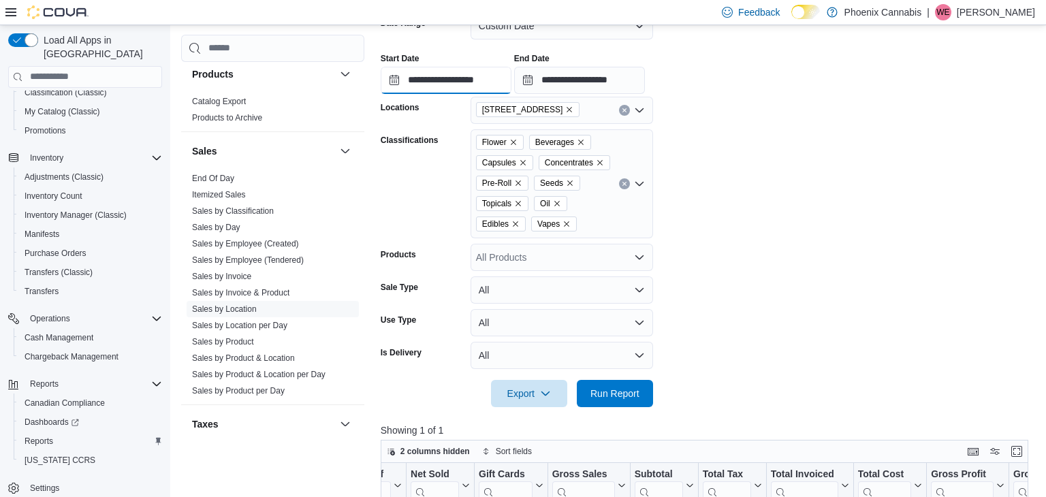
click at [511, 86] on input "**********" at bounding box center [446, 80] width 131 height 27
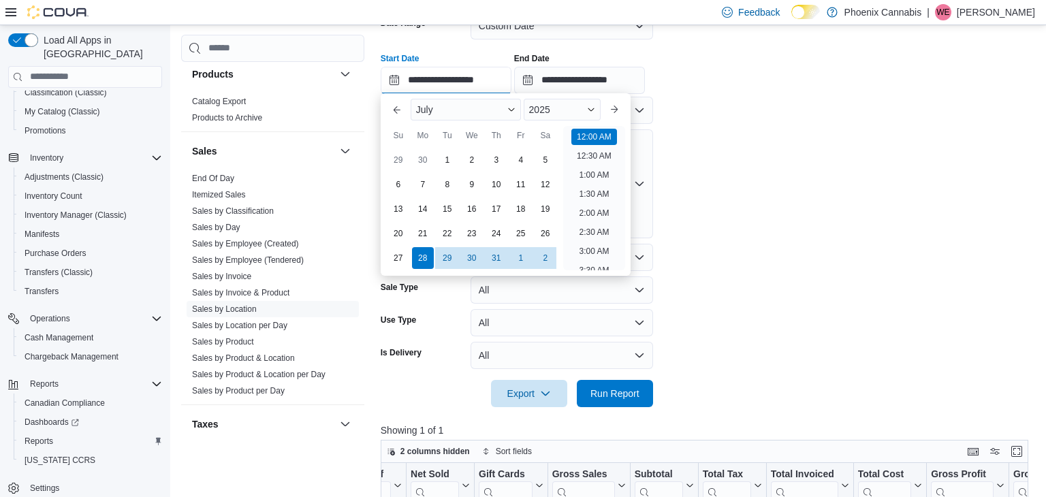
scroll to position [42, 0]
click at [645, 82] on input "**********" at bounding box center [579, 80] width 131 height 27
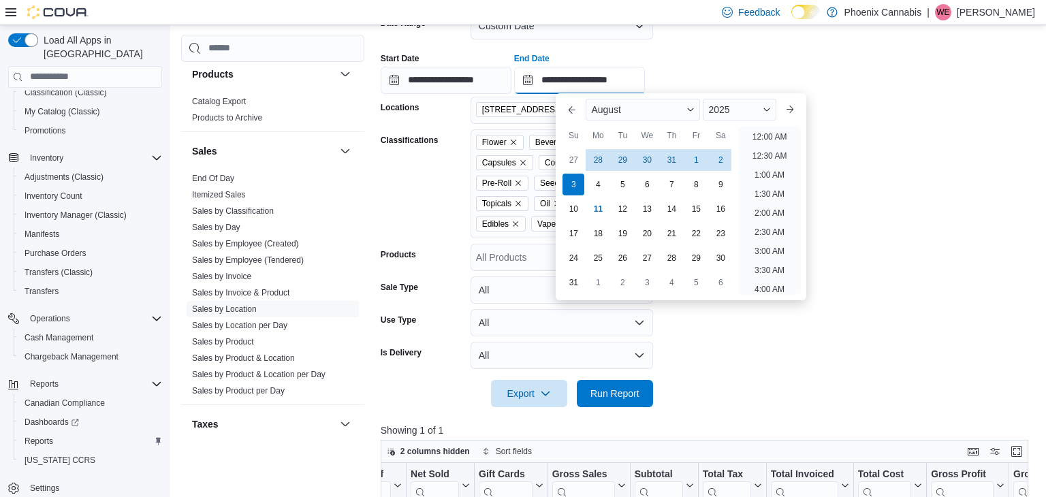
scroll to position [749, 0]
click at [705, 334] on form "**********" at bounding box center [708, 201] width 654 height 411
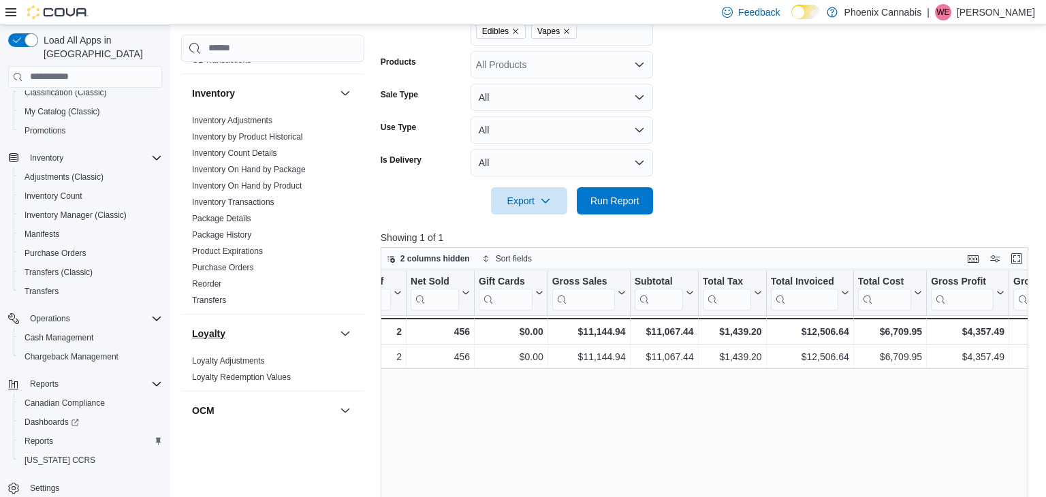
scroll to position [588, 0]
click at [229, 200] on link "Inventory Transactions" at bounding box center [233, 205] width 82 height 10
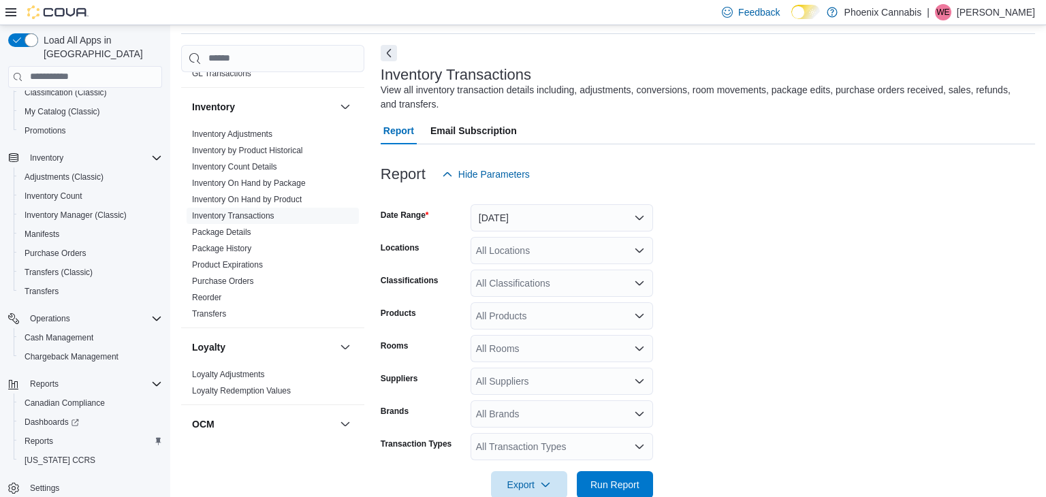
scroll to position [46, 0]
click at [539, 213] on button "[DATE]" at bounding box center [562, 218] width 183 height 27
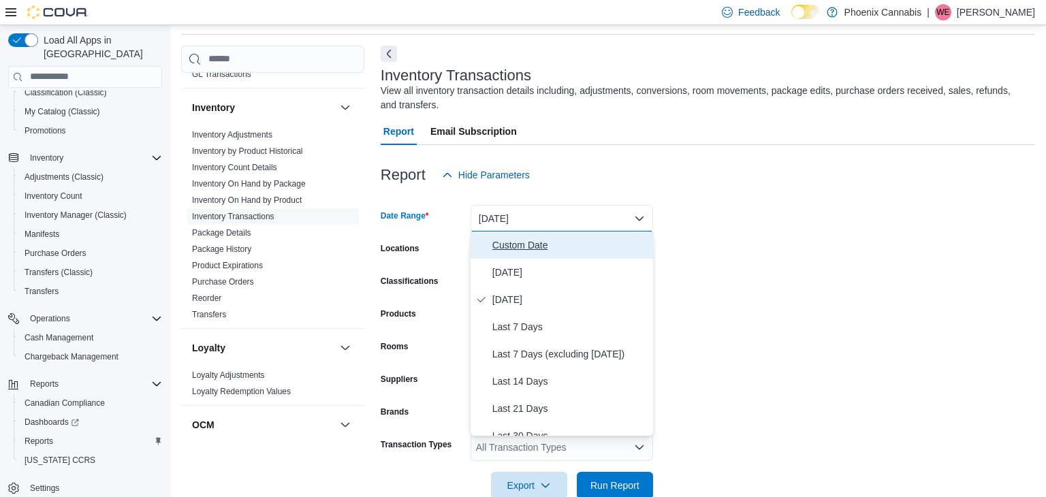
click at [515, 238] on span "Custom Date" at bounding box center [569, 245] width 155 height 16
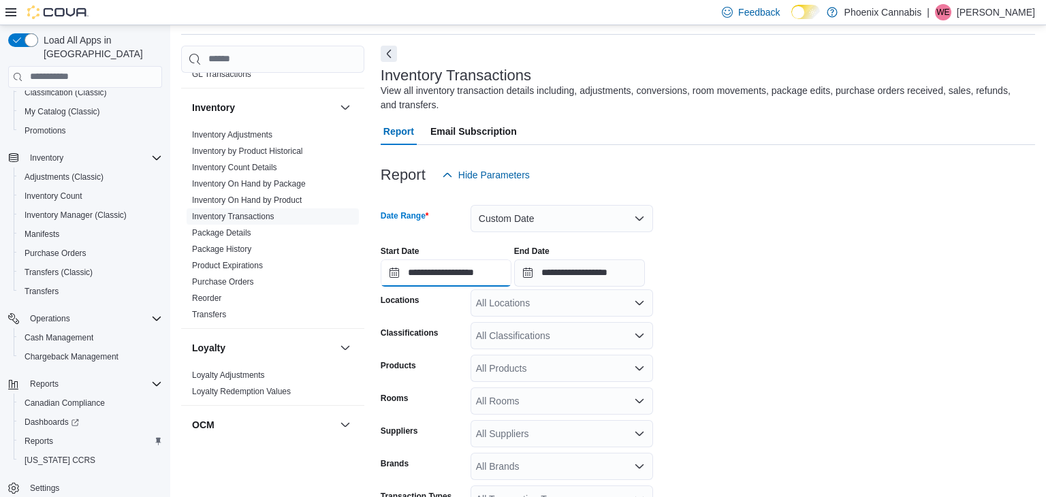
click at [481, 265] on input "**********" at bounding box center [446, 272] width 131 height 27
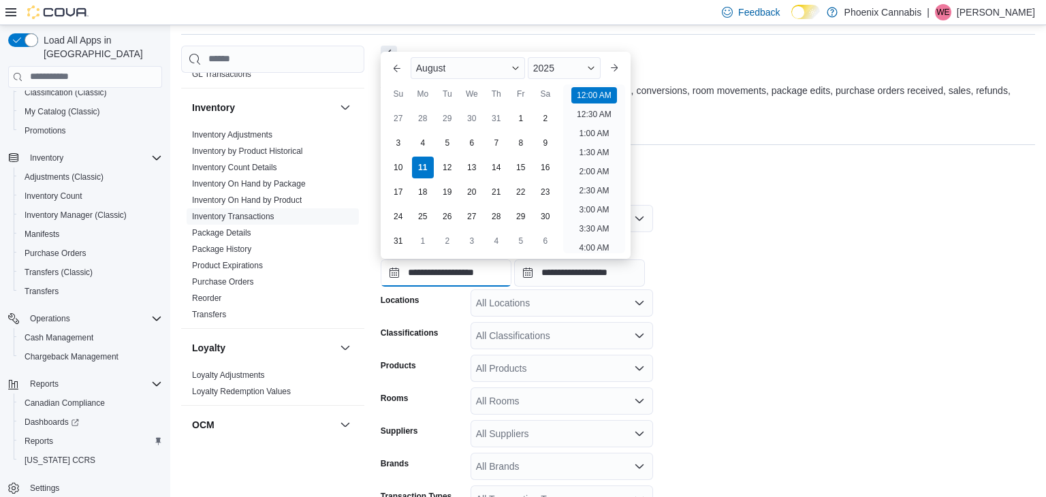
scroll to position [42, 0]
click at [437, 140] on div "5" at bounding box center [447, 143] width 24 height 24
type input "**********"
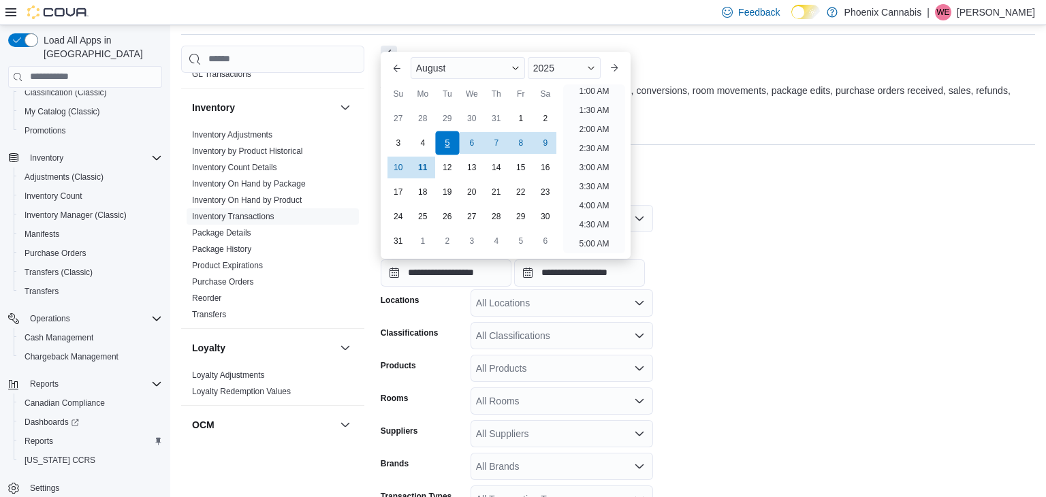
scroll to position [3, 0]
click at [595, 267] on input "**********" at bounding box center [579, 272] width 131 height 27
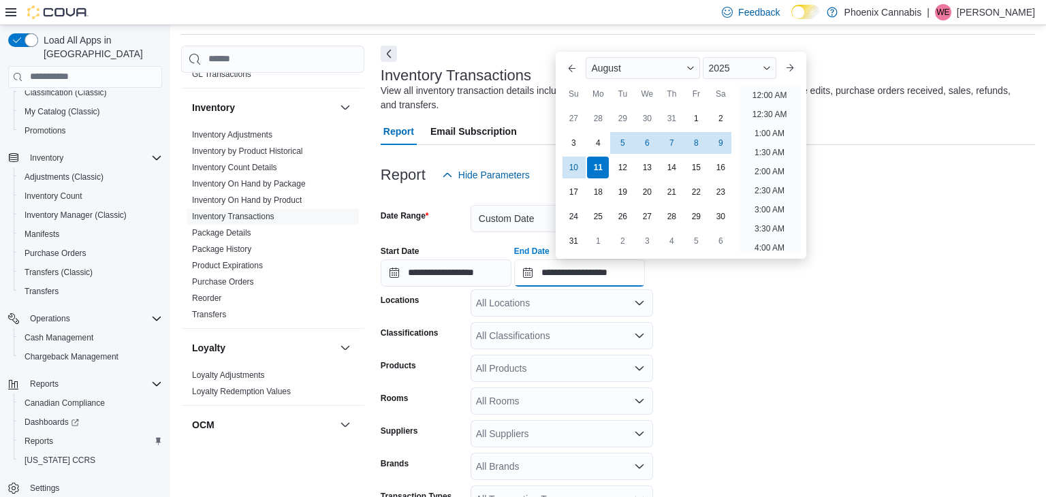
scroll to position [749, 0]
click at [620, 140] on div "5" at bounding box center [623, 143] width 24 height 24
type input "**********"
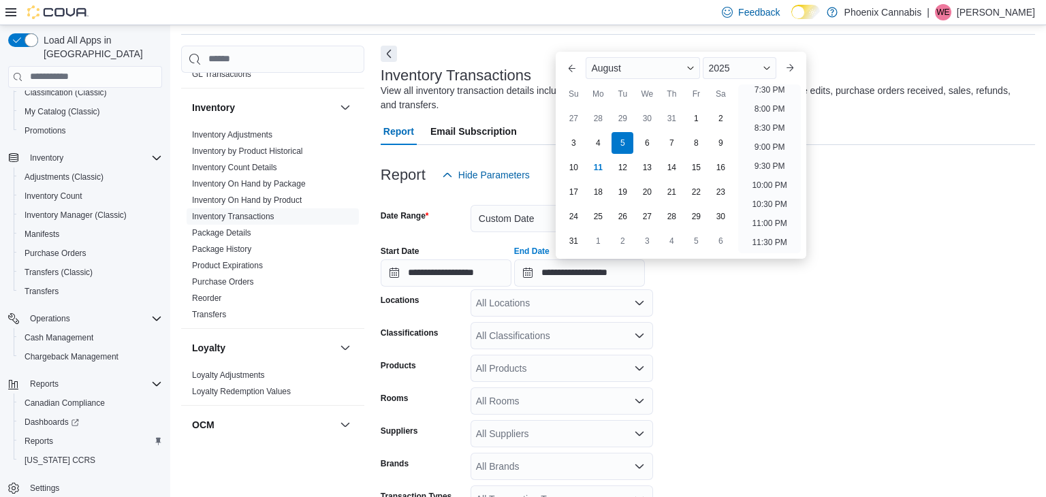
click at [744, 310] on form "**********" at bounding box center [708, 370] width 654 height 362
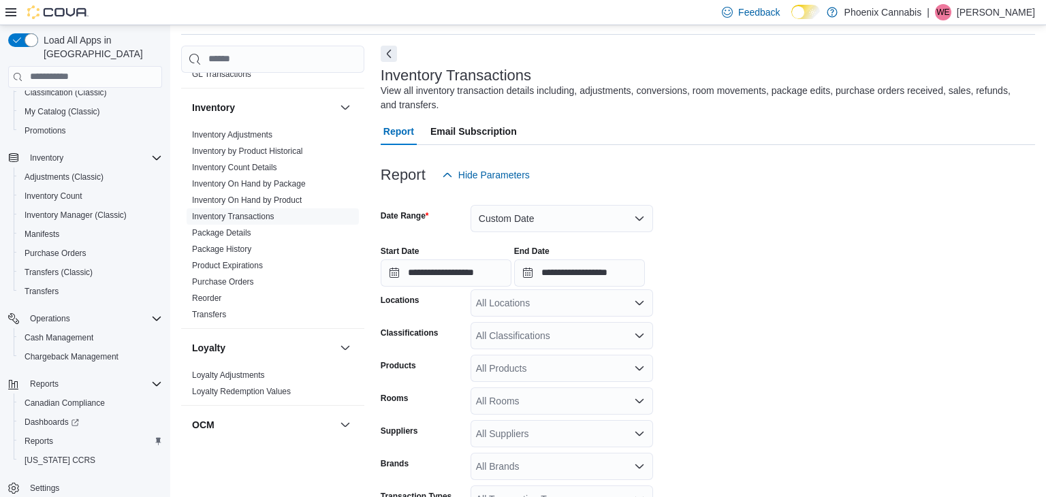
click at [573, 293] on div "All Locations" at bounding box center [562, 302] width 183 height 27
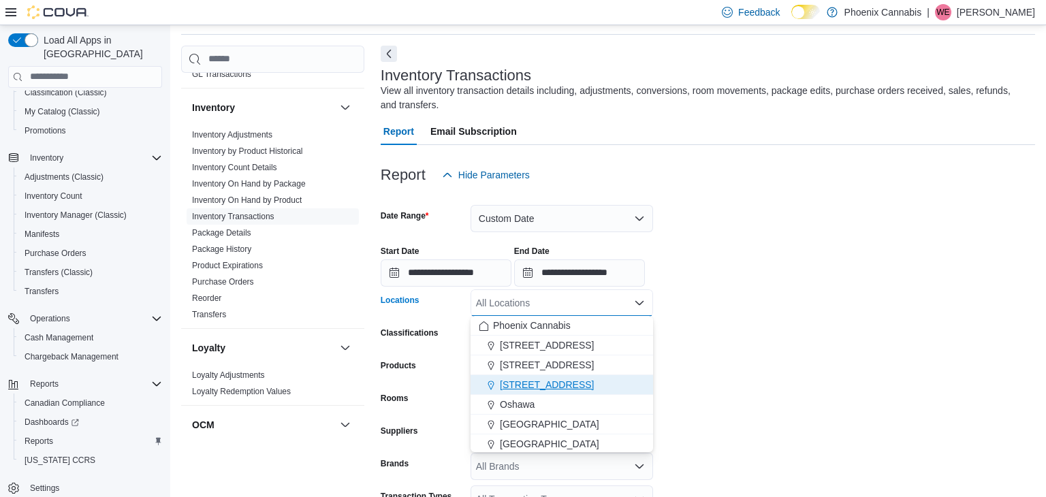
click at [526, 379] on span "[STREET_ADDRESS]" at bounding box center [547, 385] width 94 height 14
click at [760, 372] on form "**********" at bounding box center [708, 370] width 654 height 362
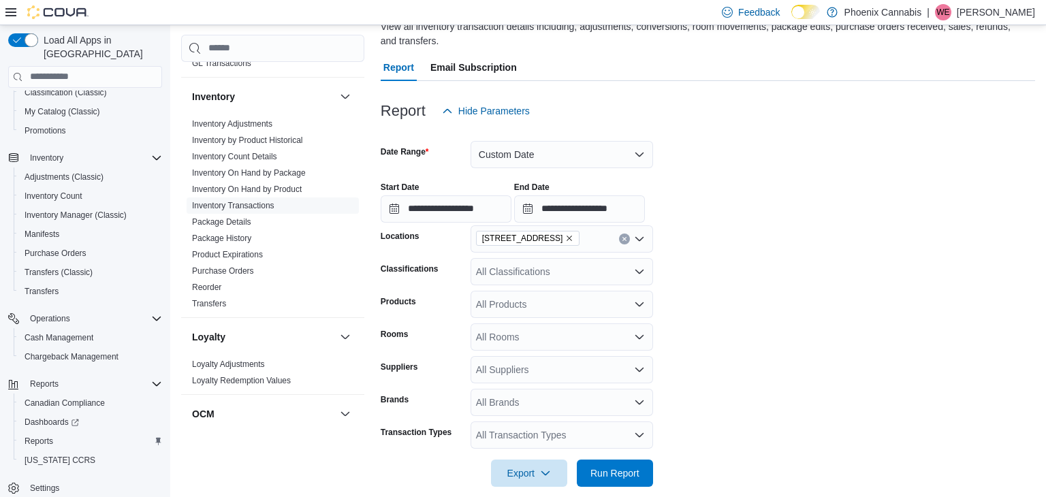
scroll to position [126, 0]
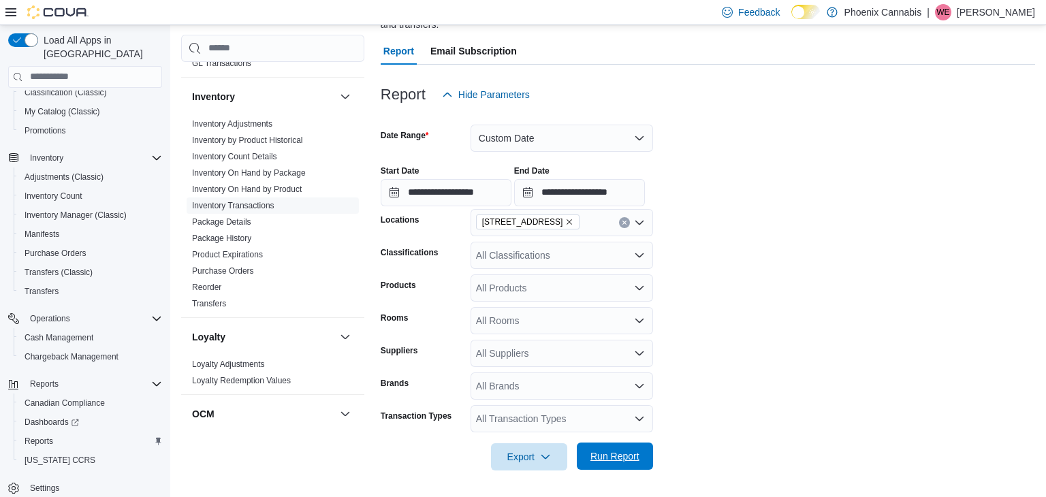
click at [615, 450] on span "Run Report" at bounding box center [614, 456] width 49 height 14
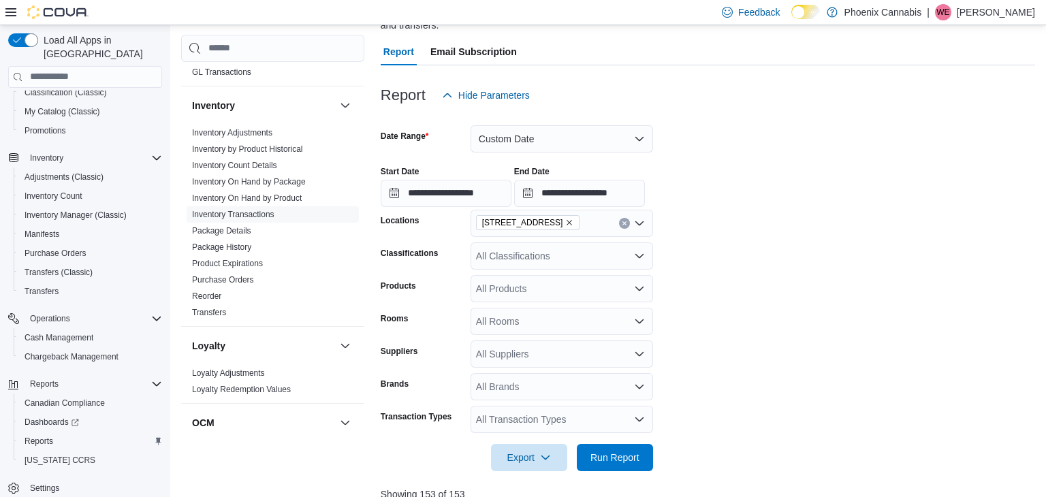
scroll to position [125, 0]
click at [522, 145] on button "Custom Date" at bounding box center [562, 139] width 183 height 27
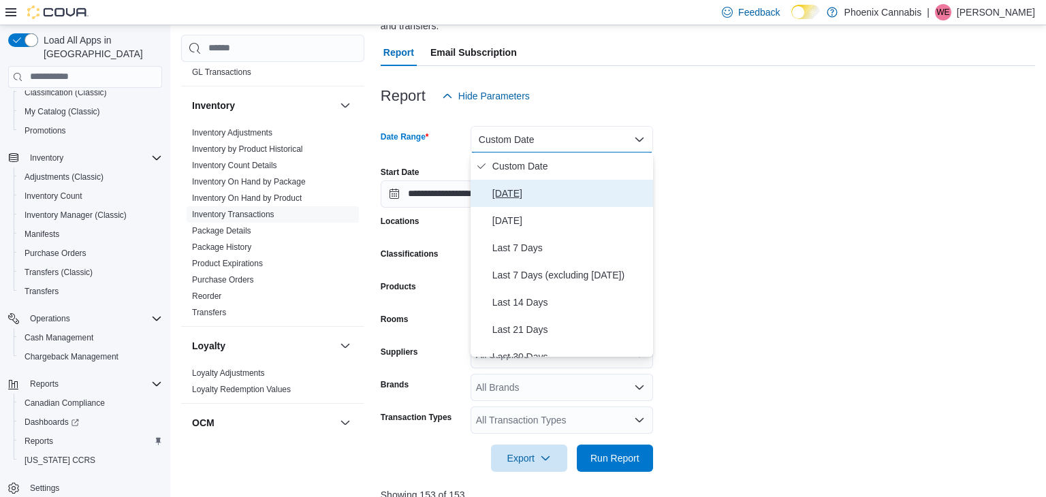
click at [525, 203] on button "[DATE]" at bounding box center [562, 193] width 183 height 27
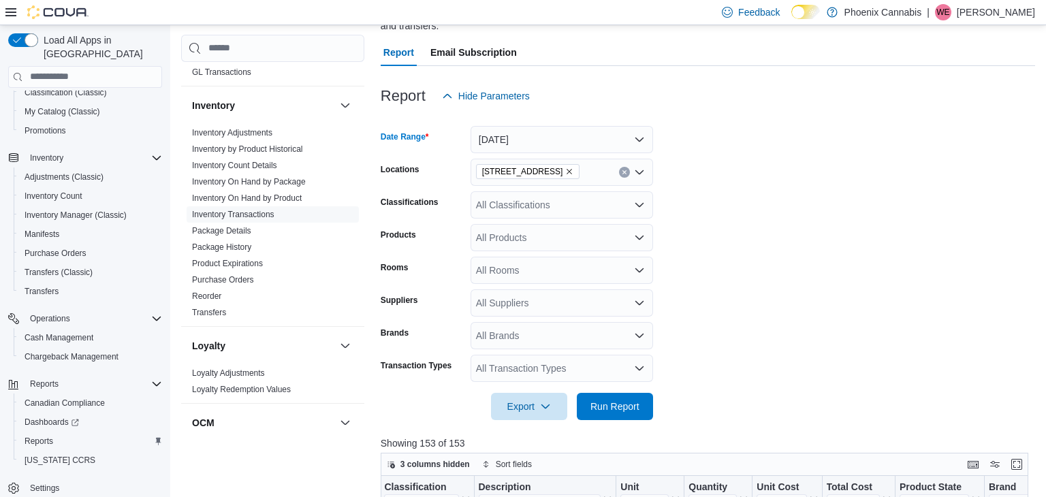
click at [790, 263] on form "Date Range [DATE] Locations [STREET_ADDRESS] Classifications All Classification…" at bounding box center [708, 265] width 654 height 311
click at [591, 398] on span "Run Report" at bounding box center [615, 405] width 60 height 27
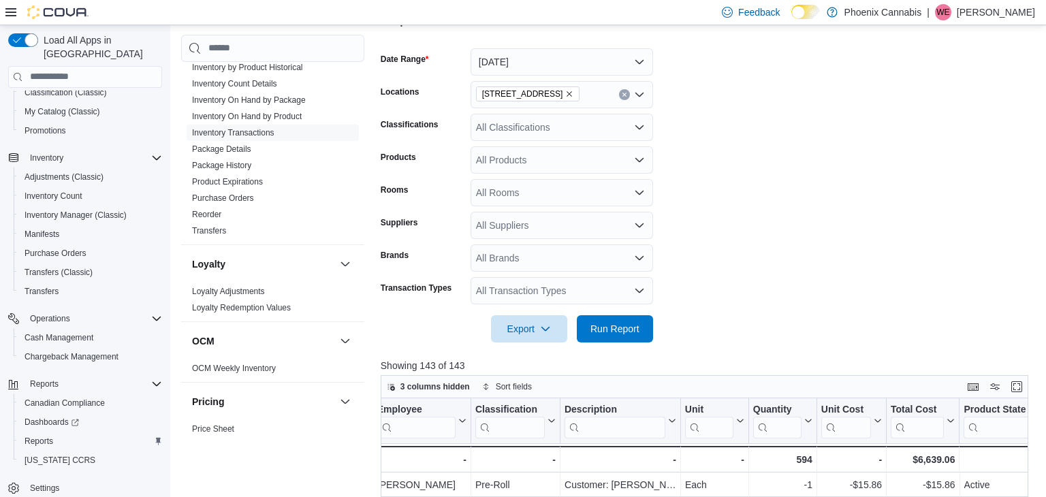
scroll to position [202, 0]
click at [496, 276] on form "Date Range [DATE] Locations [STREET_ADDRESS] Classifications All Classification…" at bounding box center [708, 188] width 654 height 311
click at [501, 285] on div "All Transaction Types" at bounding box center [562, 291] width 183 height 27
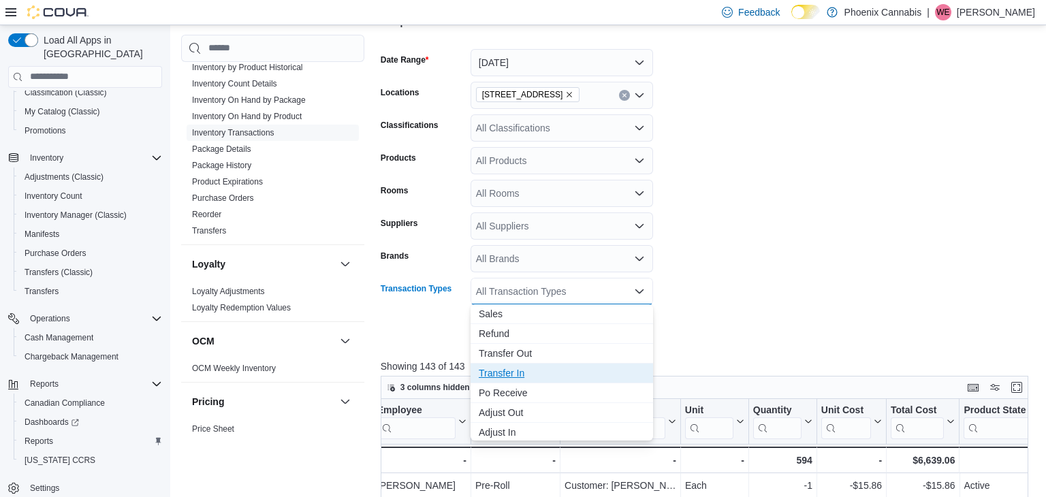
click at [500, 366] on span "Transfer In" at bounding box center [562, 373] width 166 height 14
click at [819, 319] on form "Date Range [DATE] Locations [STREET_ADDRESS] Classifications All Classification…" at bounding box center [708, 188] width 654 height 311
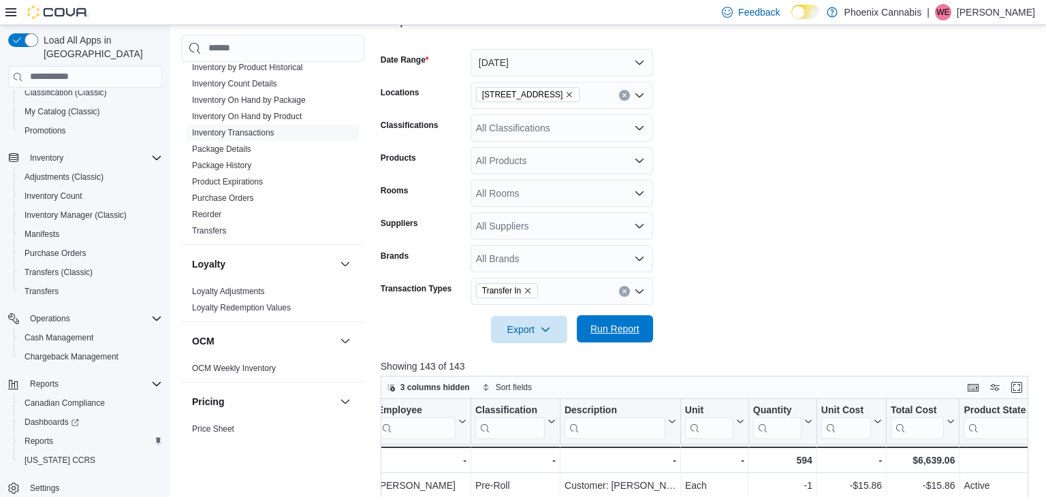
click at [629, 320] on span "Run Report" at bounding box center [615, 328] width 60 height 27
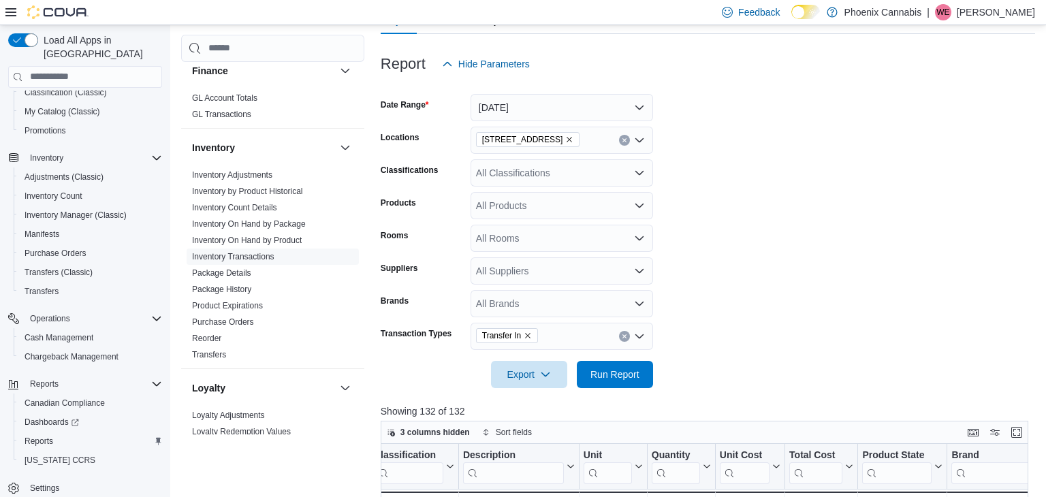
scroll to position [536, 0]
click at [249, 170] on span "Inventory Adjustments" at bounding box center [232, 175] width 80 height 11
click at [249, 170] on link "Inventory Adjustments" at bounding box center [232, 175] width 80 height 10
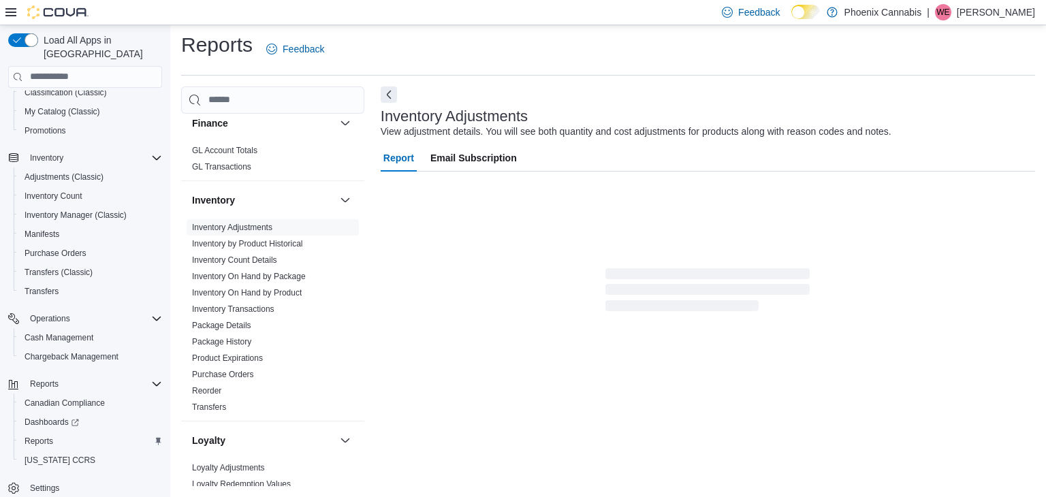
scroll to position [5, 0]
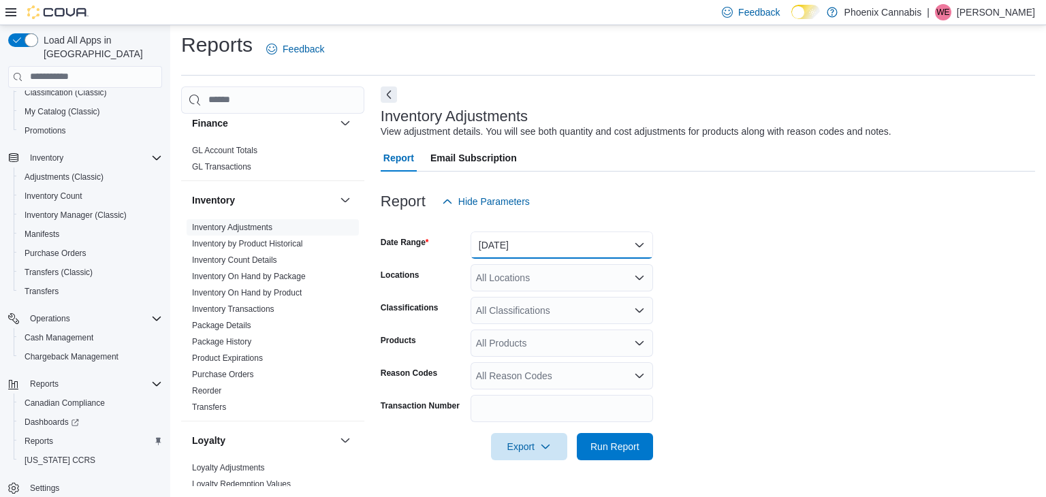
click at [537, 242] on button "[DATE]" at bounding box center [562, 245] width 183 height 27
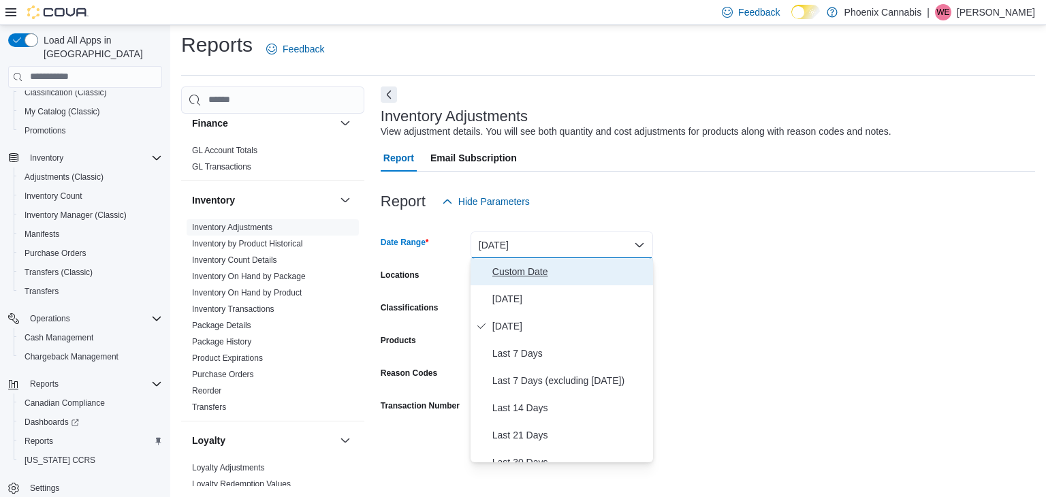
click at [533, 270] on span "Custom Date" at bounding box center [569, 272] width 155 height 16
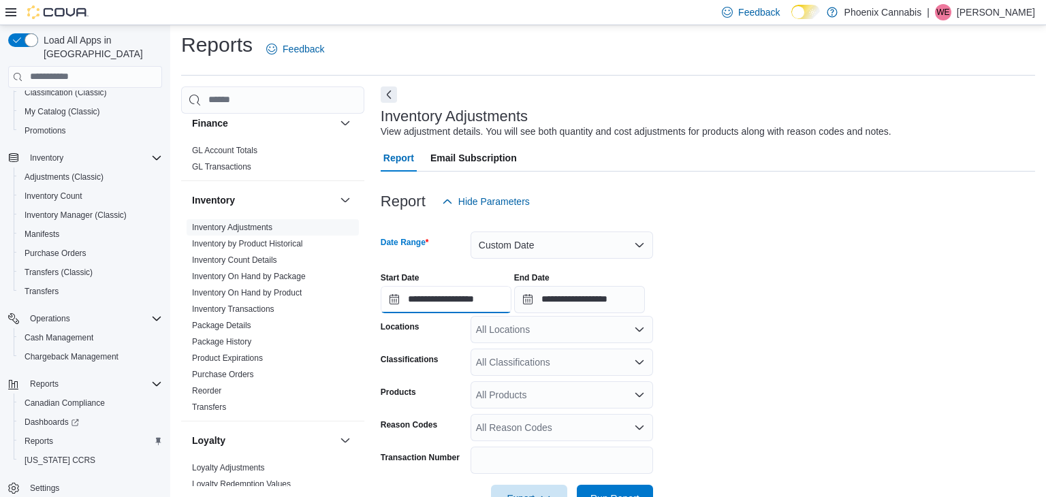
click at [509, 303] on input "**********" at bounding box center [446, 299] width 131 height 27
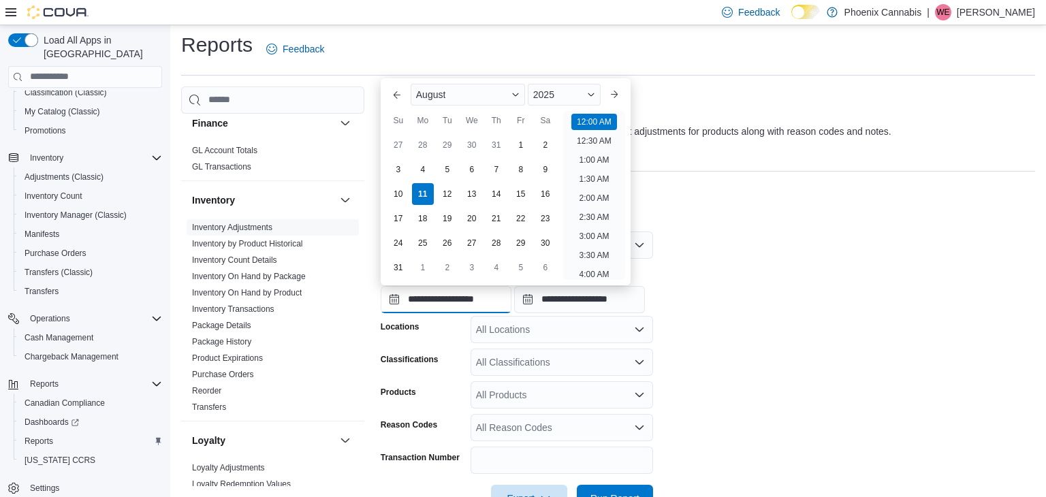
scroll to position [42, 0]
click at [509, 303] on input "**********" at bounding box center [446, 299] width 131 height 27
click at [426, 193] on div "11" at bounding box center [423, 195] width 24 height 24
click at [590, 334] on div "All Locations" at bounding box center [562, 329] width 183 height 27
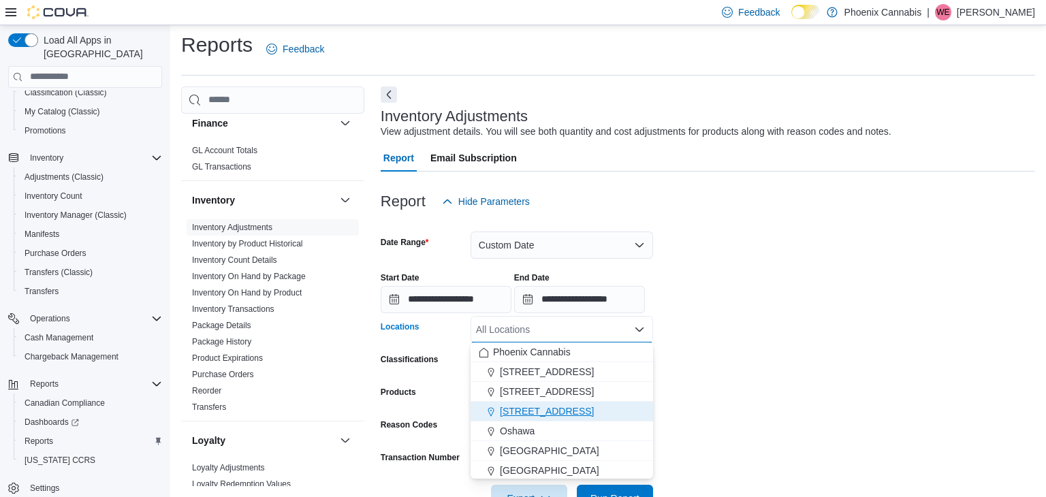
click at [532, 409] on span "[STREET_ADDRESS]" at bounding box center [547, 411] width 94 height 14
click at [751, 400] on form "**********" at bounding box center [708, 363] width 654 height 297
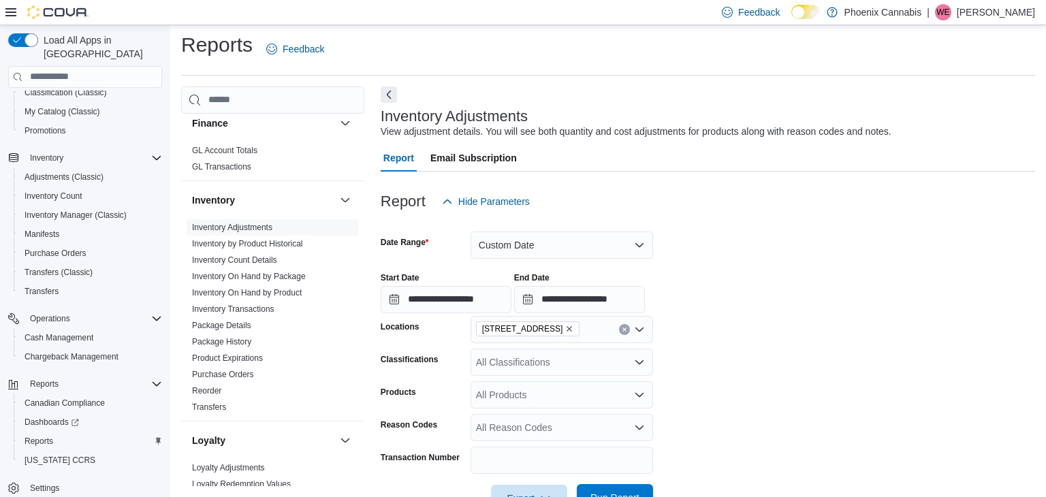
click at [611, 492] on span "Run Report" at bounding box center [614, 498] width 49 height 14
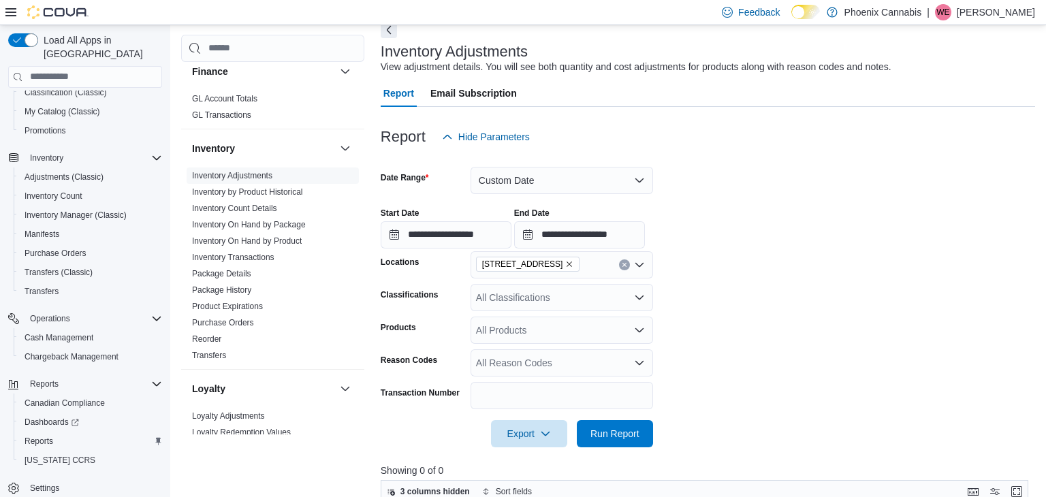
scroll to position [60, 0]
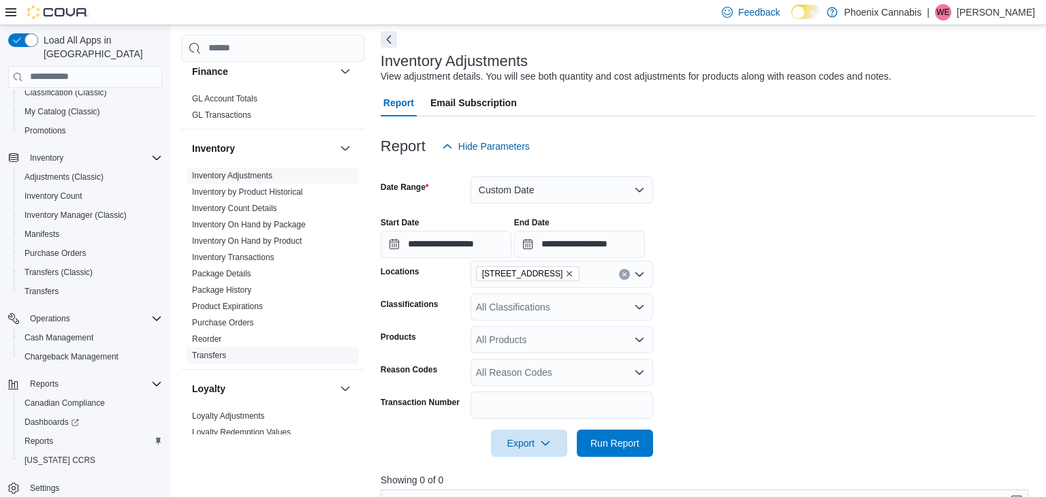
click at [210, 350] on link "Transfers" at bounding box center [209, 355] width 34 height 10
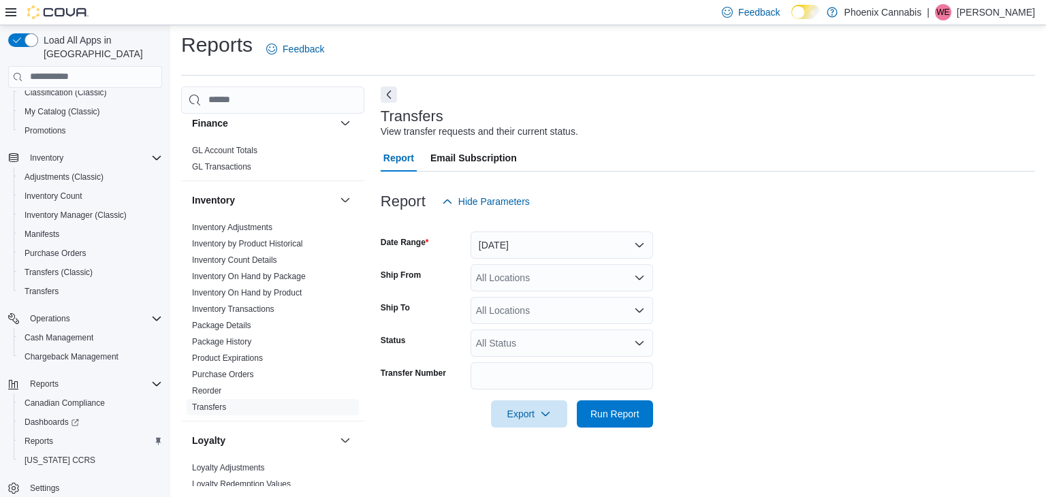
scroll to position [5, 0]
click at [543, 241] on button "[DATE]" at bounding box center [562, 245] width 183 height 27
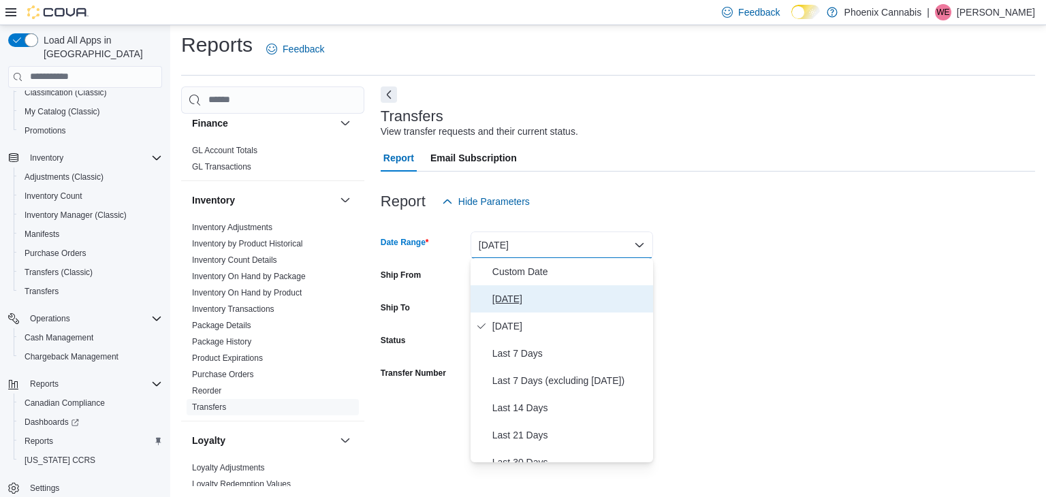
click at [522, 295] on span "[DATE]" at bounding box center [569, 299] width 155 height 16
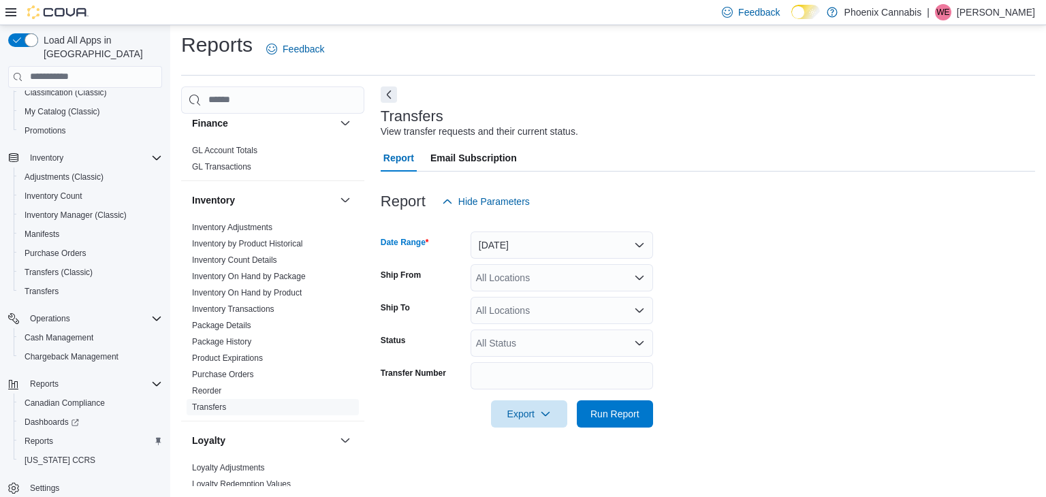
click at [744, 281] on form "Date Range [DATE] Ship From All Locations Ship To All Locations Status All Stat…" at bounding box center [708, 321] width 654 height 212
click at [597, 413] on span "Run Report" at bounding box center [614, 414] width 49 height 14
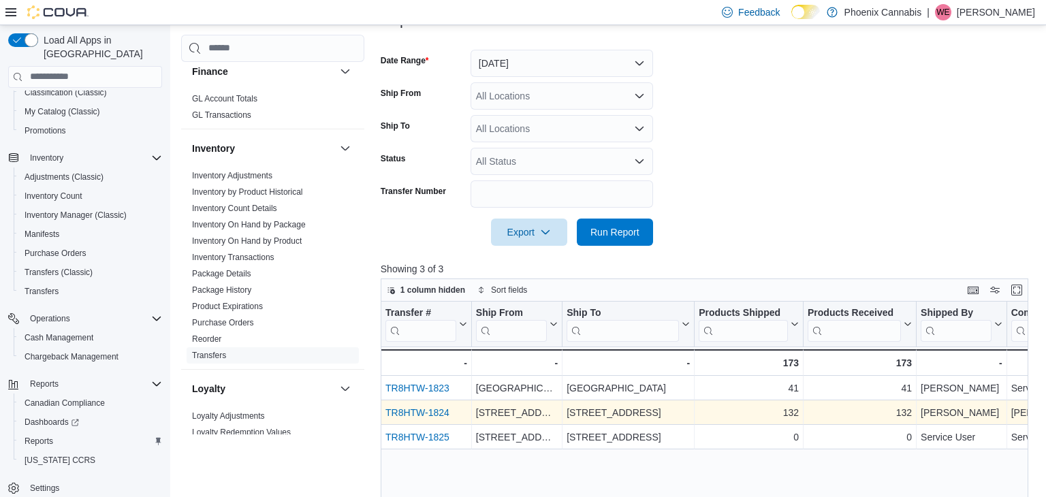
click at [407, 412] on link "TR8HTW-1824" at bounding box center [417, 412] width 64 height 11
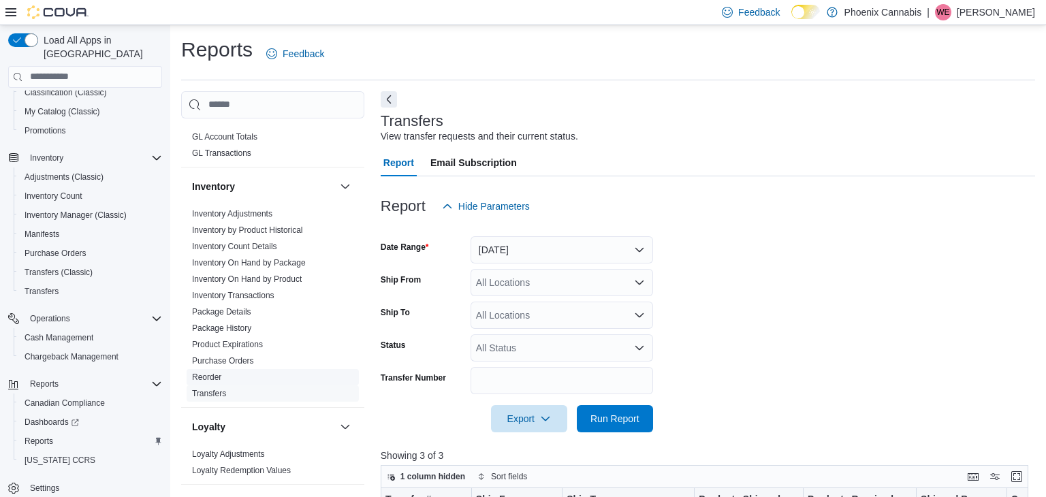
scroll to position [555, 0]
click at [218, 388] on link "Transfers" at bounding box center [209, 393] width 34 height 10
click at [49, 286] on span "Transfers" at bounding box center [42, 291] width 34 height 11
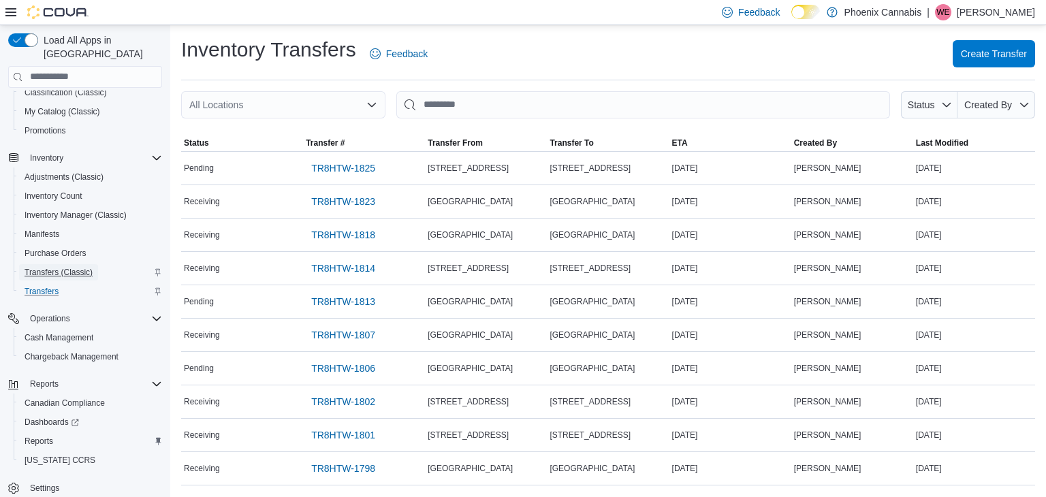
click at [47, 267] on span "Transfers (Classic)" at bounding box center [59, 272] width 68 height 11
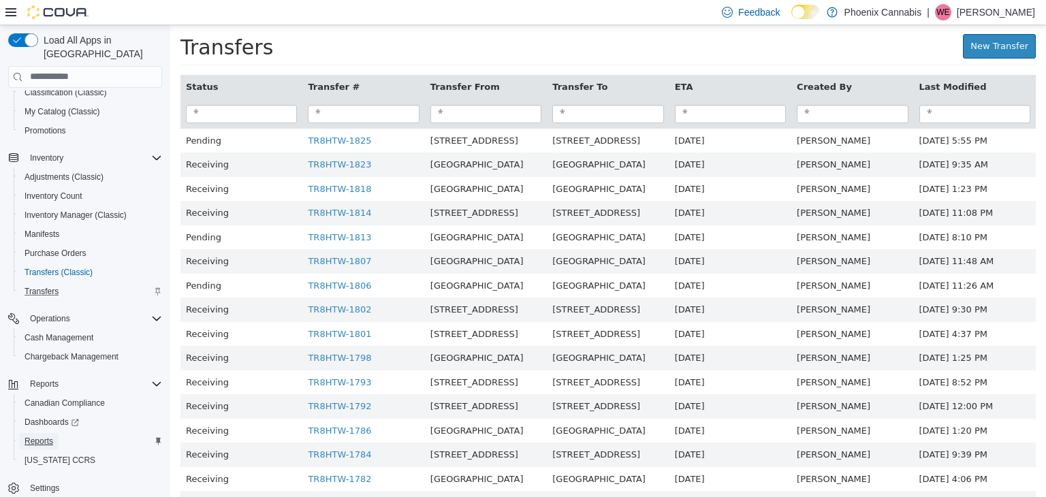
click at [42, 436] on span "Reports" at bounding box center [39, 441] width 29 height 11
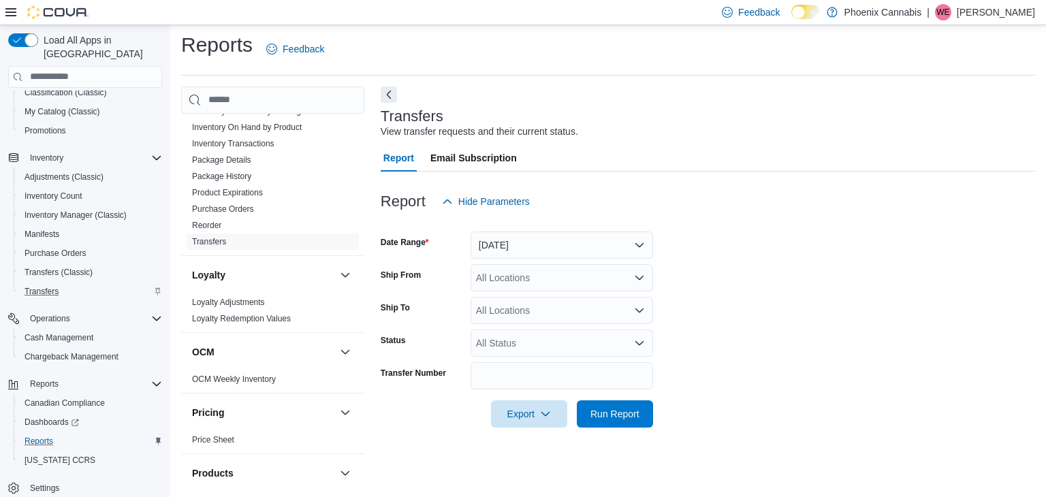
scroll to position [661, 0]
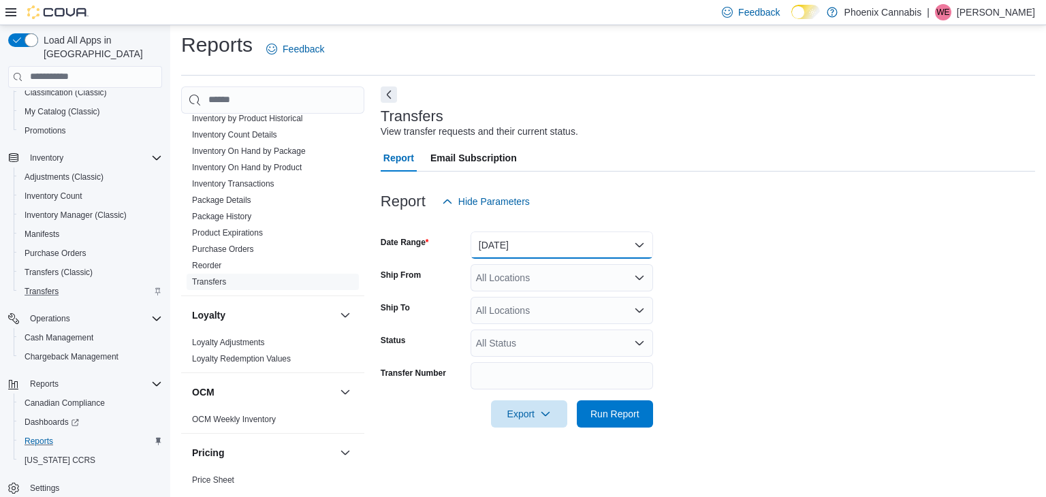
click at [586, 240] on button "[DATE]" at bounding box center [562, 245] width 183 height 27
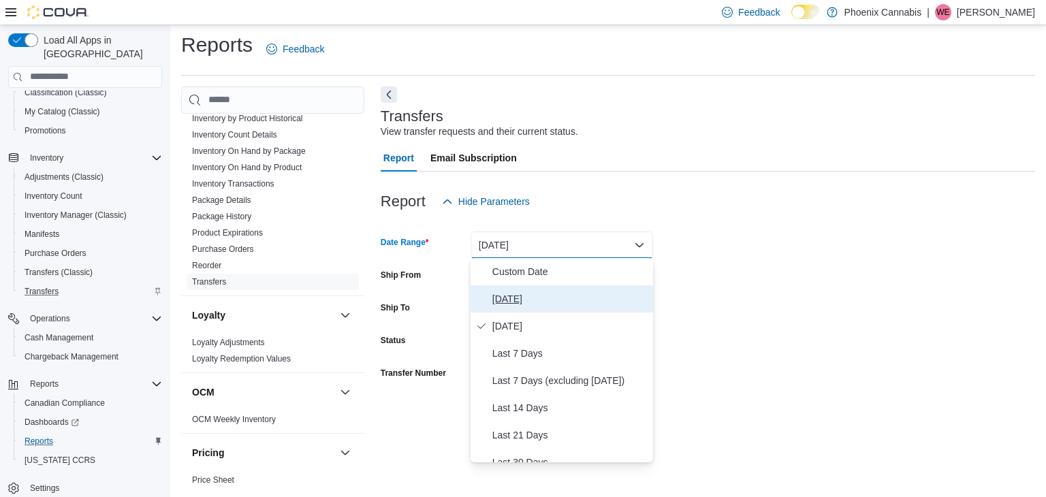
click at [542, 293] on span "[DATE]" at bounding box center [569, 299] width 155 height 16
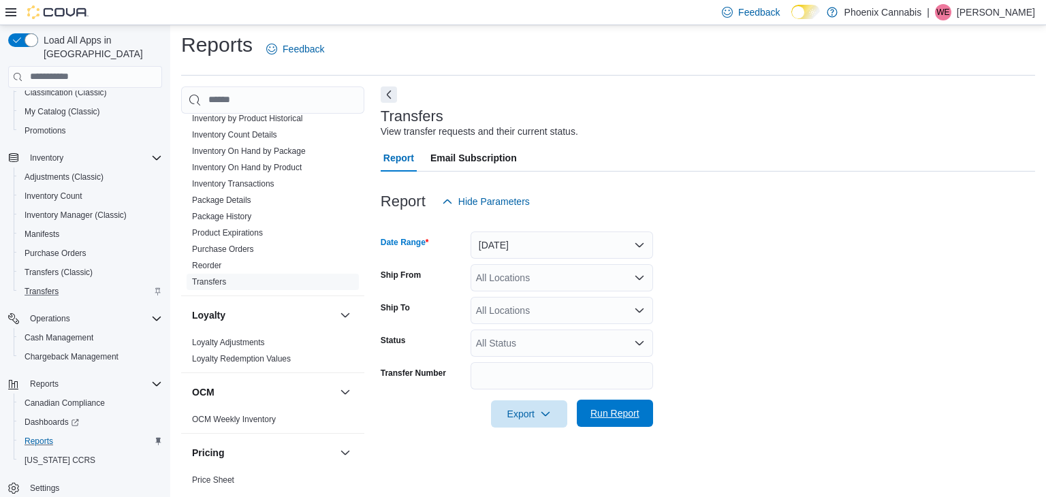
click at [645, 425] on button "Run Report" at bounding box center [615, 413] width 76 height 27
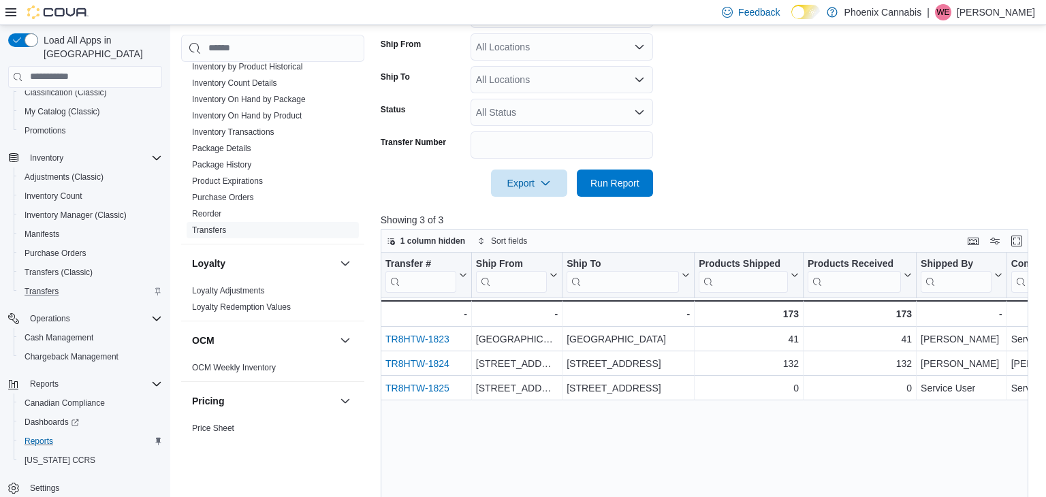
scroll to position [267, 0]
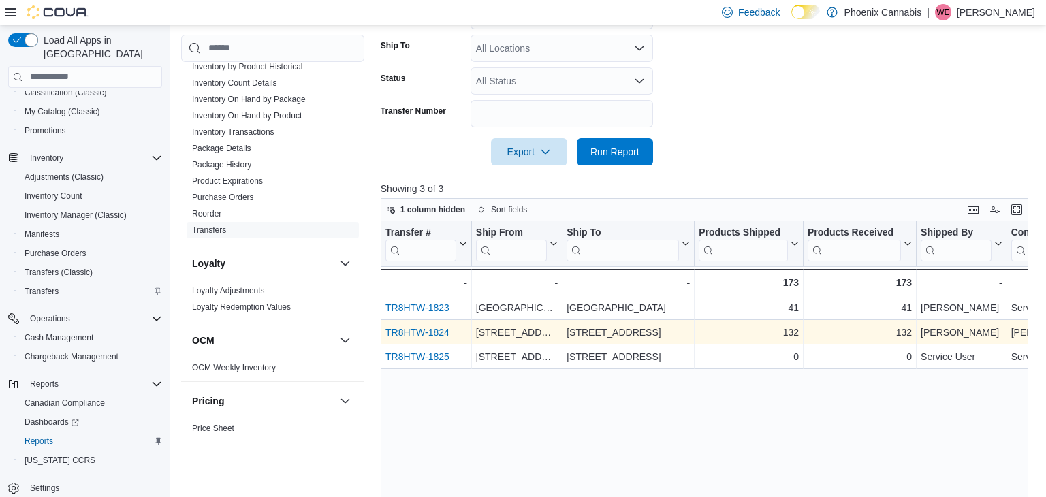
click at [421, 329] on link "TR8HTW-1824" at bounding box center [417, 332] width 64 height 11
